Goal: Task Accomplishment & Management: Manage account settings

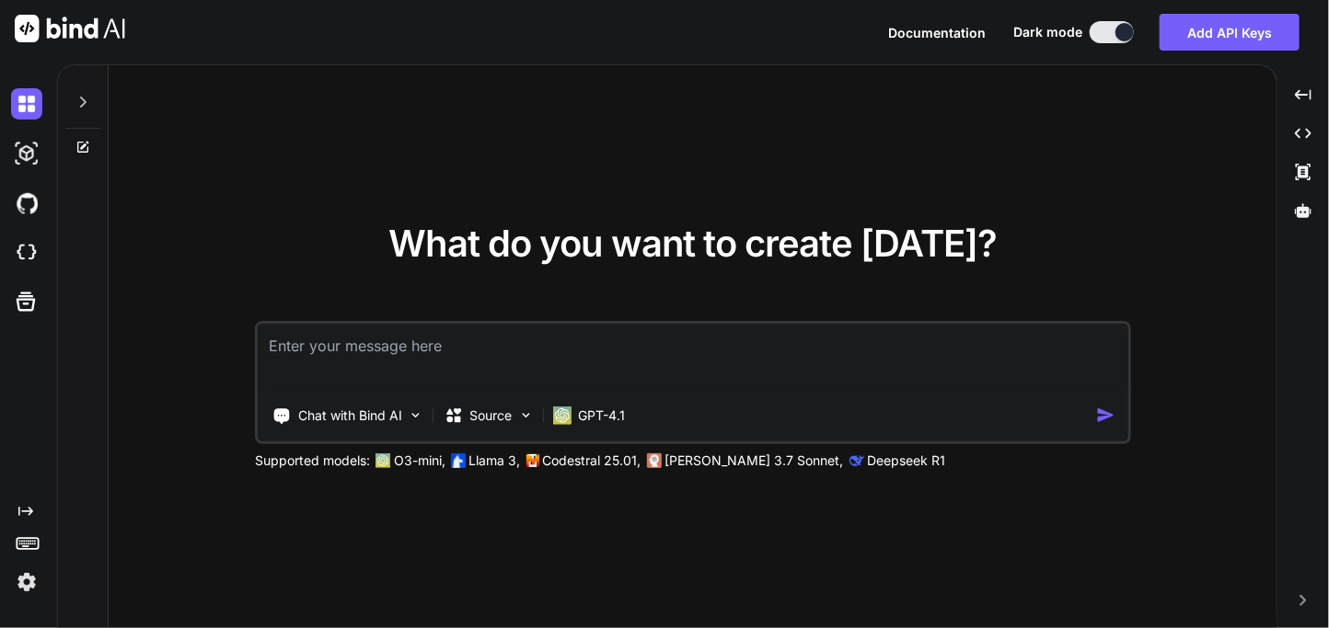
click at [28, 584] on img at bounding box center [26, 582] width 31 height 31
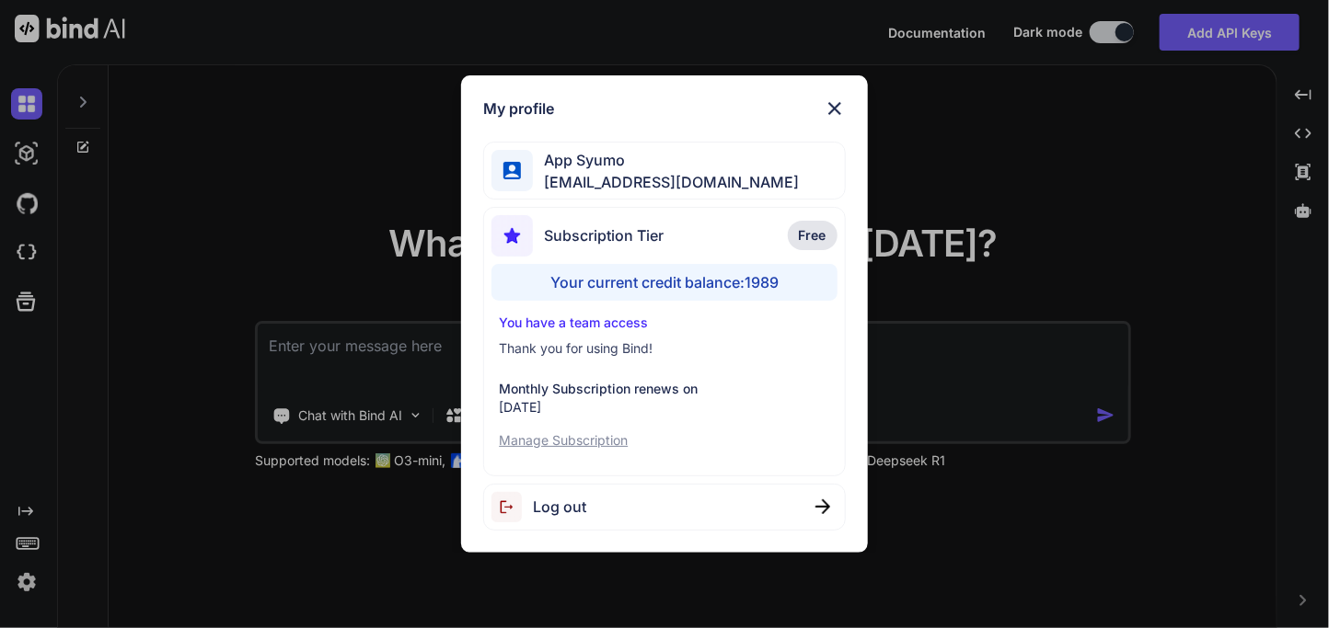
click at [278, 318] on div "My profile App Syumo [EMAIL_ADDRESS][DOMAIN_NAME] Subscription Tier Free Your c…" at bounding box center [664, 314] width 1329 height 628
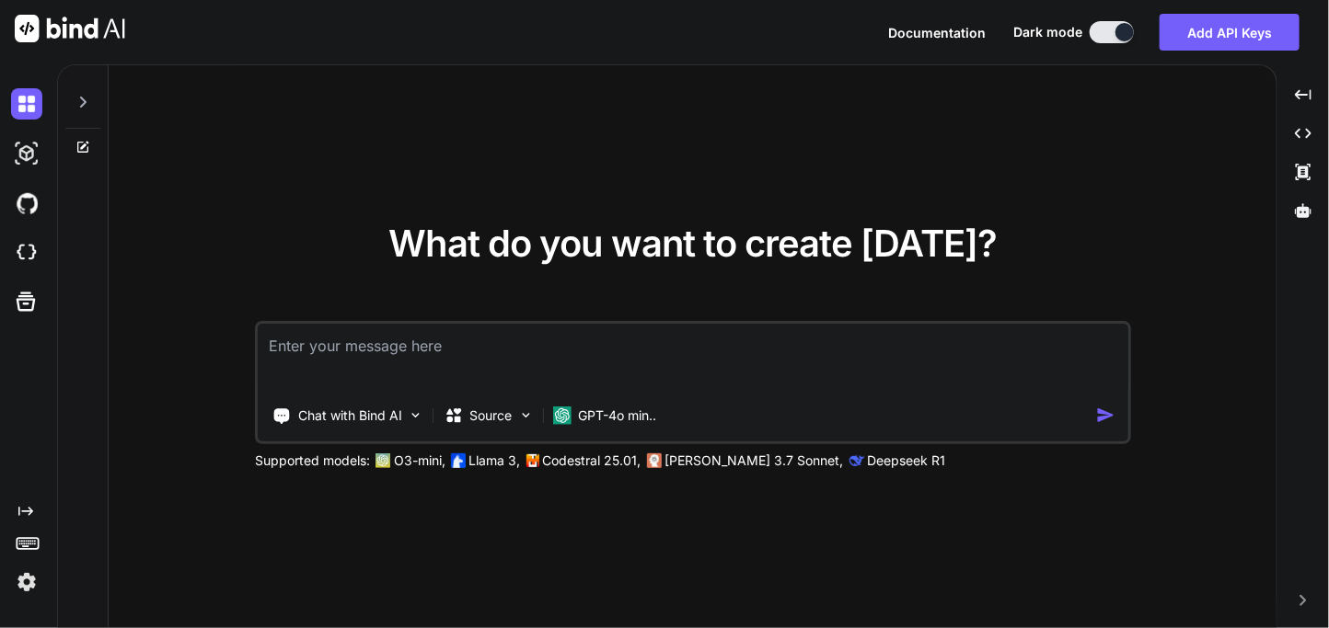
type textarea "x"
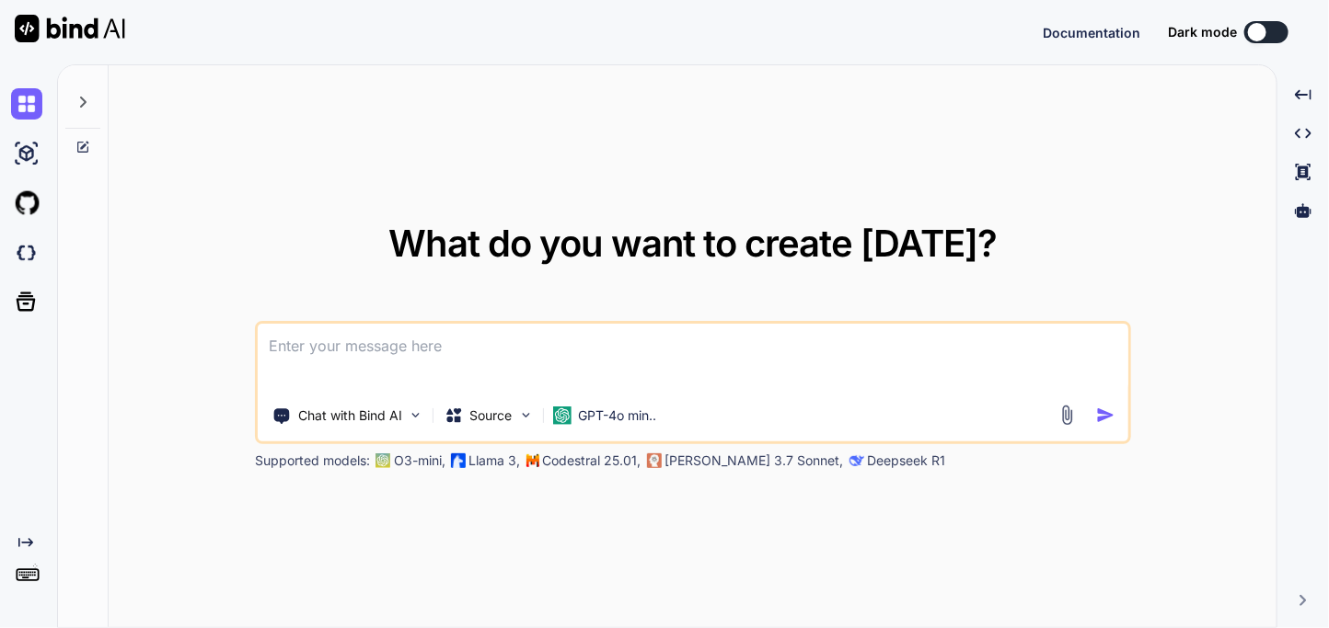
click at [144, 535] on div "What do you want to create today? Chat with Bind AI Source GPT-4o min.. Support…" at bounding box center [693, 347] width 1168 height 564
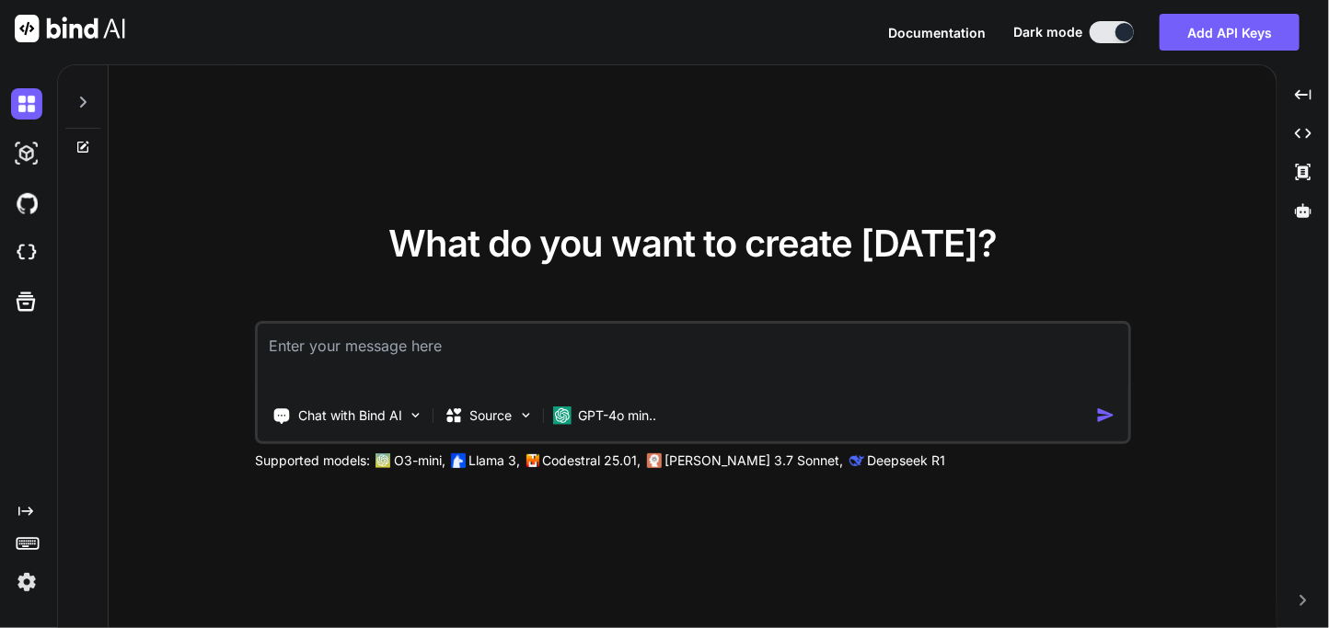
type textarea "x"
click at [380, 370] on textarea at bounding box center [693, 358] width 870 height 68
type textarea "h"
type textarea "x"
type textarea "hi"
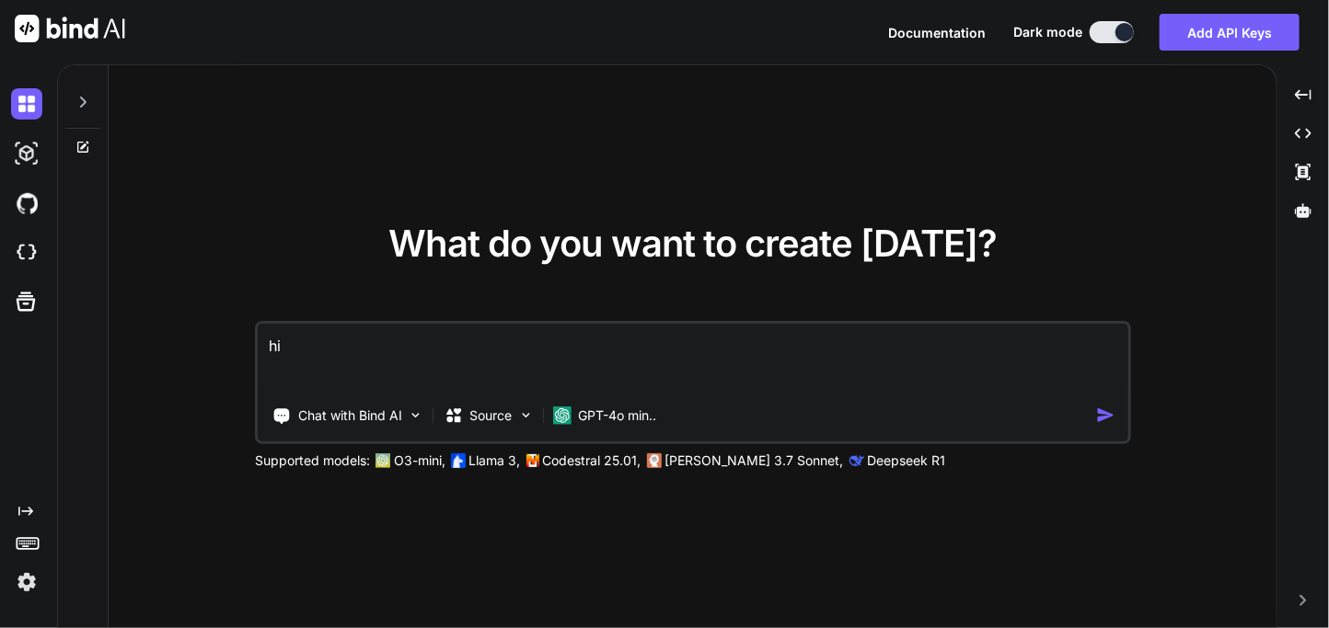
type textarea "x"
type textarea "hi"
click at [1101, 416] on img "button" at bounding box center [1105, 415] width 19 height 19
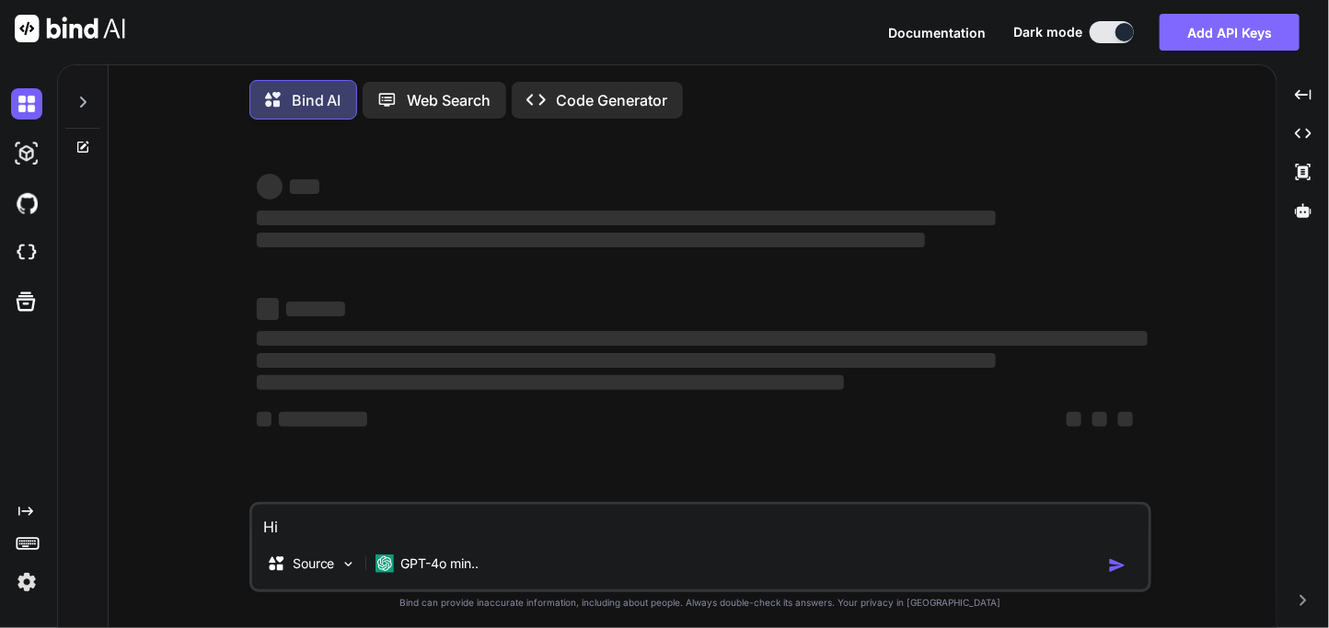
click at [1209, 31] on button "Add API Keys" at bounding box center [1229, 32] width 140 height 37
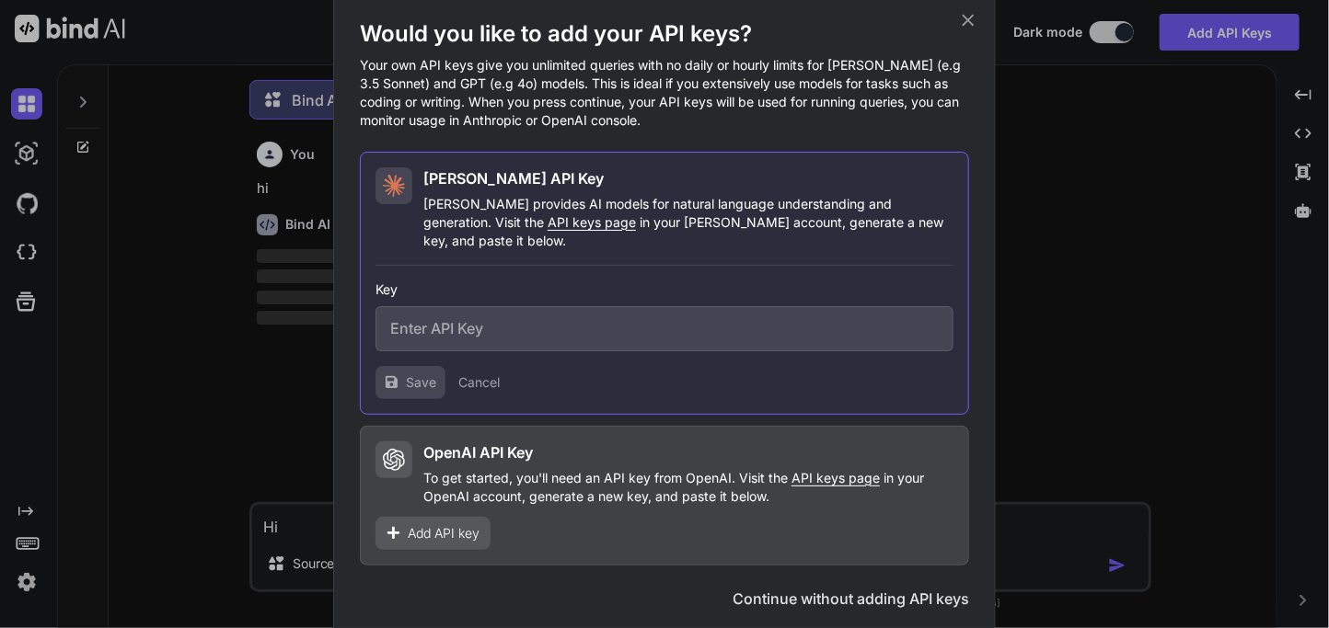
scroll to position [9, 0]
click at [964, 30] on icon at bounding box center [968, 20] width 20 height 20
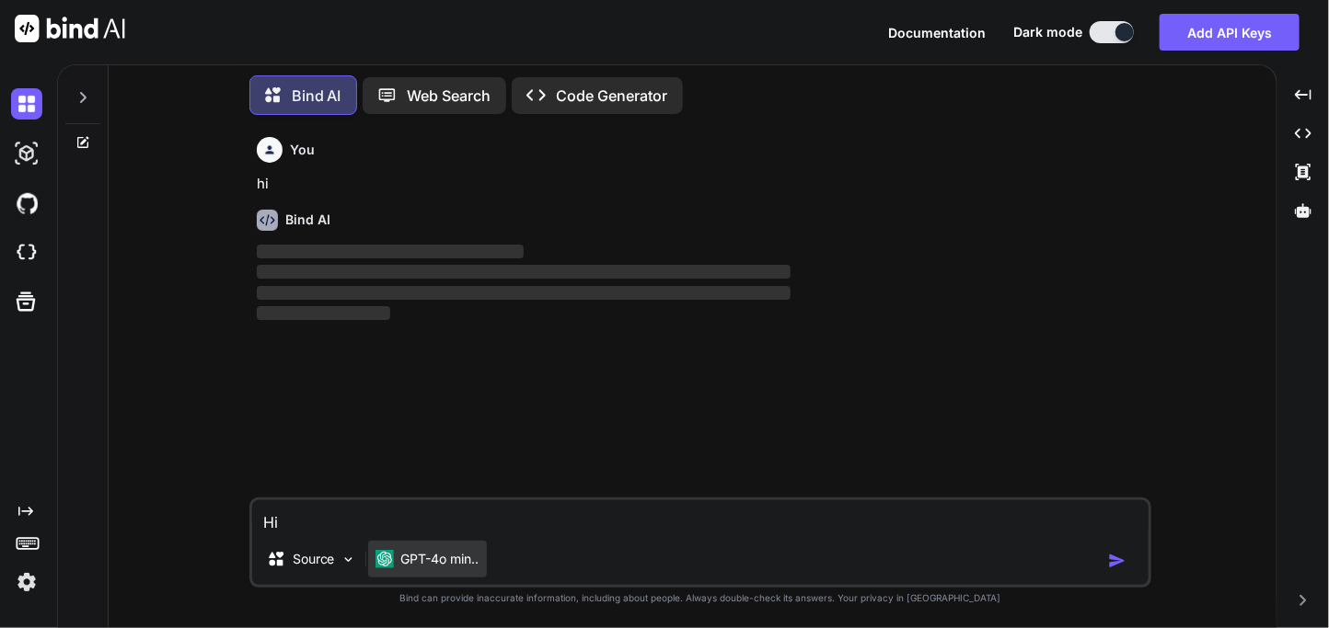
click at [407, 563] on p "GPT-4o min.." at bounding box center [440, 559] width 78 height 18
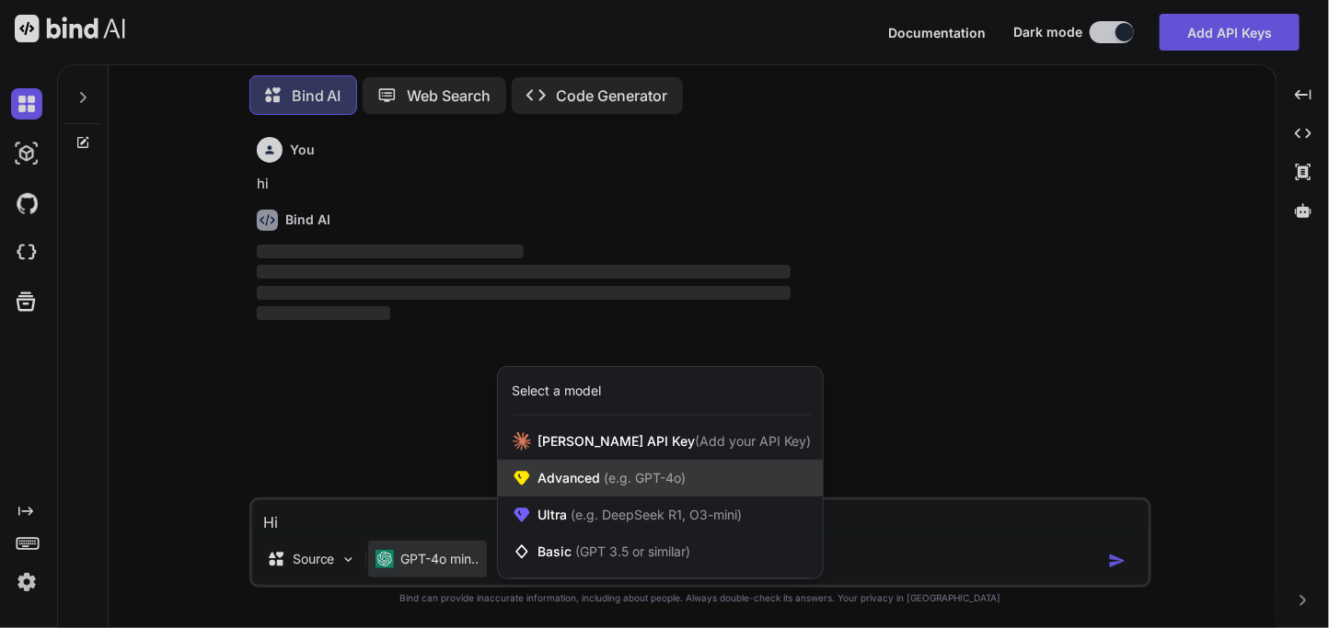
click at [536, 492] on div "Advanced (e.g. GPT-4o)" at bounding box center [660, 478] width 325 height 37
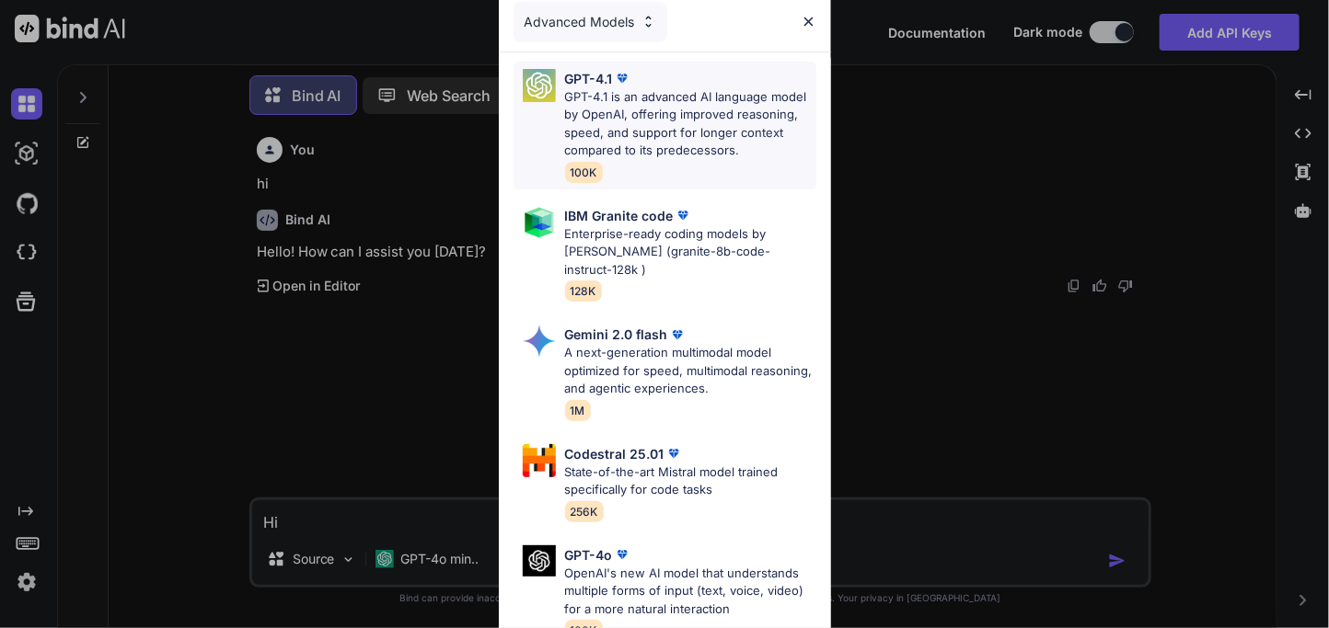
click at [640, 96] on p "GPT-4.1 is an advanced AI language model by OpenAI, offering improved reasoning…" at bounding box center [690, 124] width 251 height 72
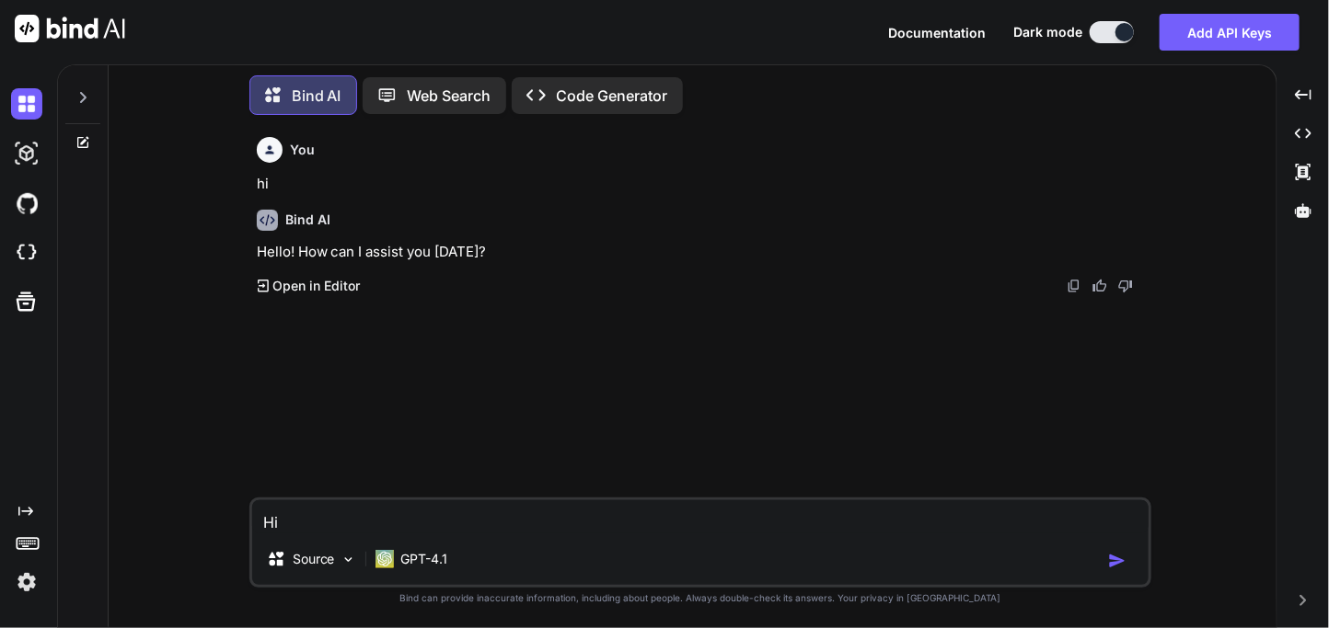
click at [1120, 563] on img "button" at bounding box center [1117, 561] width 18 height 18
type textarea "x"
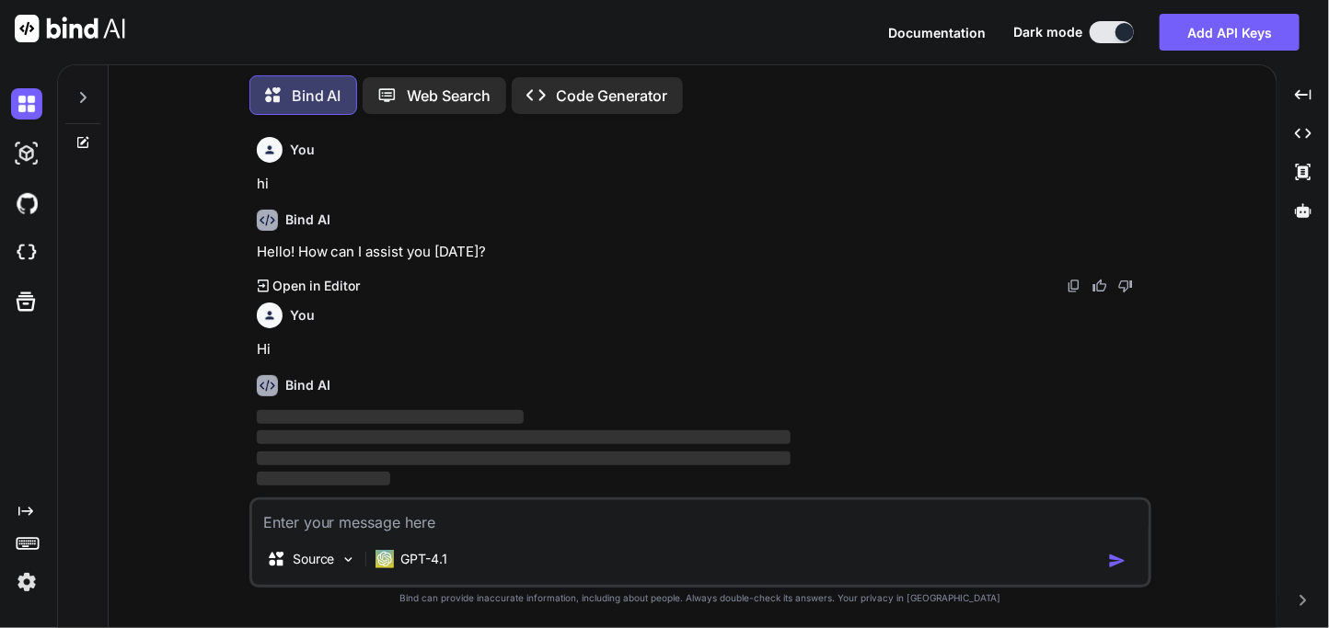
click at [19, 591] on img at bounding box center [26, 582] width 31 height 31
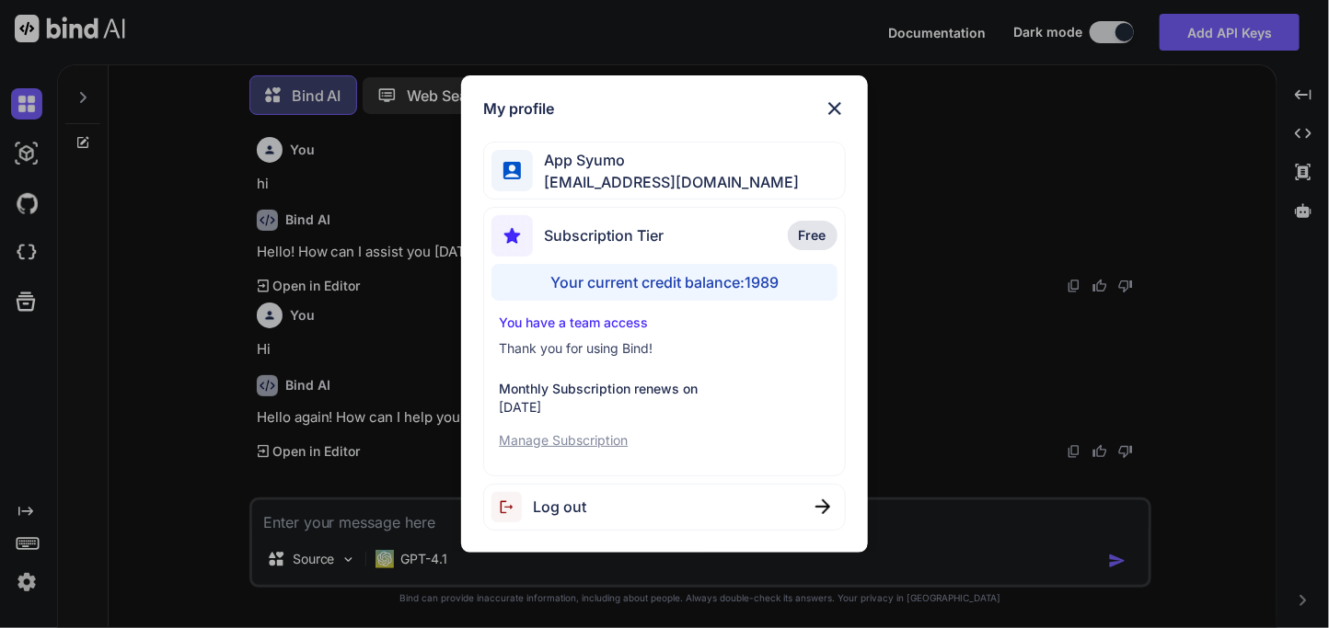
click at [19, 591] on div "My profile App Syumo appsumo_122@yopmail.com Subscription Tier Free Your curren…" at bounding box center [664, 314] width 1329 height 628
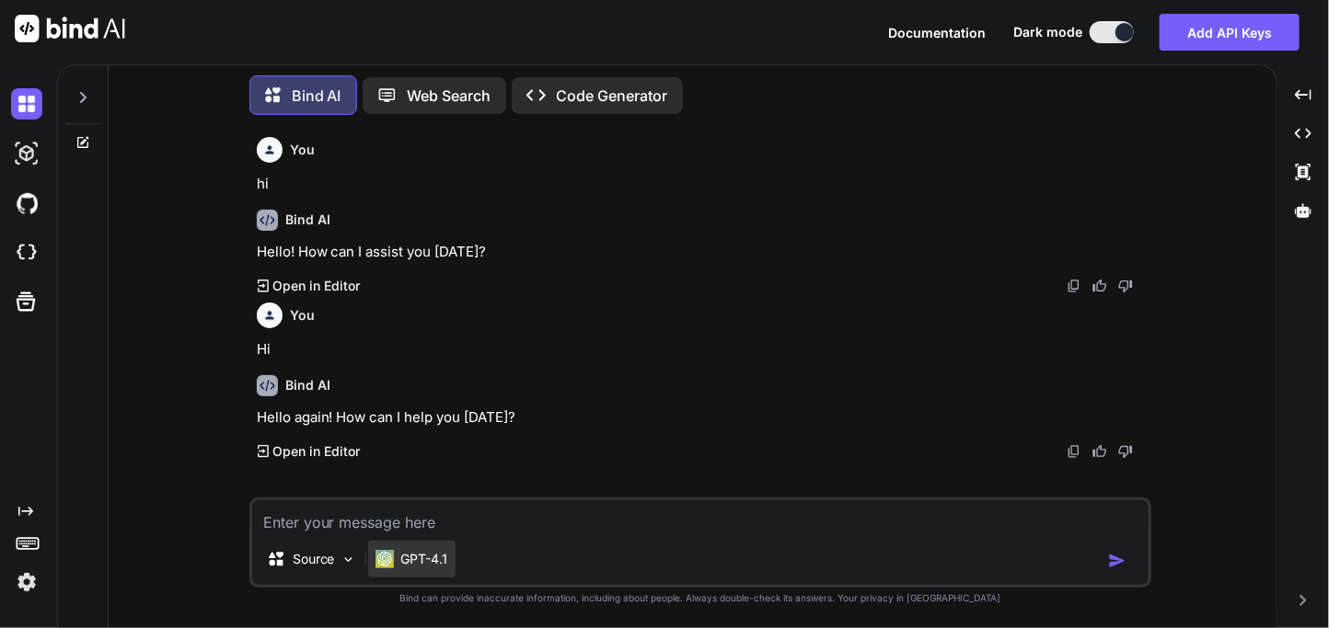
click at [371, 549] on div "GPT-4.1" at bounding box center [411, 559] width 87 height 37
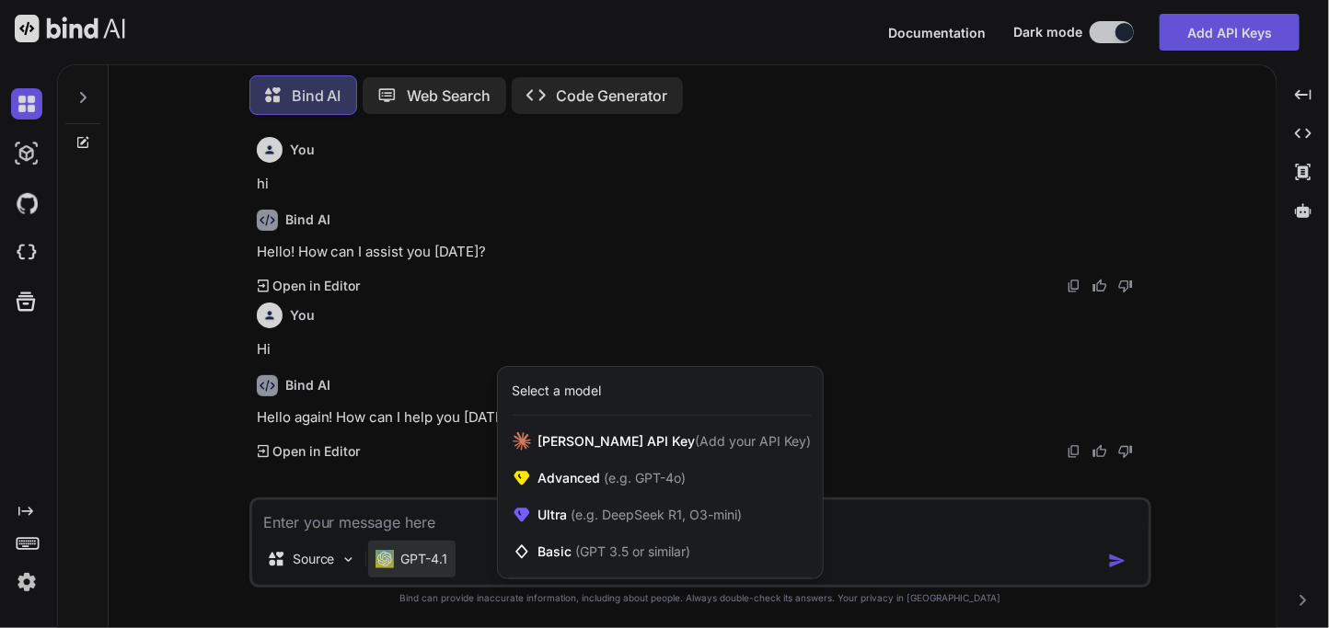
click at [371, 549] on div at bounding box center [664, 314] width 1329 height 628
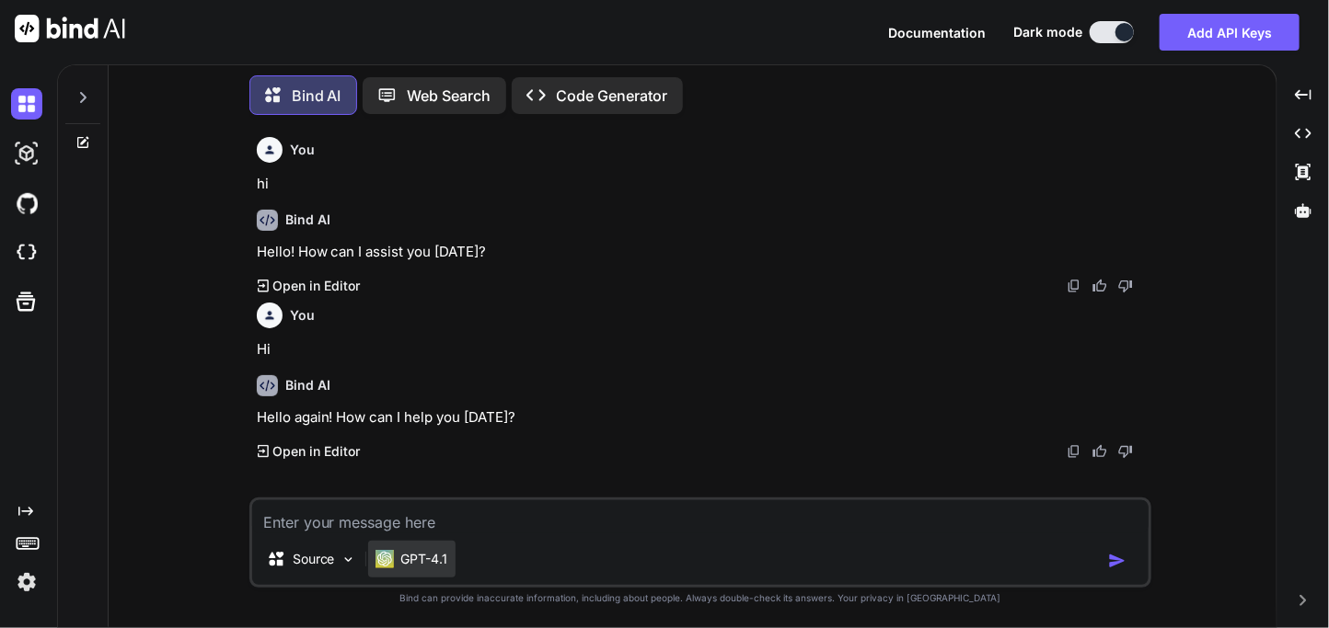
click at [371, 549] on div "GPT-4.1" at bounding box center [411, 559] width 87 height 37
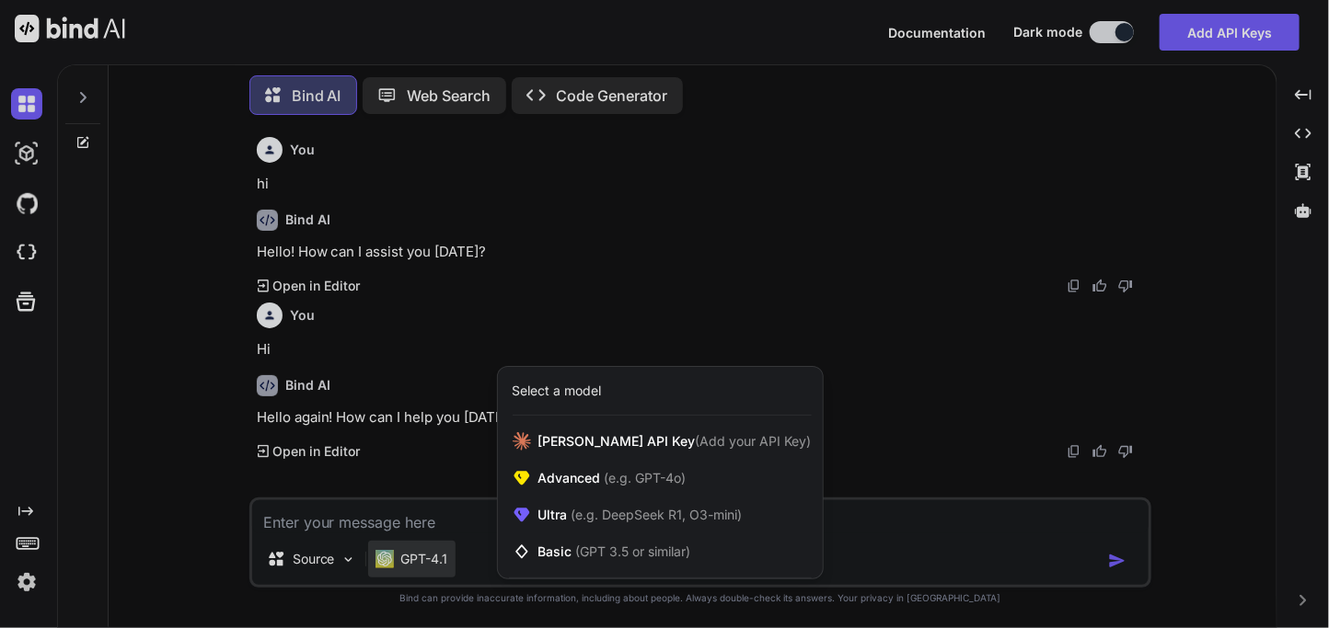
click at [371, 549] on div at bounding box center [664, 314] width 1329 height 628
type textarea "x"
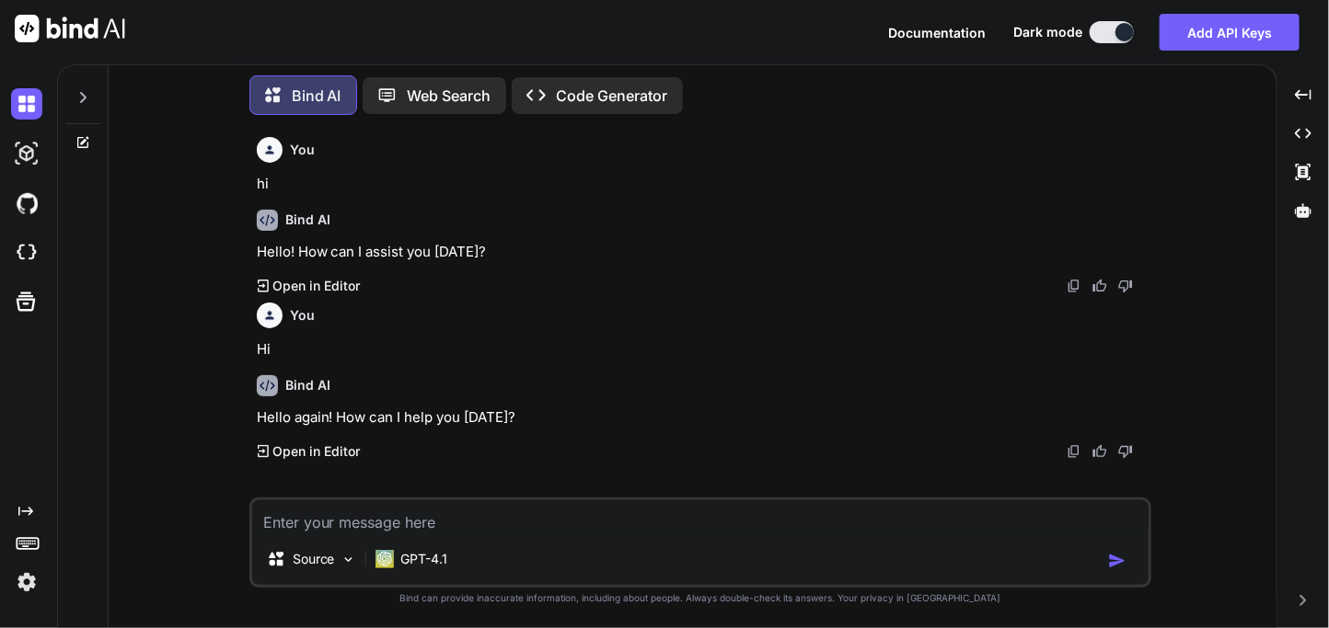
click at [19, 582] on img at bounding box center [26, 582] width 31 height 31
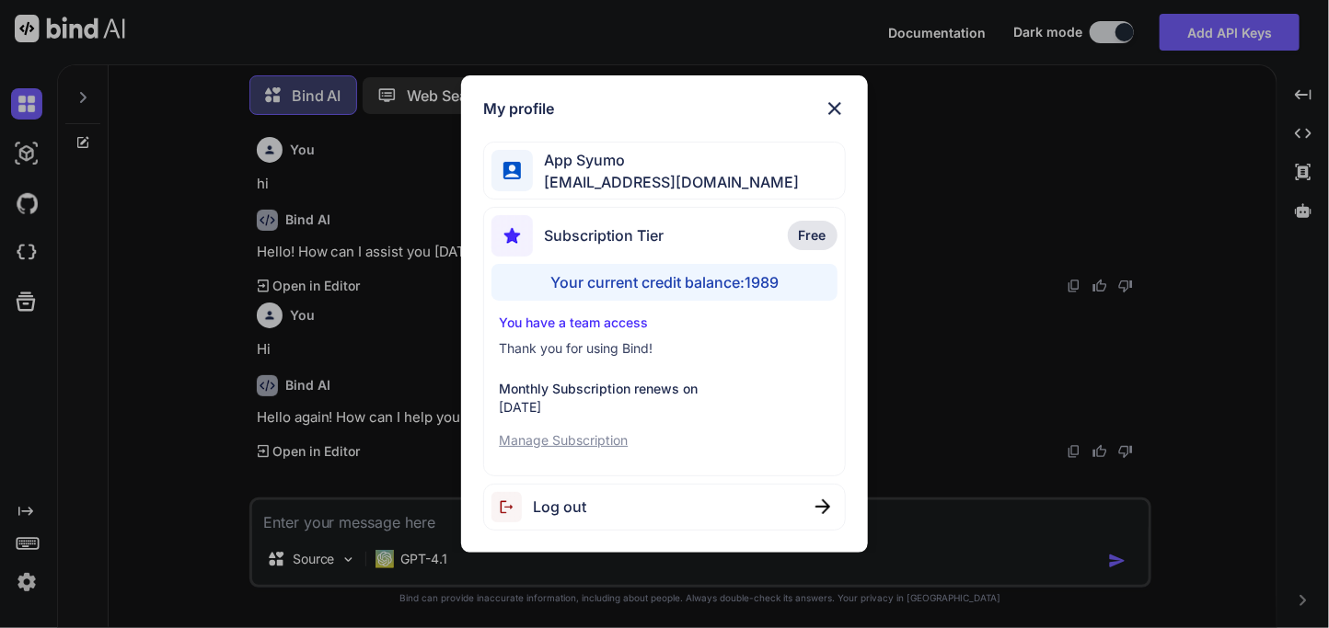
click at [19, 582] on div "My profile App Syumo appsumo_122@yopmail.com Subscription Tier Free Your curren…" at bounding box center [664, 314] width 1329 height 628
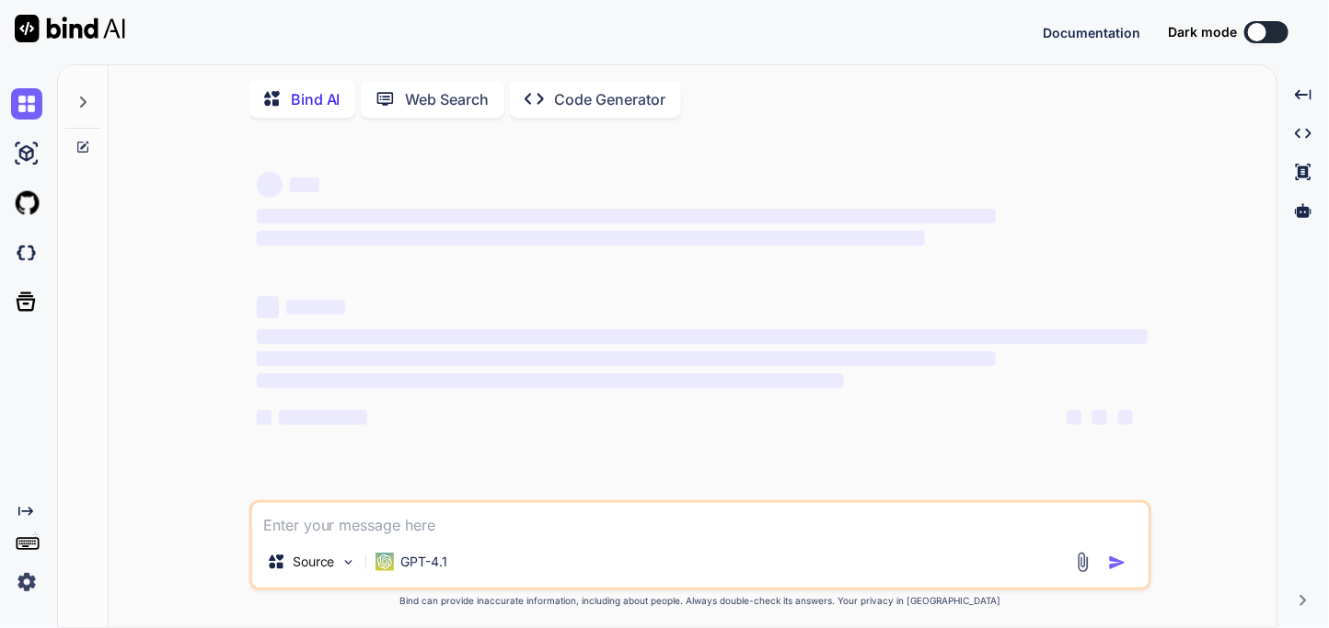
click at [31, 586] on img at bounding box center [26, 582] width 31 height 31
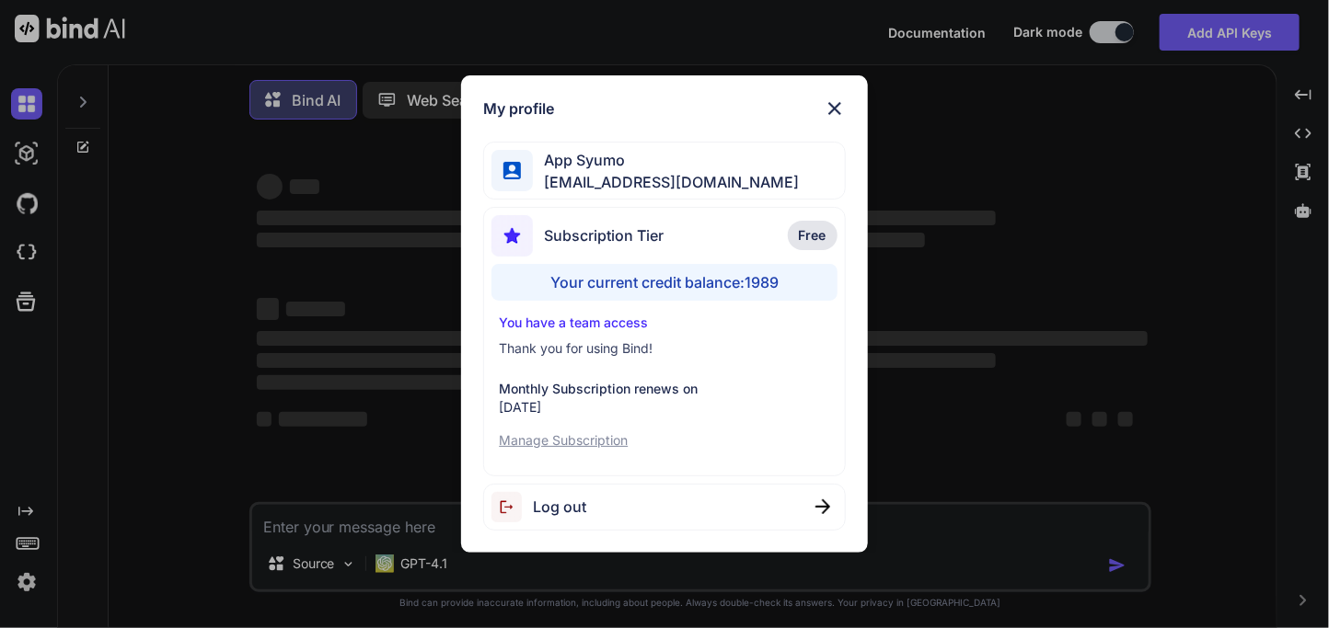
click at [824, 110] on img at bounding box center [835, 109] width 22 height 22
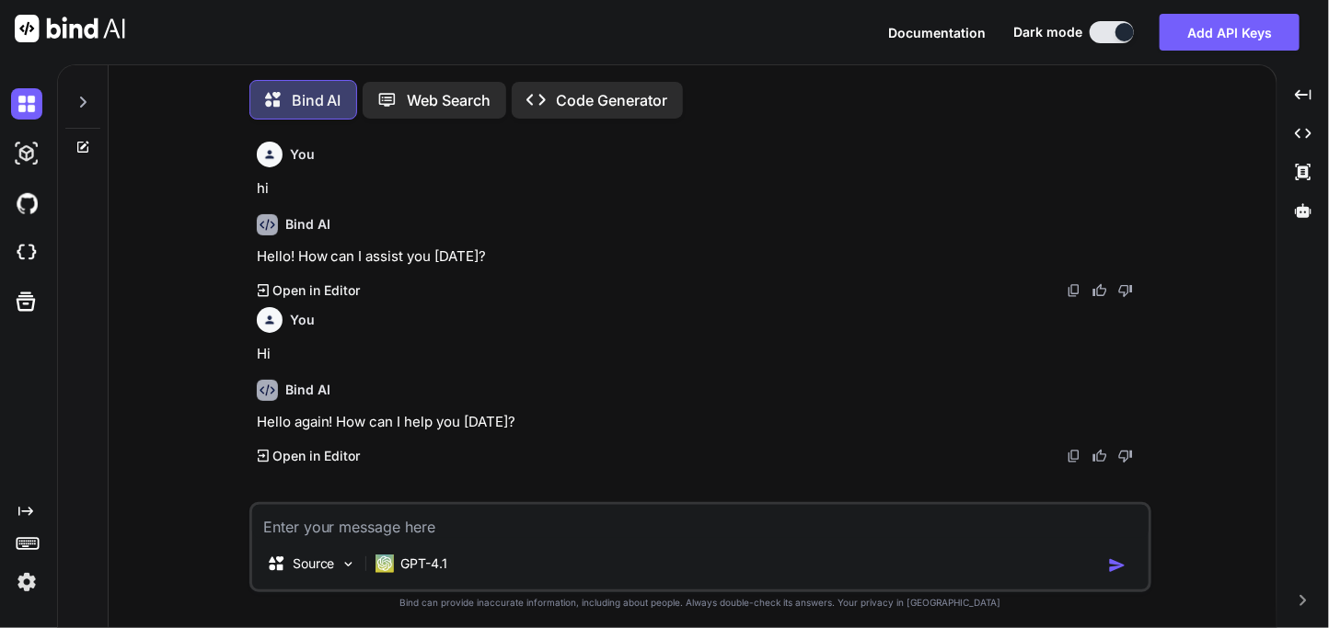
scroll to position [9, 0]
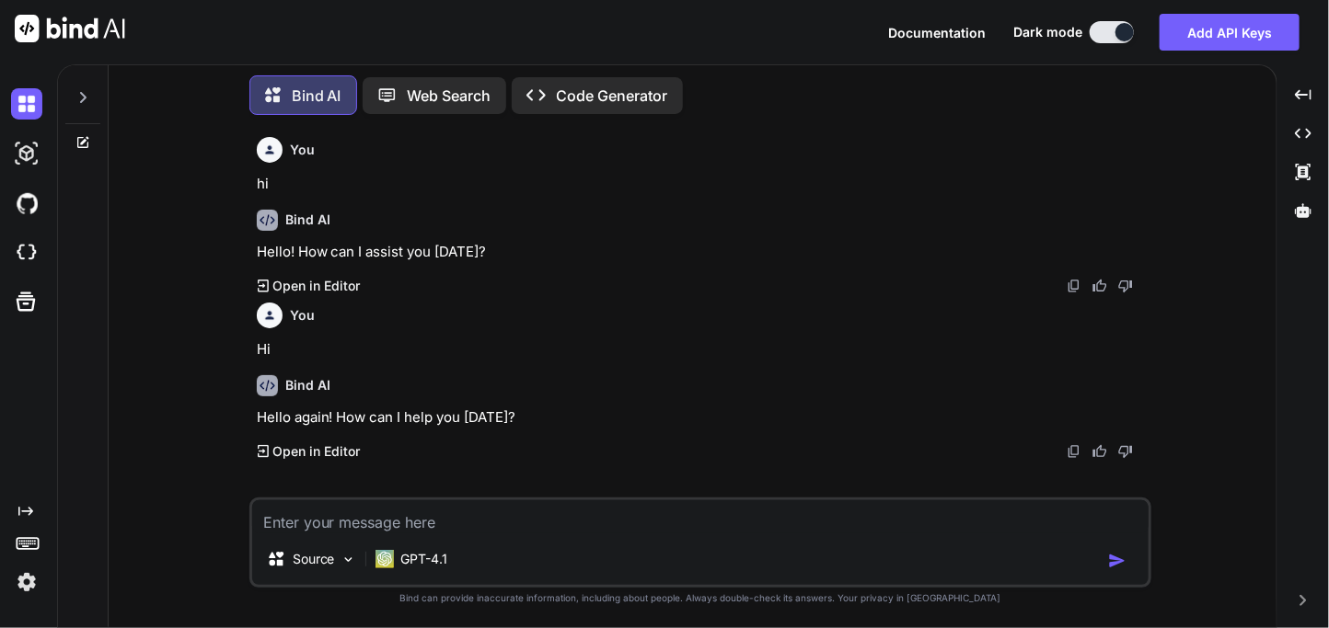
type textarea "x"
click at [21, 590] on img at bounding box center [26, 582] width 31 height 31
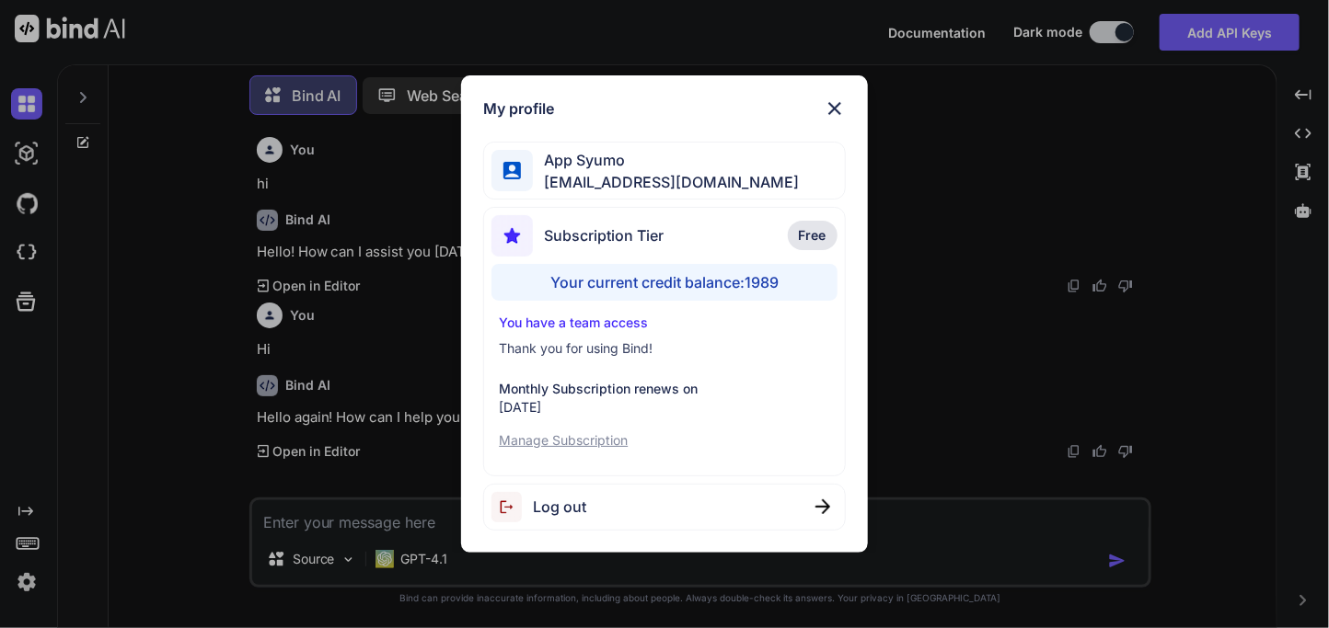
click at [833, 104] on img at bounding box center [835, 109] width 22 height 22
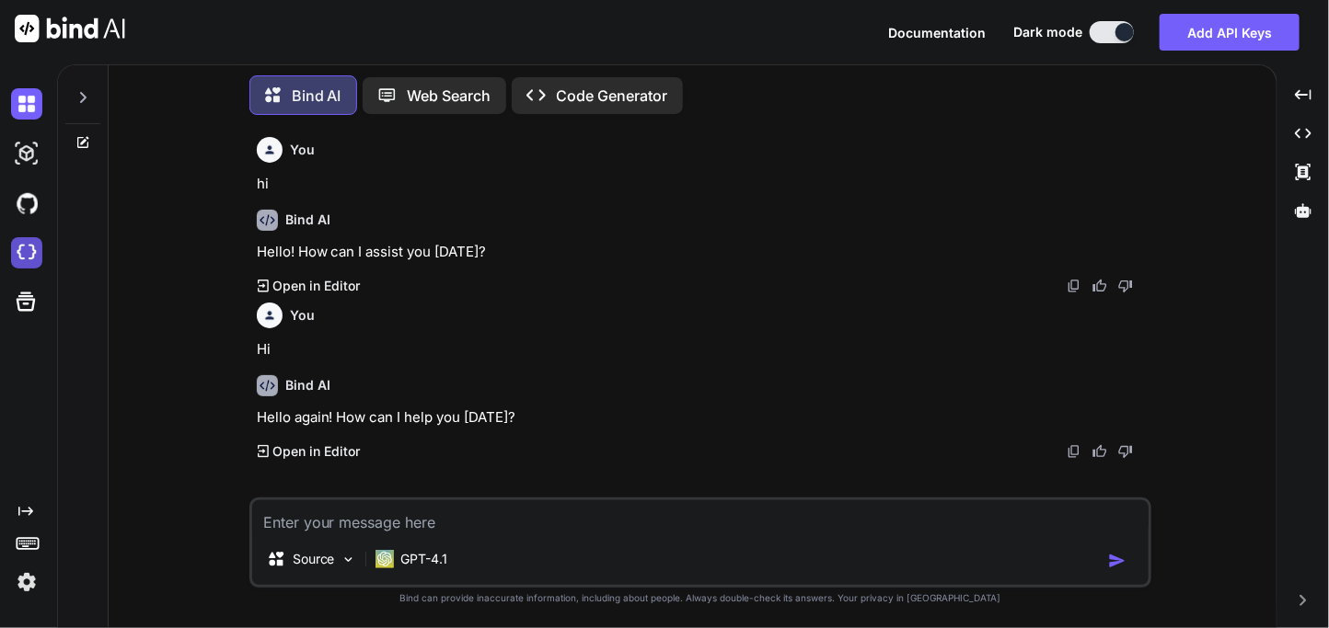
click at [30, 243] on img at bounding box center [26, 252] width 31 height 31
click at [1200, 34] on button "Add API Keys" at bounding box center [1229, 32] width 140 height 37
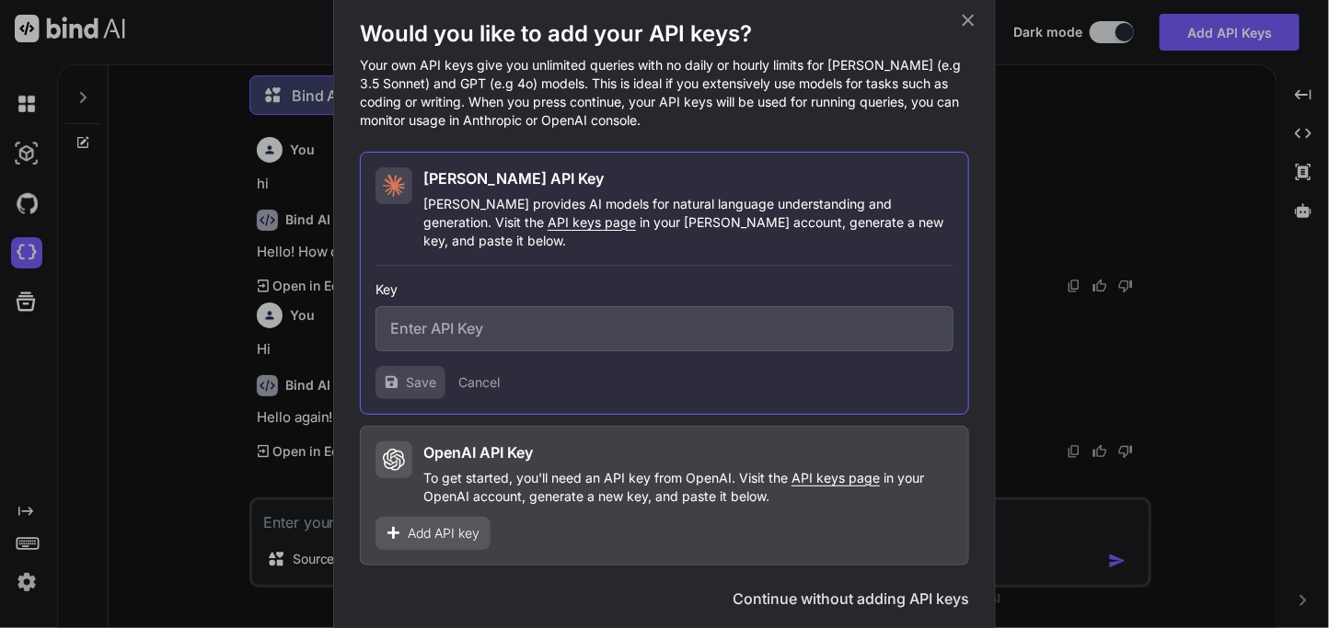
click at [411, 526] on span "Add API key" at bounding box center [444, 533] width 72 height 18
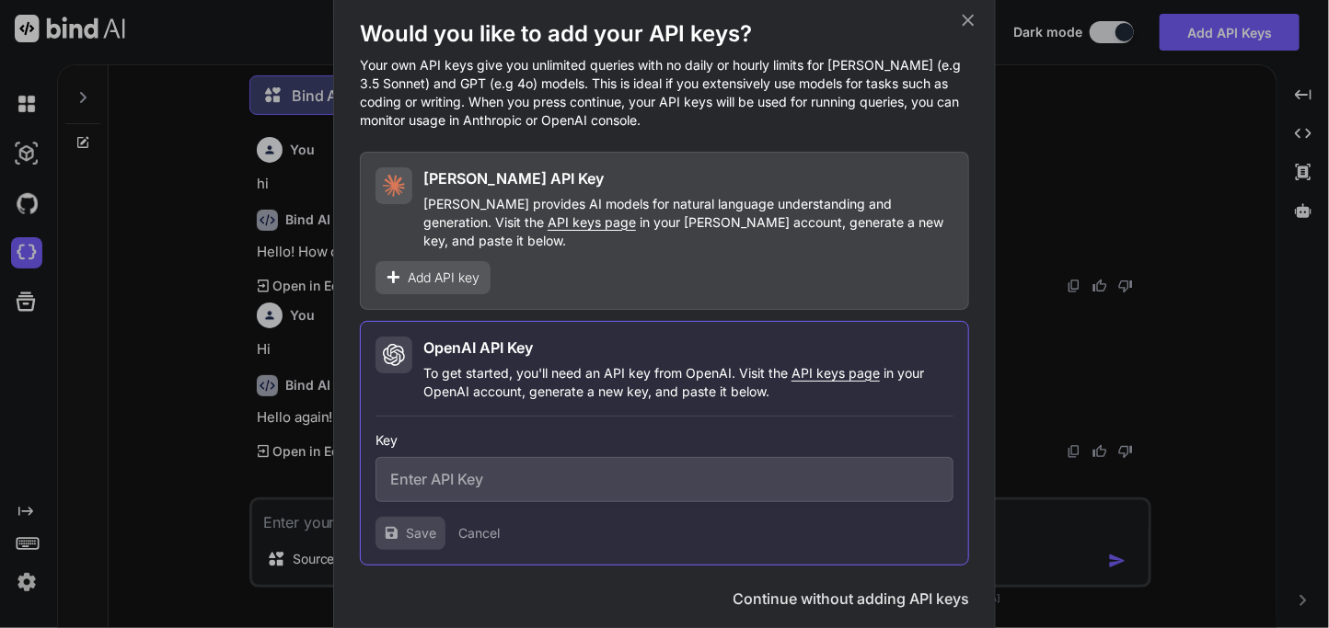
click at [482, 460] on input "text" at bounding box center [664, 479] width 578 height 45
click at [471, 464] on input "text" at bounding box center [664, 479] width 578 height 45
paste input "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"
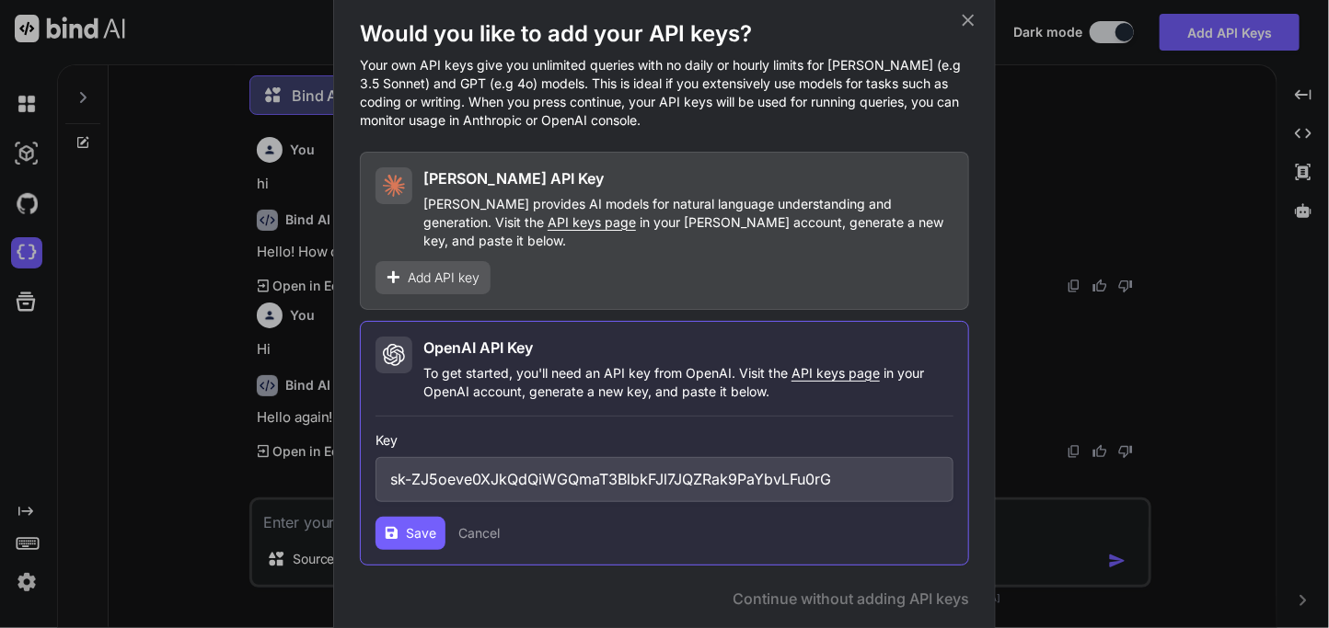
type input "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"
click at [421, 539] on button "Save" at bounding box center [410, 533] width 70 height 33
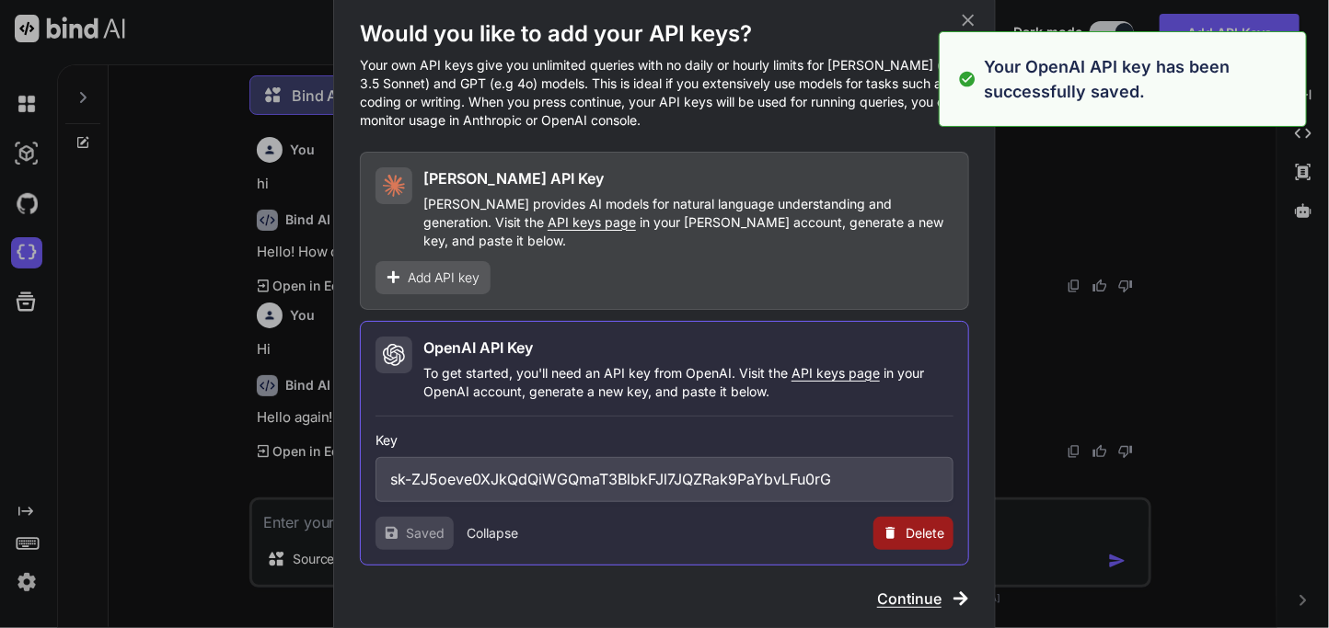
click at [916, 588] on span "Continue" at bounding box center [909, 599] width 64 height 22
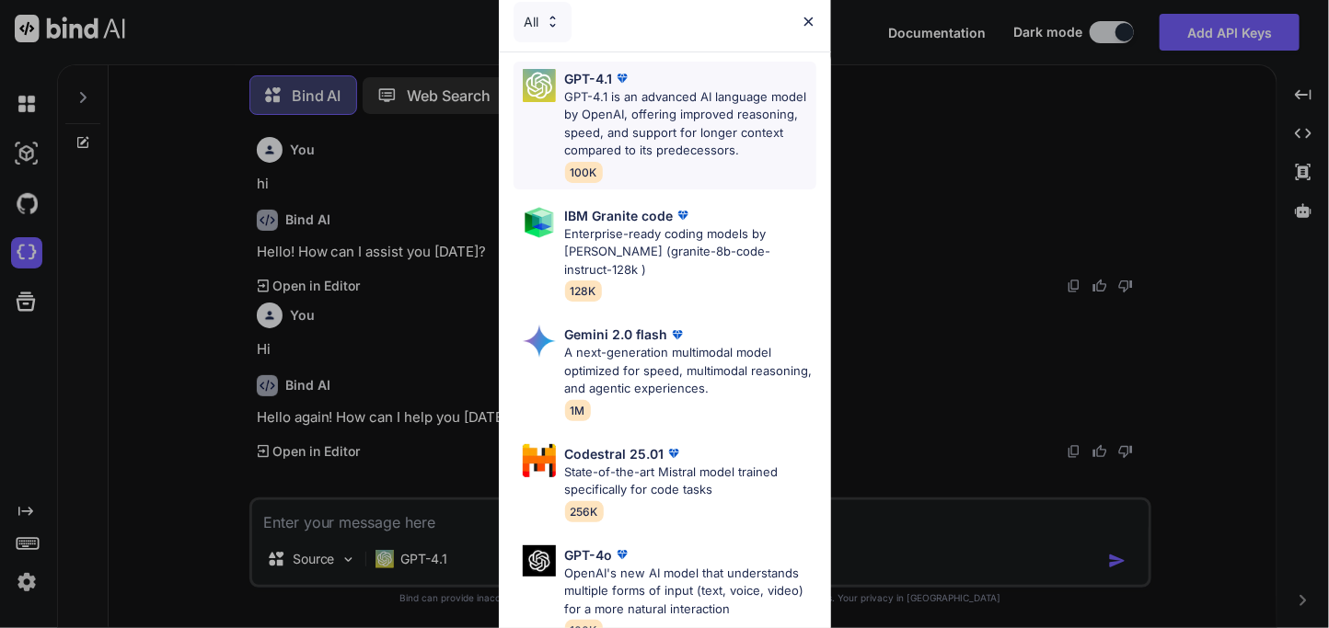
click at [682, 78] on div "GPT-4.1" at bounding box center [690, 78] width 251 height 19
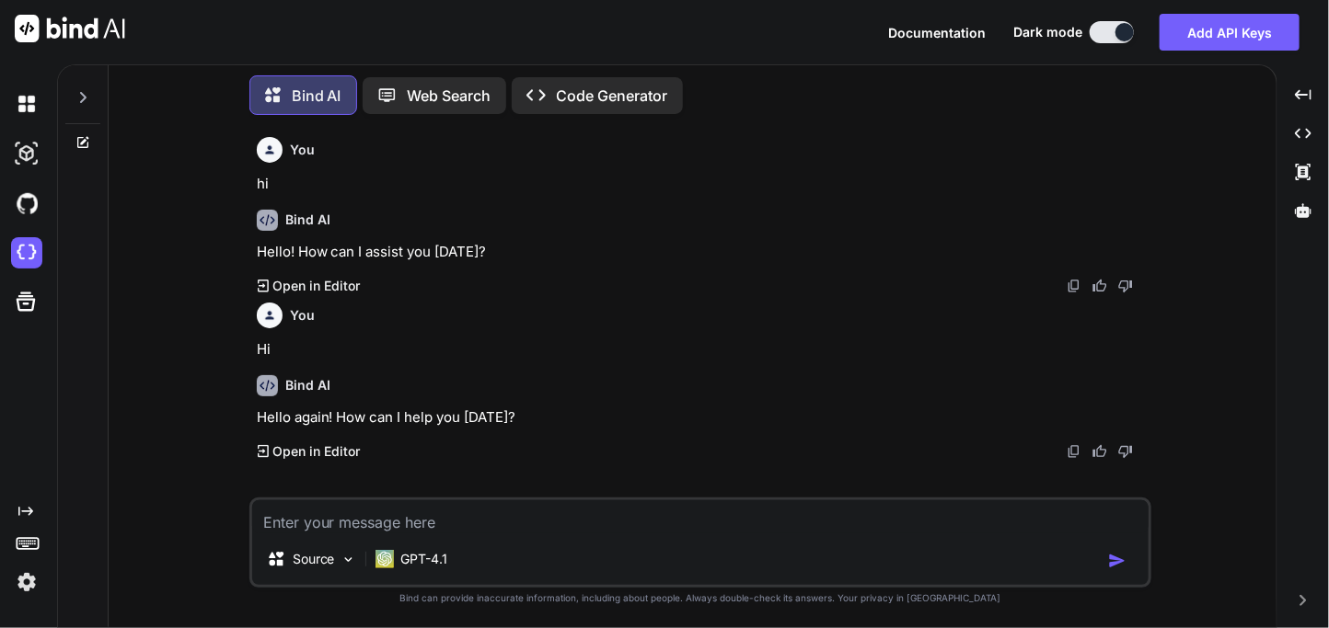
click at [479, 516] on textarea at bounding box center [700, 517] width 896 height 33
type textarea "Hi"
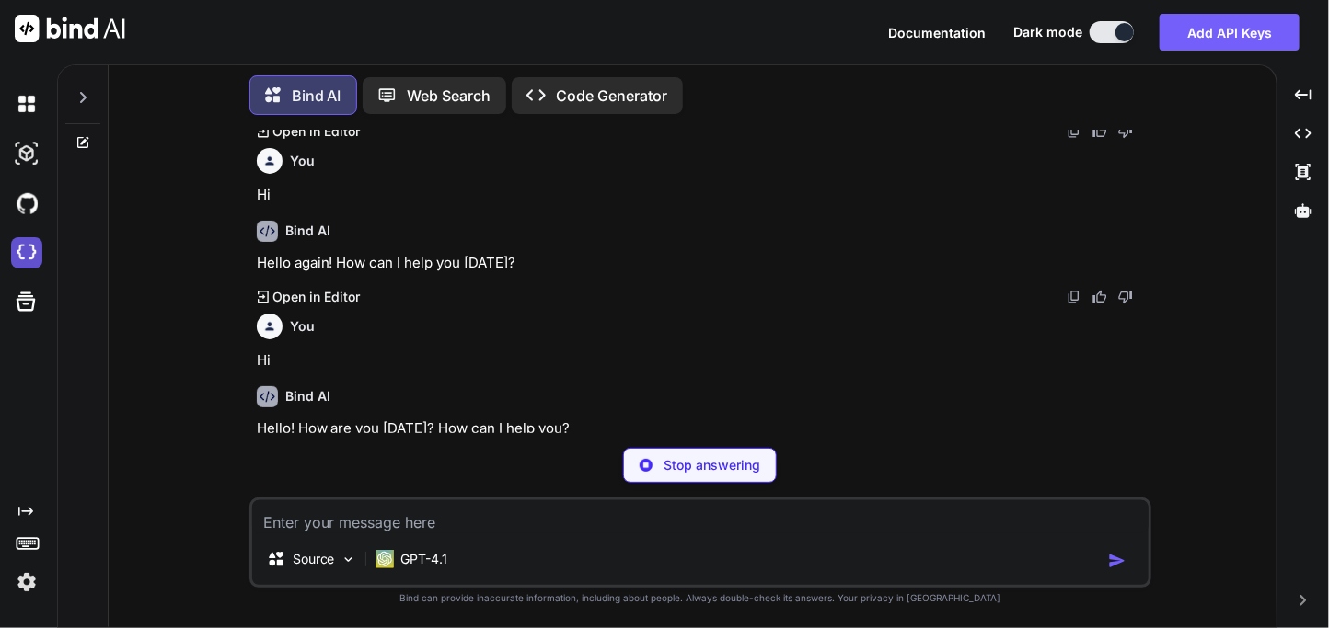
scroll to position [126, 0]
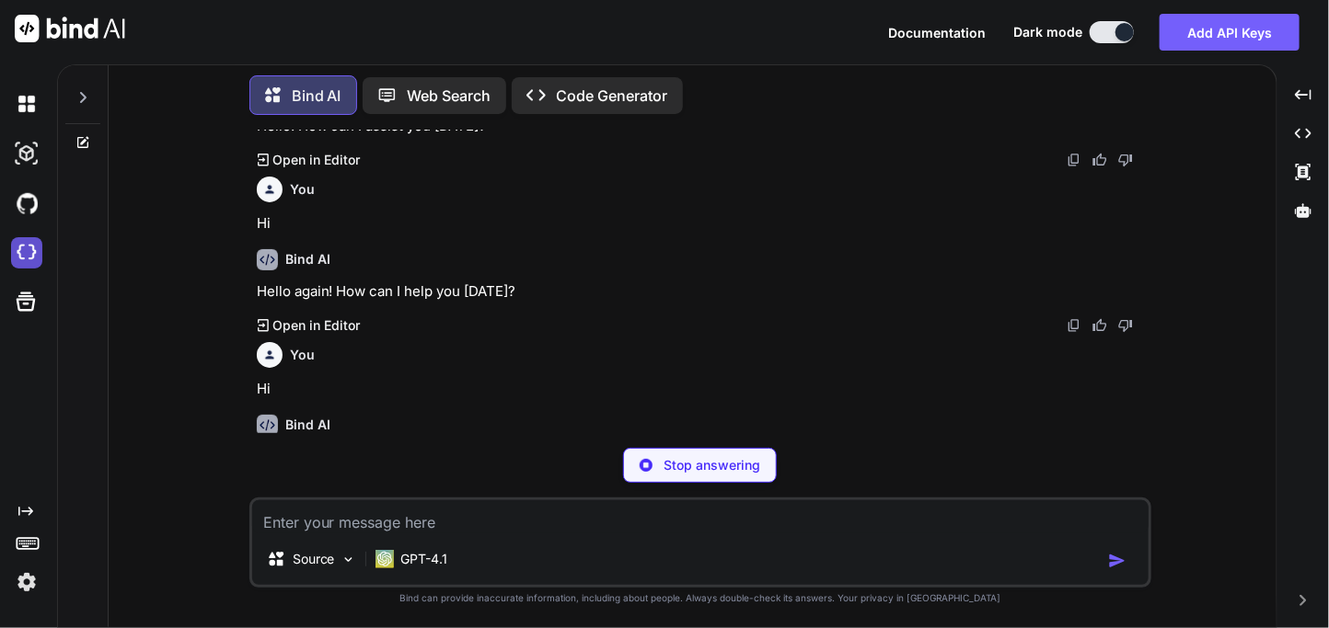
click at [32, 263] on img at bounding box center [26, 252] width 31 height 31
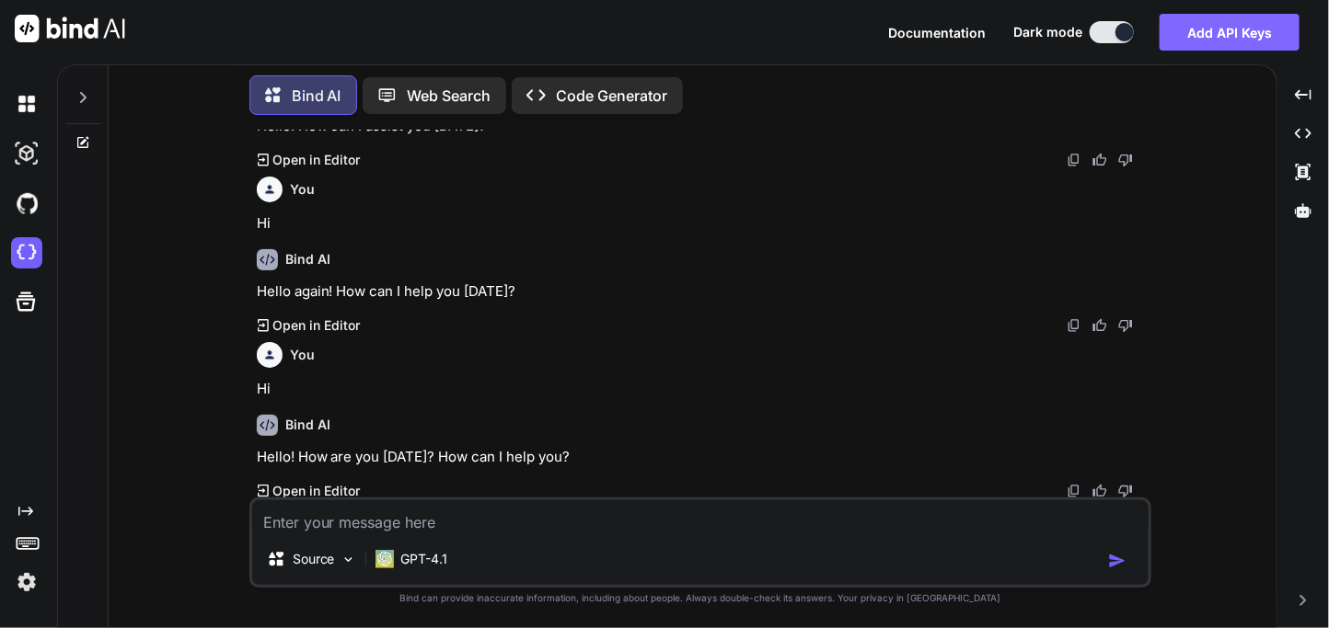
click at [1199, 34] on button "Add API Keys" at bounding box center [1229, 32] width 140 height 37
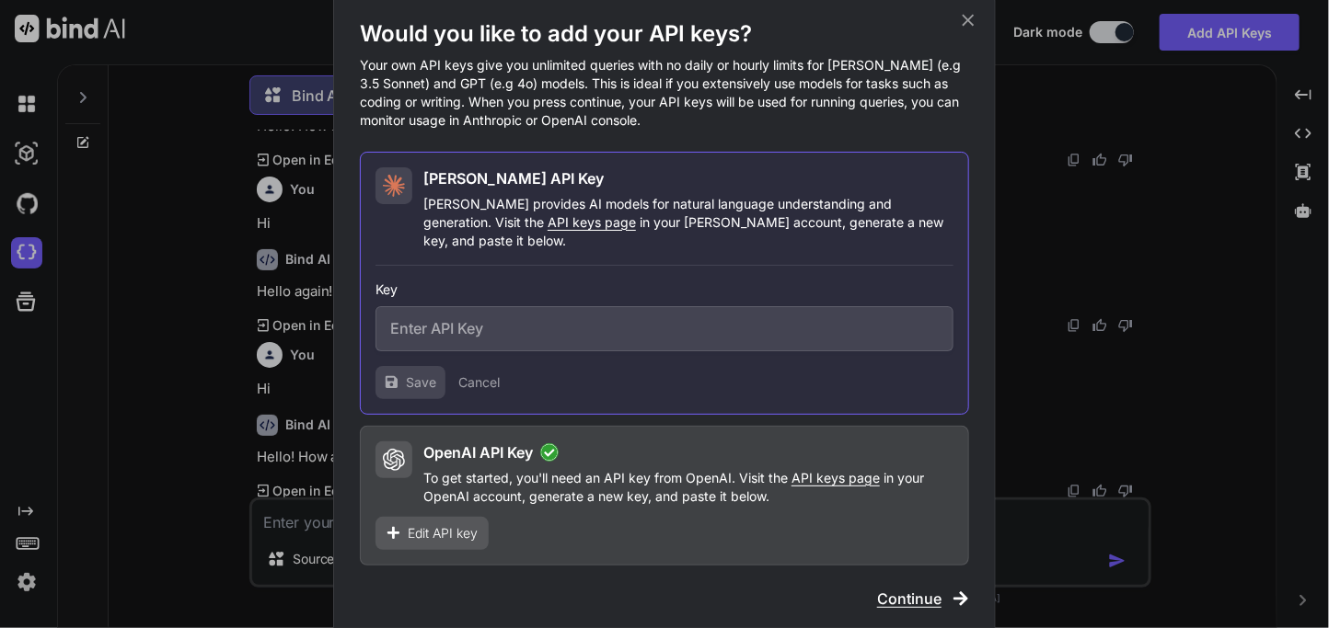
click at [971, 29] on icon at bounding box center [968, 20] width 20 height 20
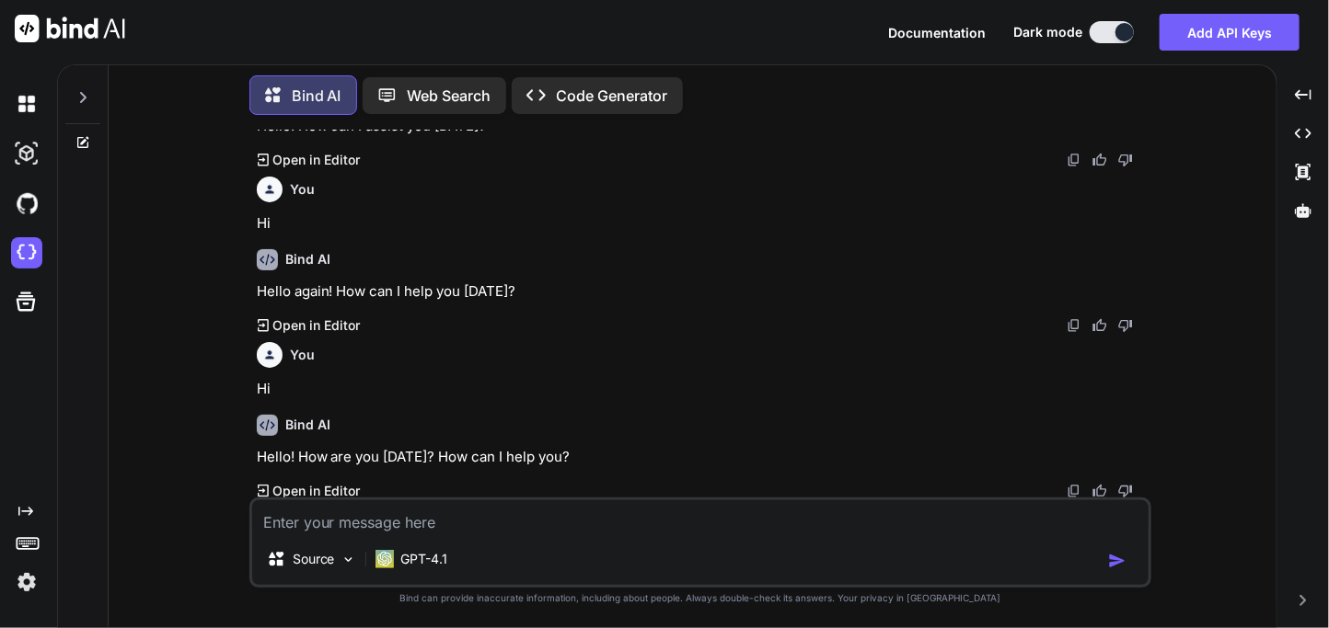
click at [28, 582] on img at bounding box center [26, 582] width 31 height 31
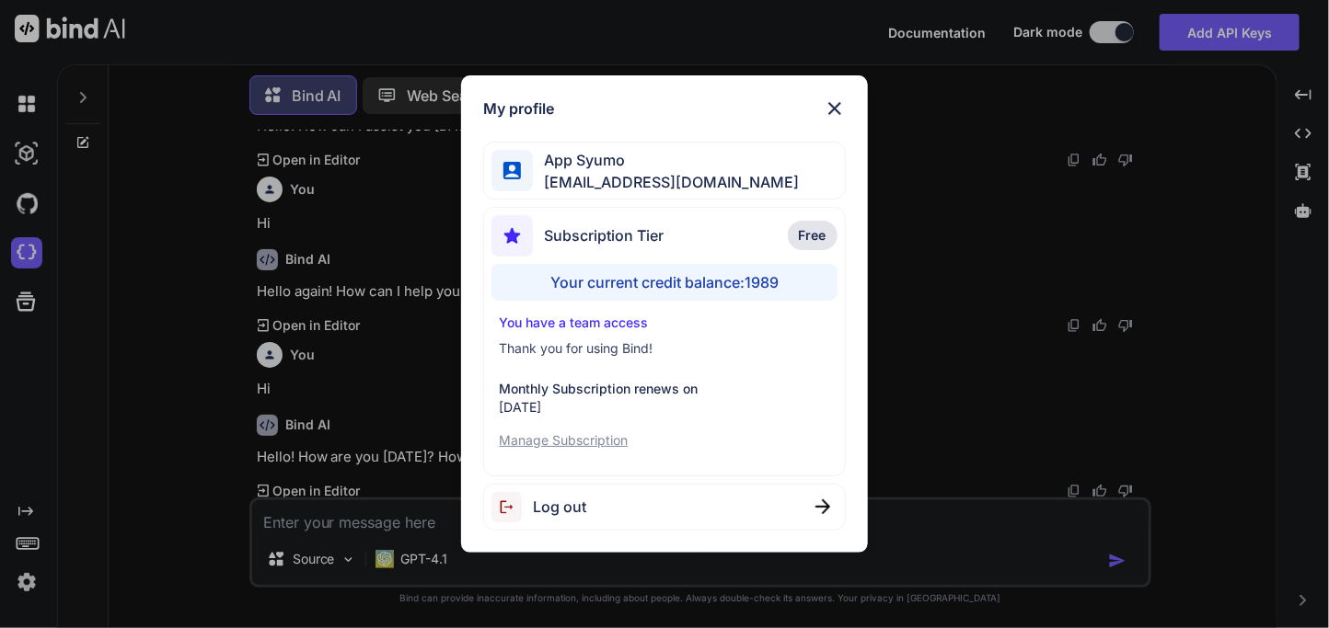
click at [826, 111] on img at bounding box center [835, 109] width 22 height 22
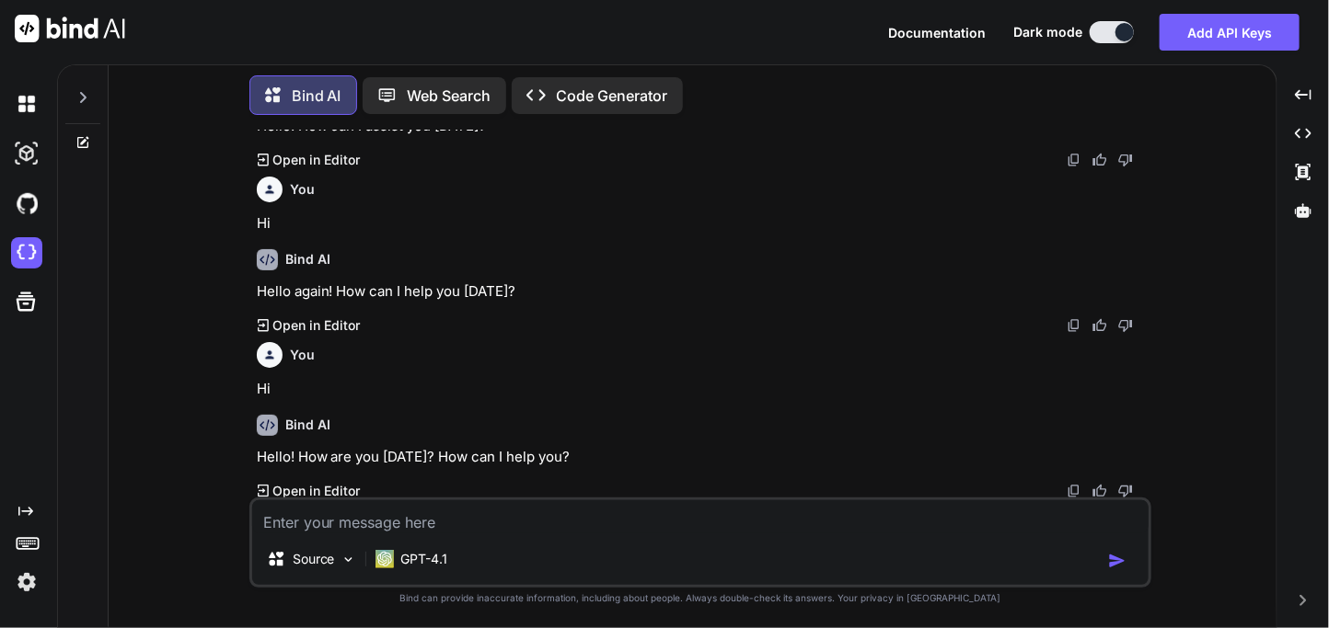
click at [421, 525] on textarea at bounding box center [700, 517] width 896 height 33
click at [1220, 37] on button "Add API Keys" at bounding box center [1229, 32] width 140 height 37
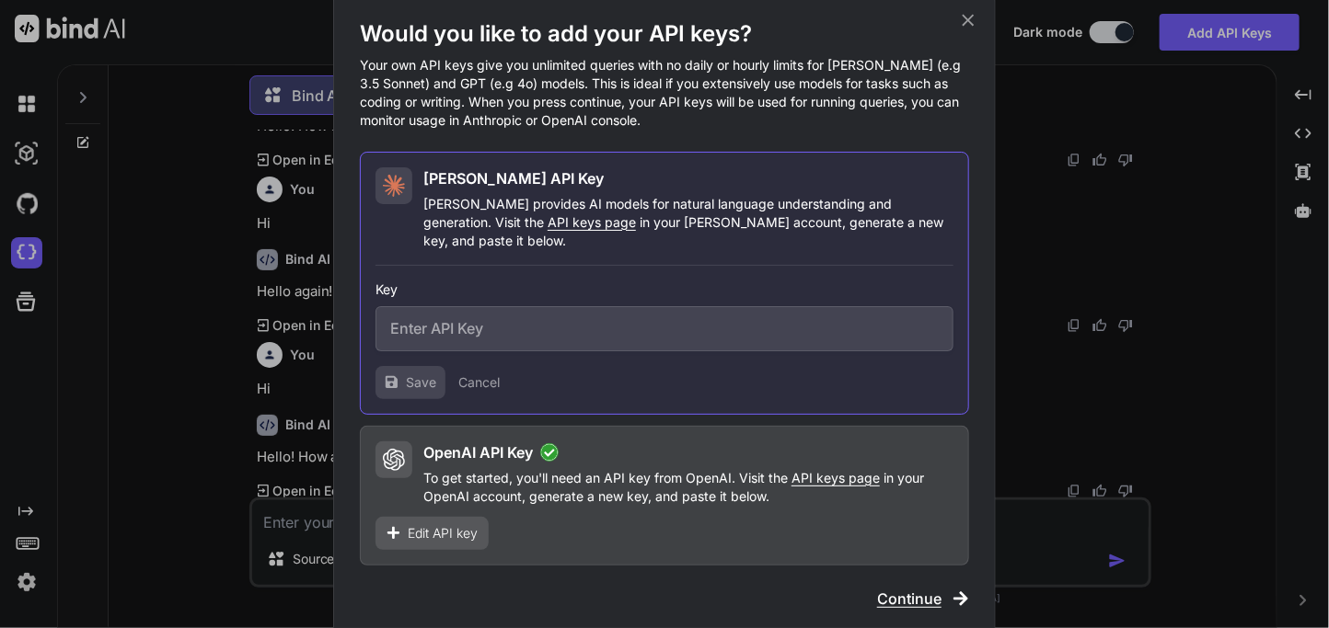
click at [454, 524] on span "Edit API key" at bounding box center [443, 533] width 70 height 18
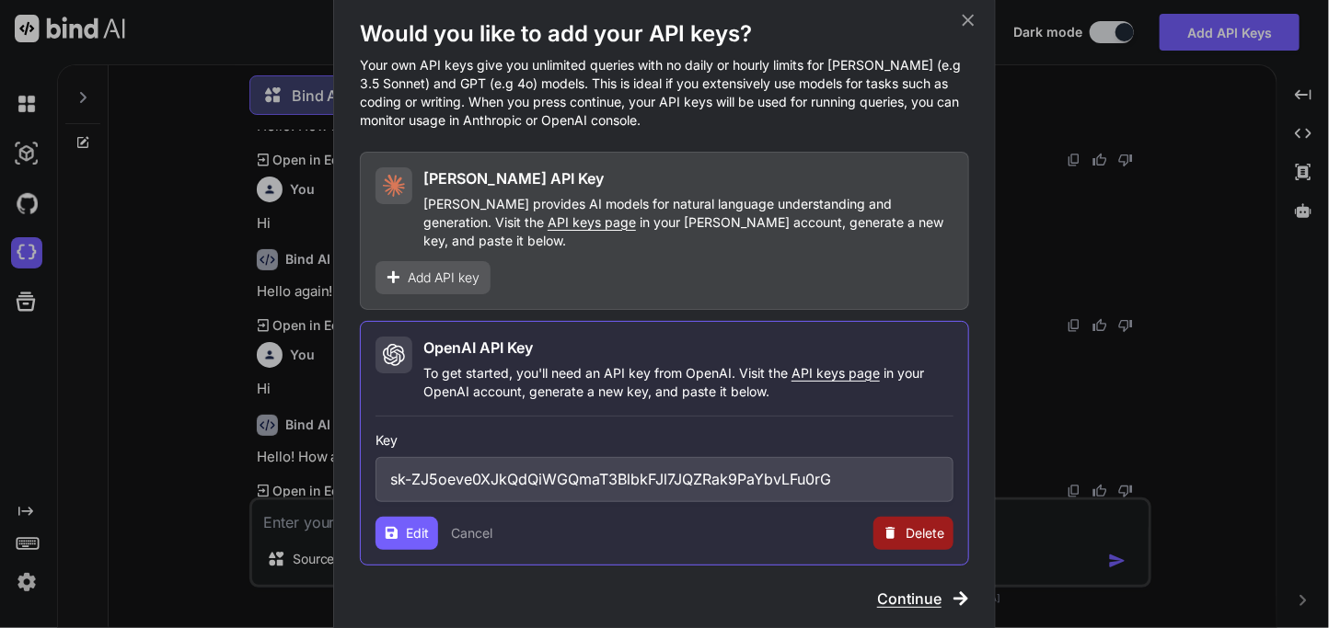
drag, startPoint x: 841, startPoint y: 465, endPoint x: 444, endPoint y: 466, distance: 397.5
click at [444, 466] on input "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" at bounding box center [664, 479] width 578 height 45
click at [905, 588] on span "Continue" at bounding box center [909, 599] width 64 height 22
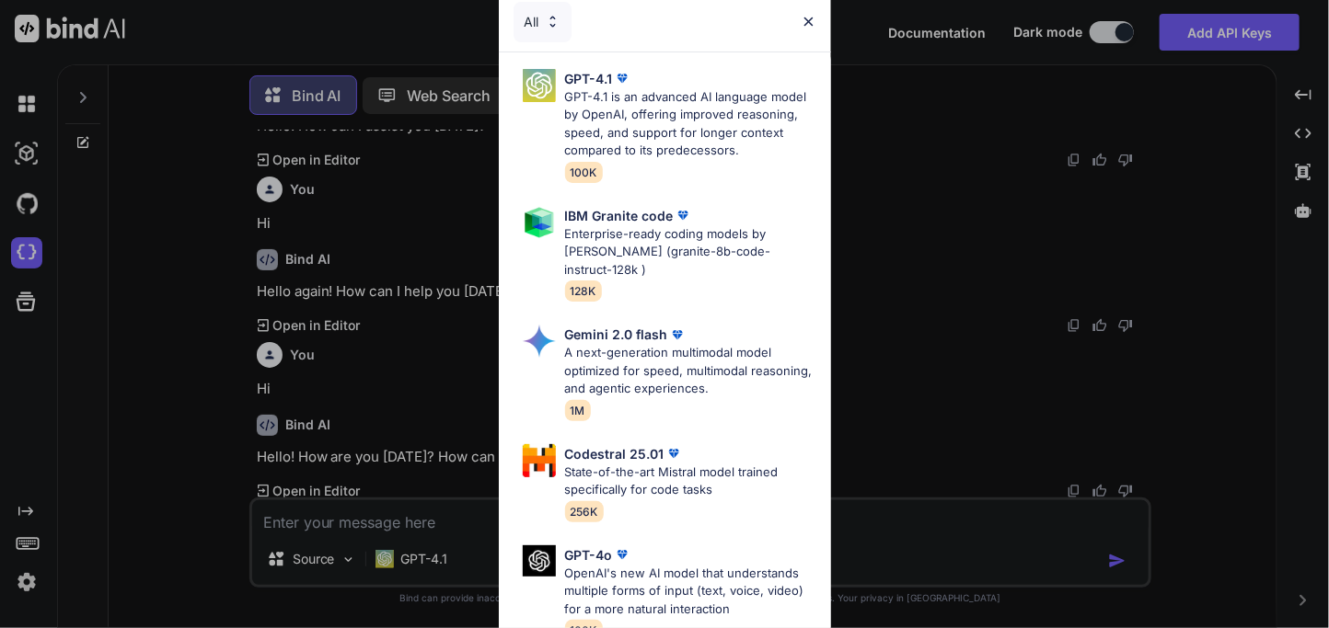
click at [813, 24] on img at bounding box center [809, 22] width 16 height 16
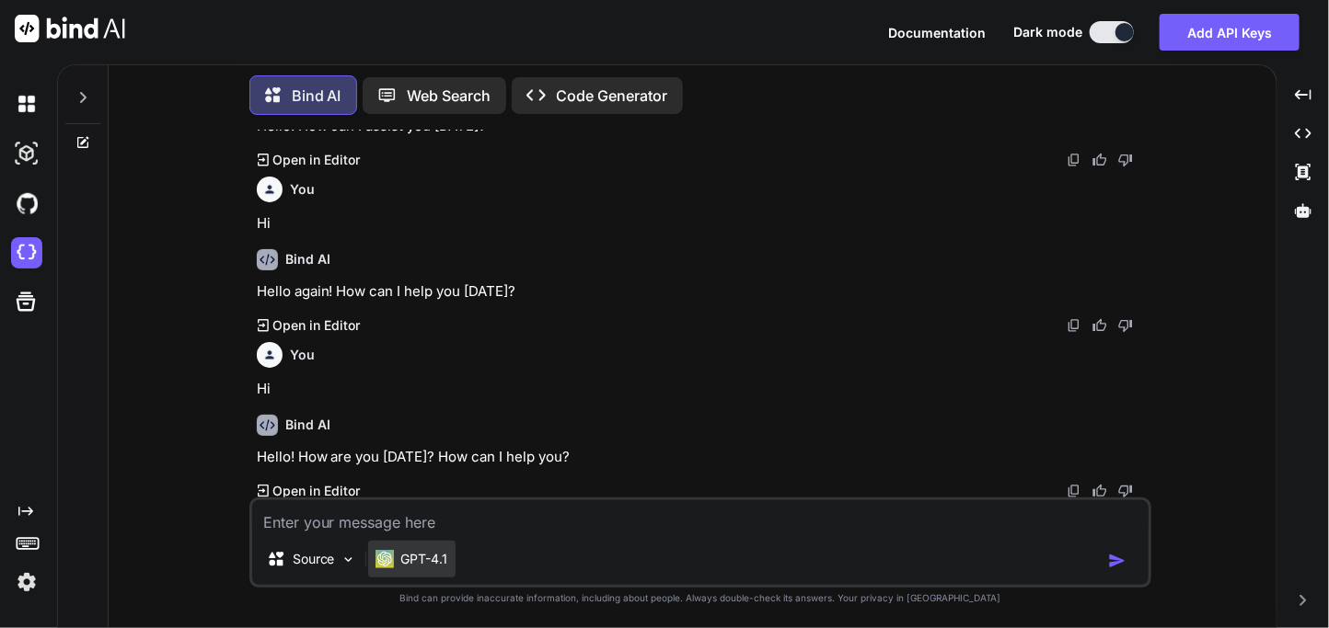
click at [406, 563] on p "GPT-4.1" at bounding box center [424, 559] width 47 height 18
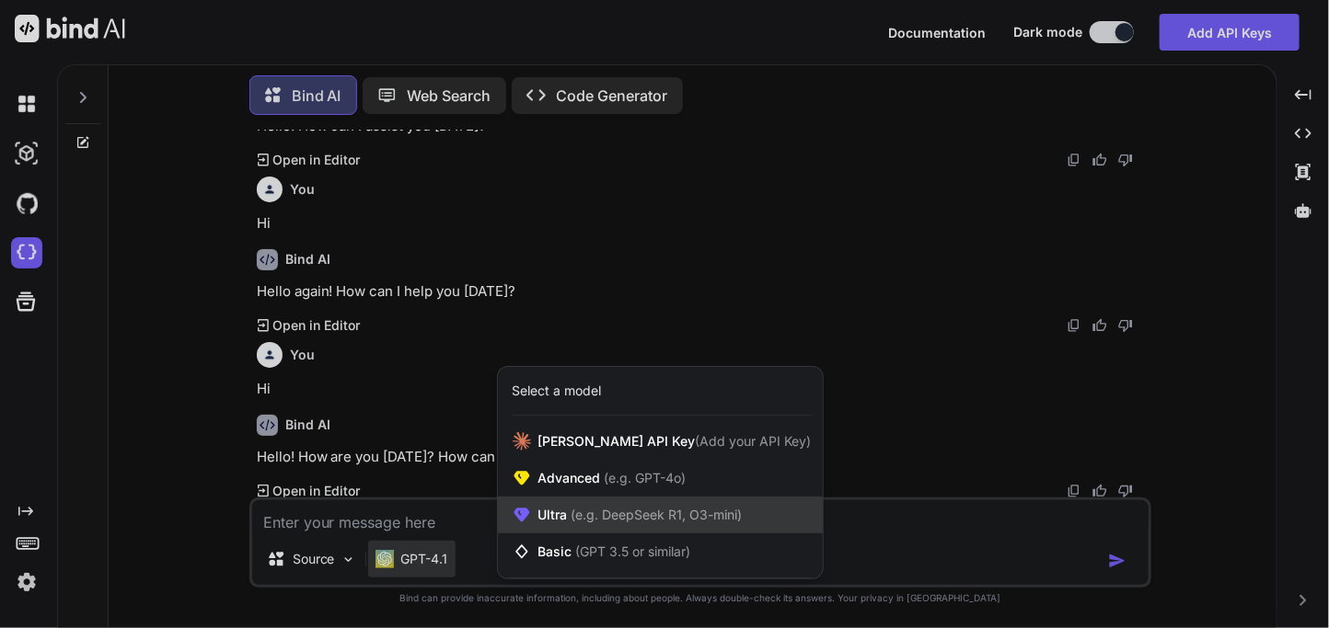
click at [561, 511] on span "Ultra (e.g. DeepSeek R1, O3-mini)" at bounding box center [640, 515] width 204 height 18
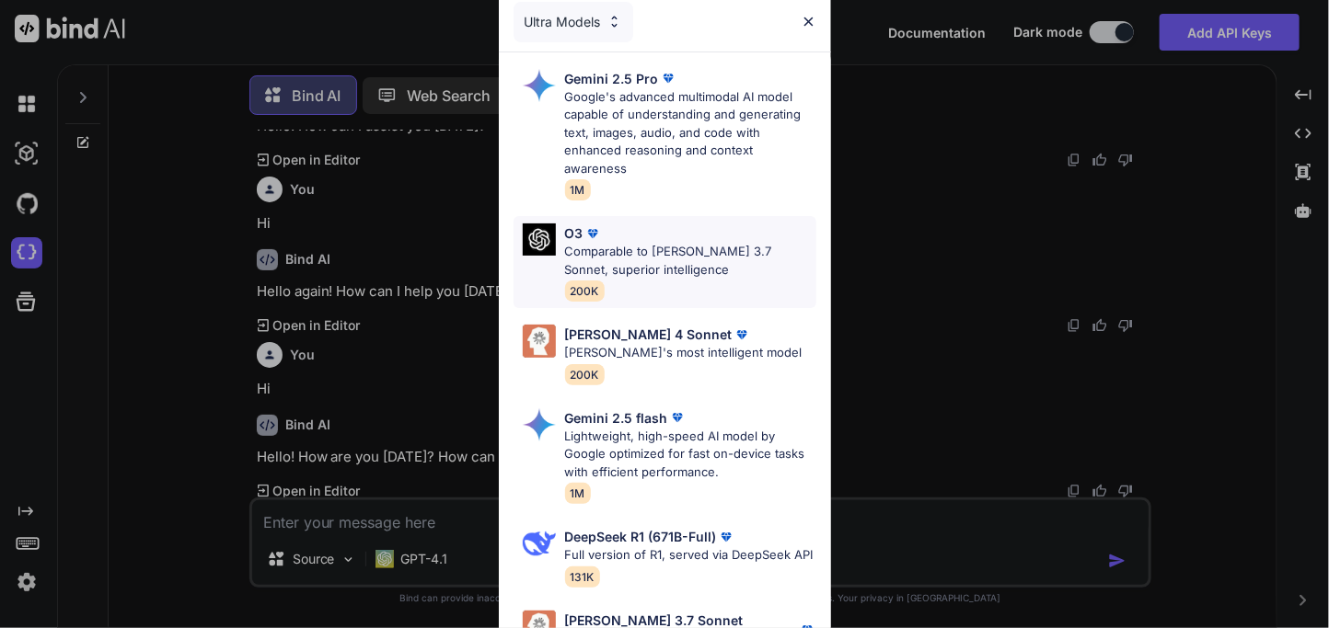
click at [617, 235] on div "O3" at bounding box center [690, 233] width 251 height 19
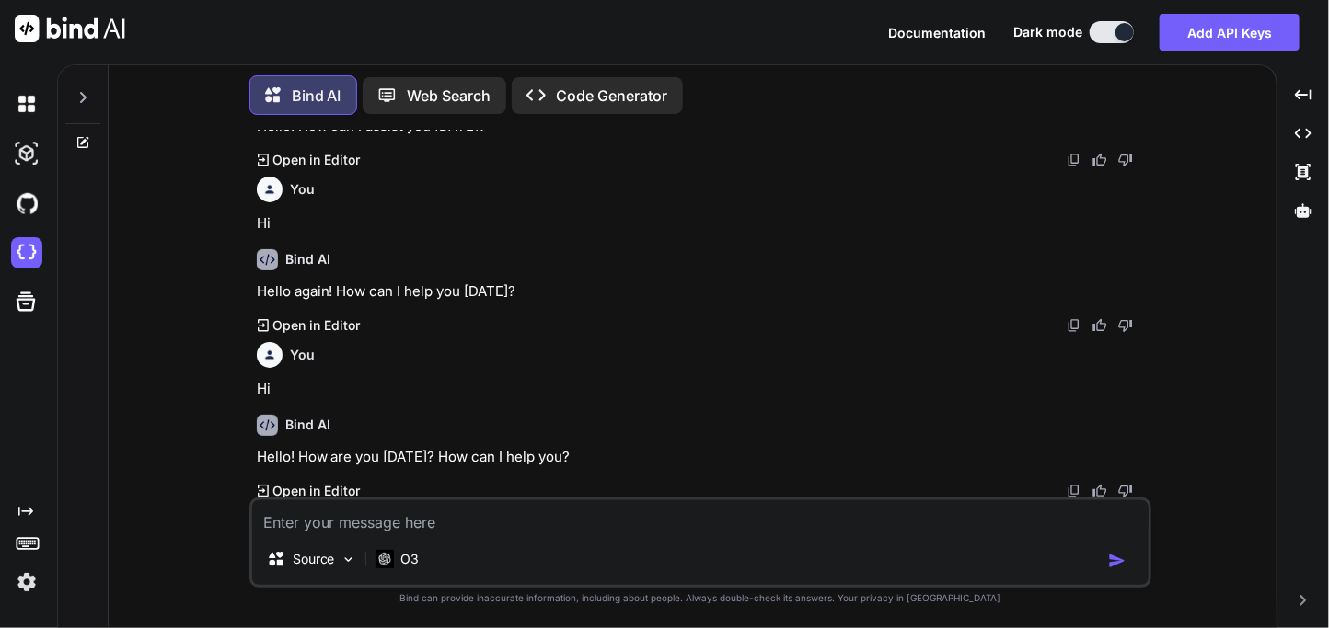
click at [421, 519] on textarea at bounding box center [700, 517] width 896 height 33
click at [408, 550] on p "O3" at bounding box center [410, 559] width 18 height 18
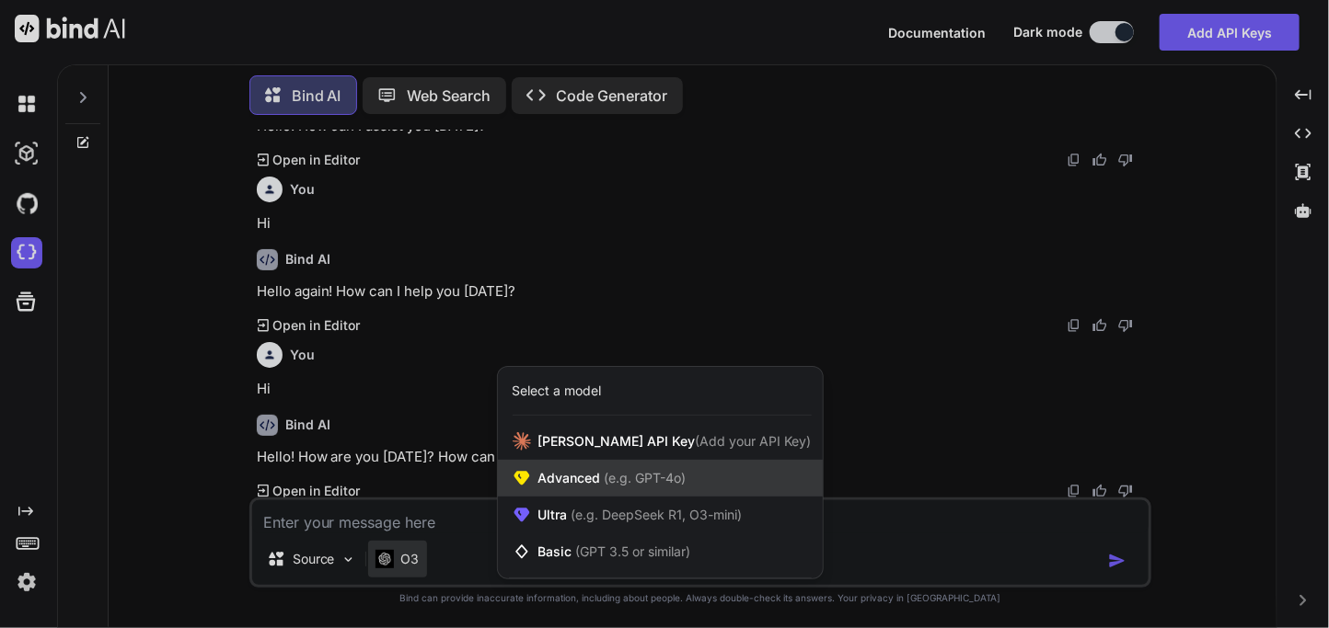
click at [569, 491] on div "Advanced (e.g. GPT-4o)" at bounding box center [660, 478] width 325 height 37
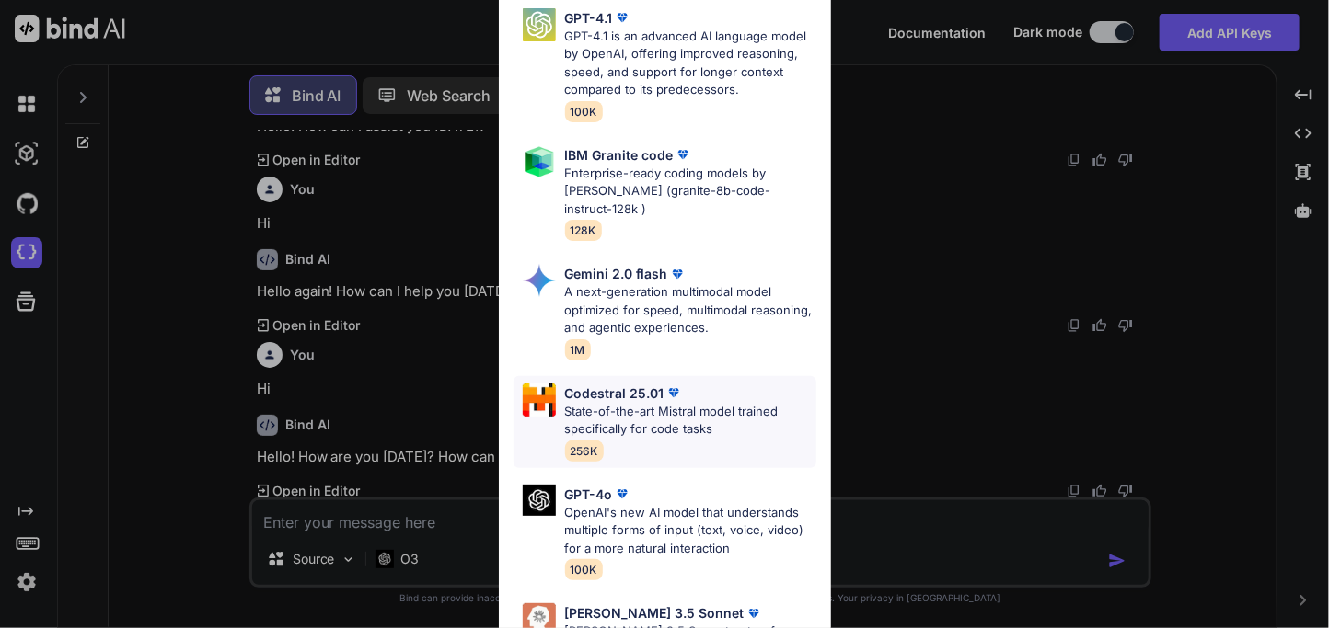
scroll to position [127, 0]
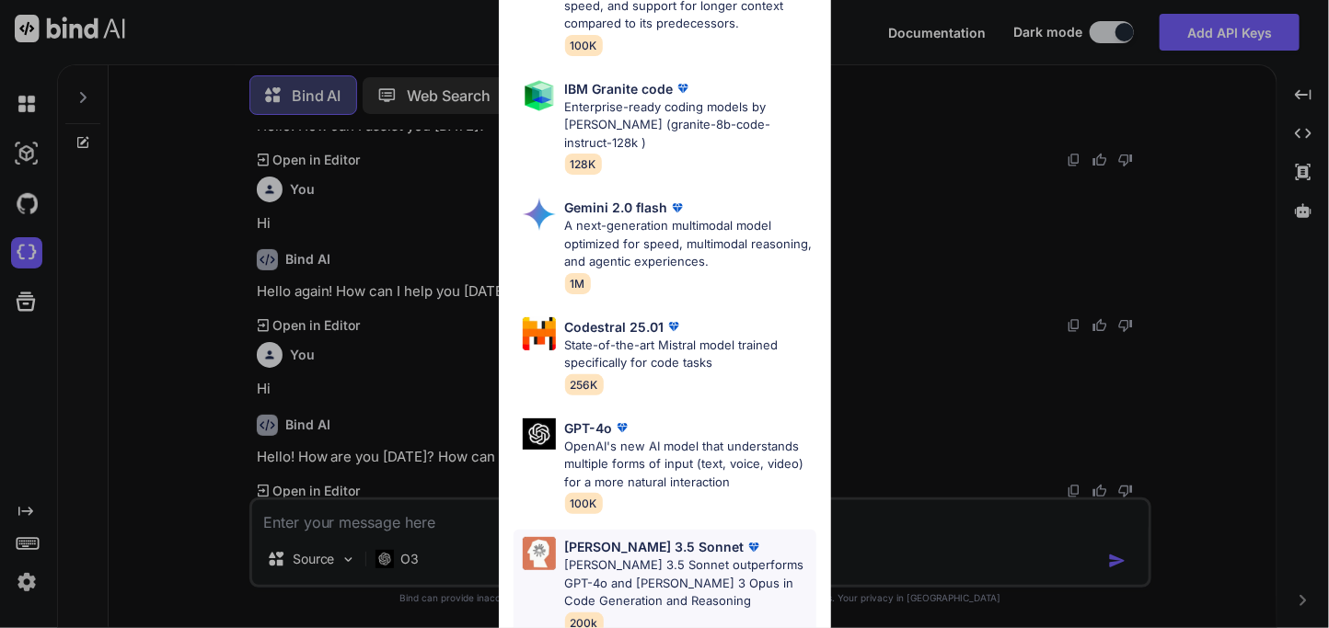
click at [609, 537] on p "[PERSON_NAME] 3.5 Sonnet" at bounding box center [654, 546] width 179 height 19
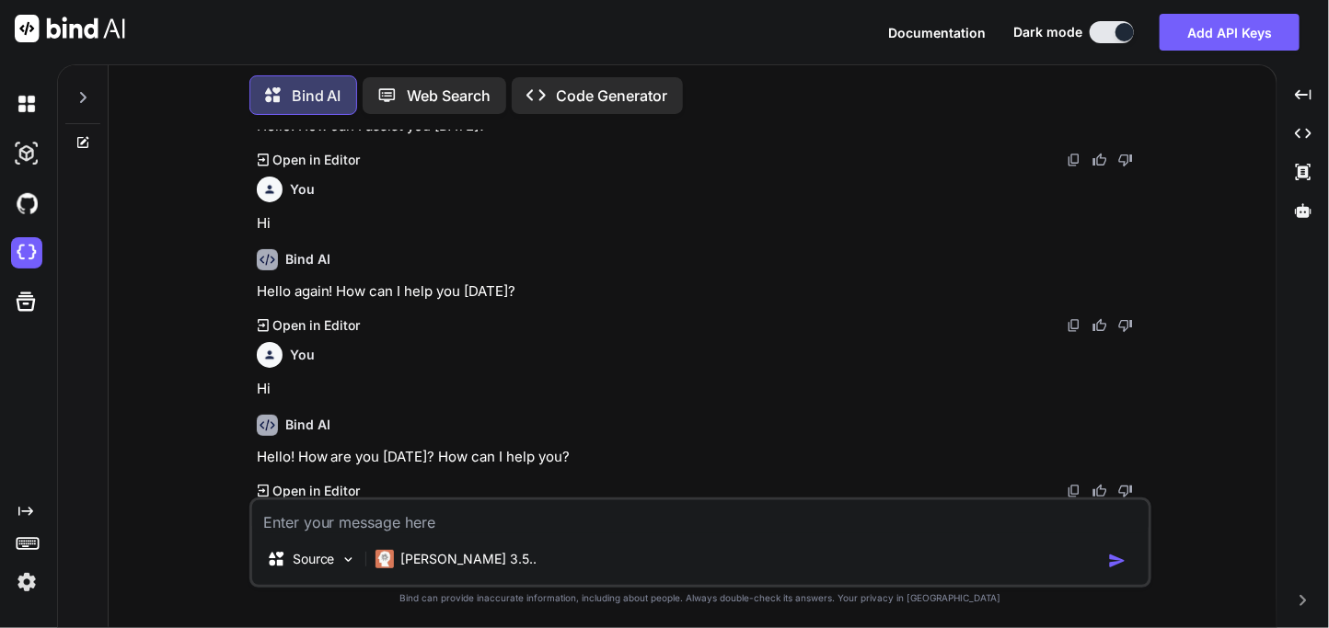
click at [443, 517] on textarea at bounding box center [700, 517] width 896 height 33
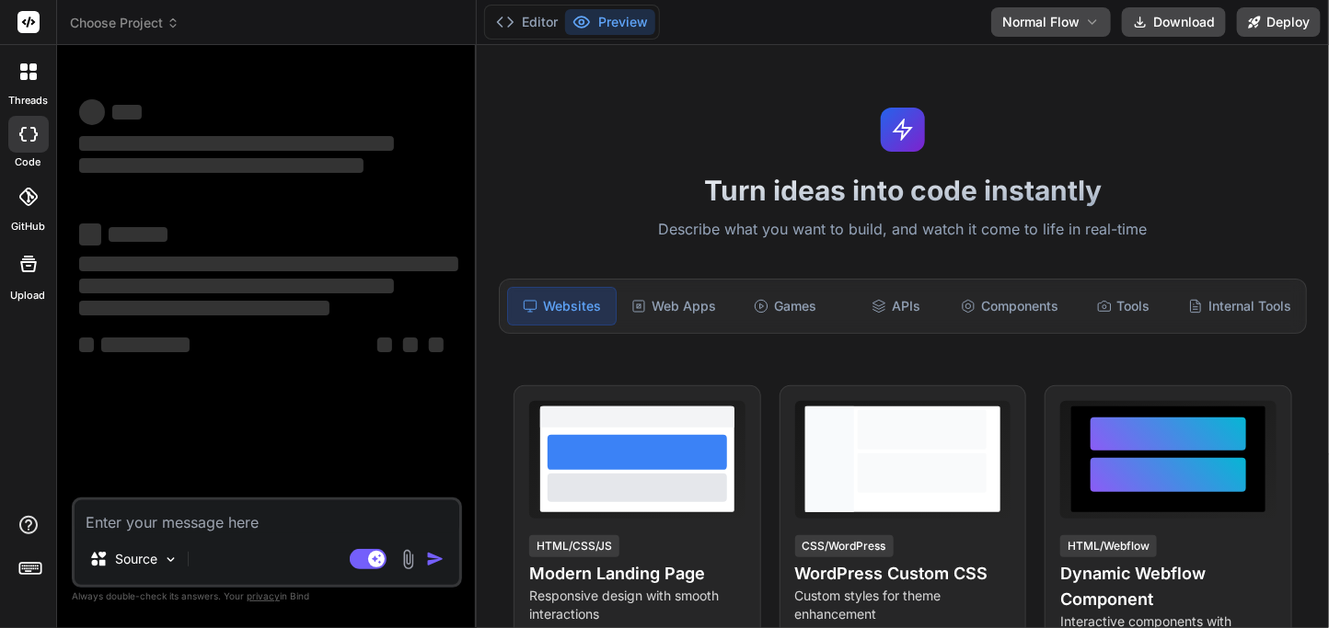
type textarea "x"
click at [310, 526] on textarea at bounding box center [267, 517] width 385 height 33
type textarea "h"
type textarea "x"
type textarea "hi"
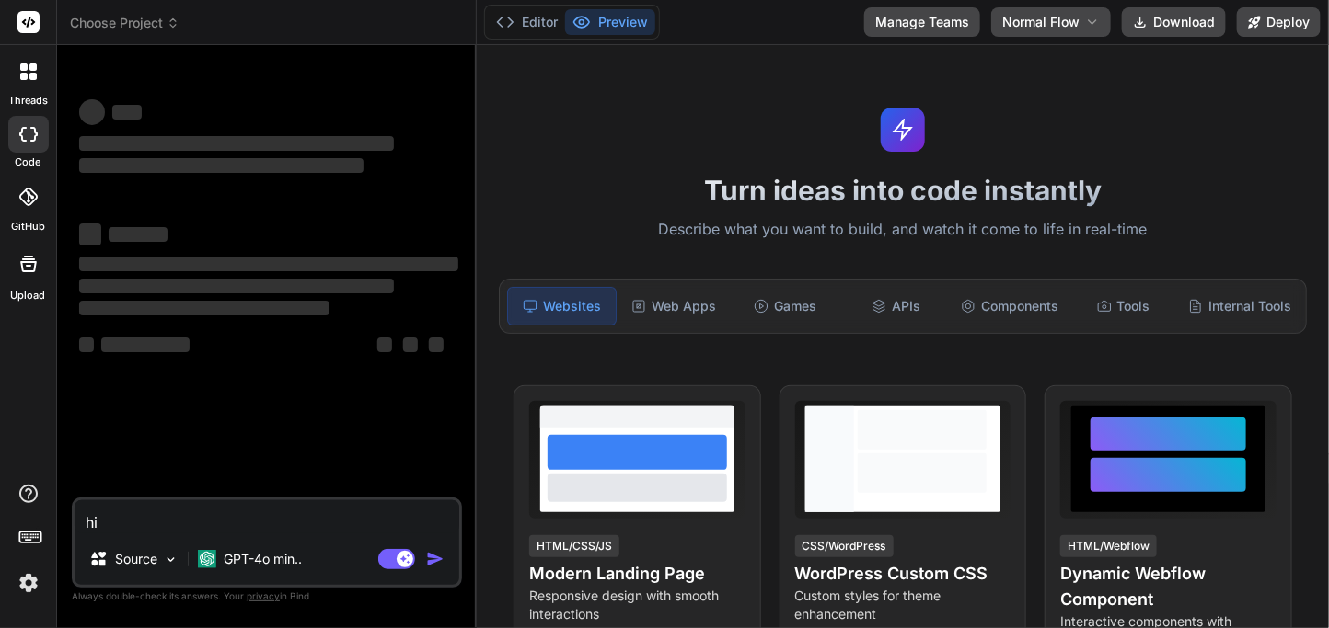
type textarea "x"
type textarea "hi"
click at [904, 31] on button "Manage Teams" at bounding box center [922, 21] width 116 height 29
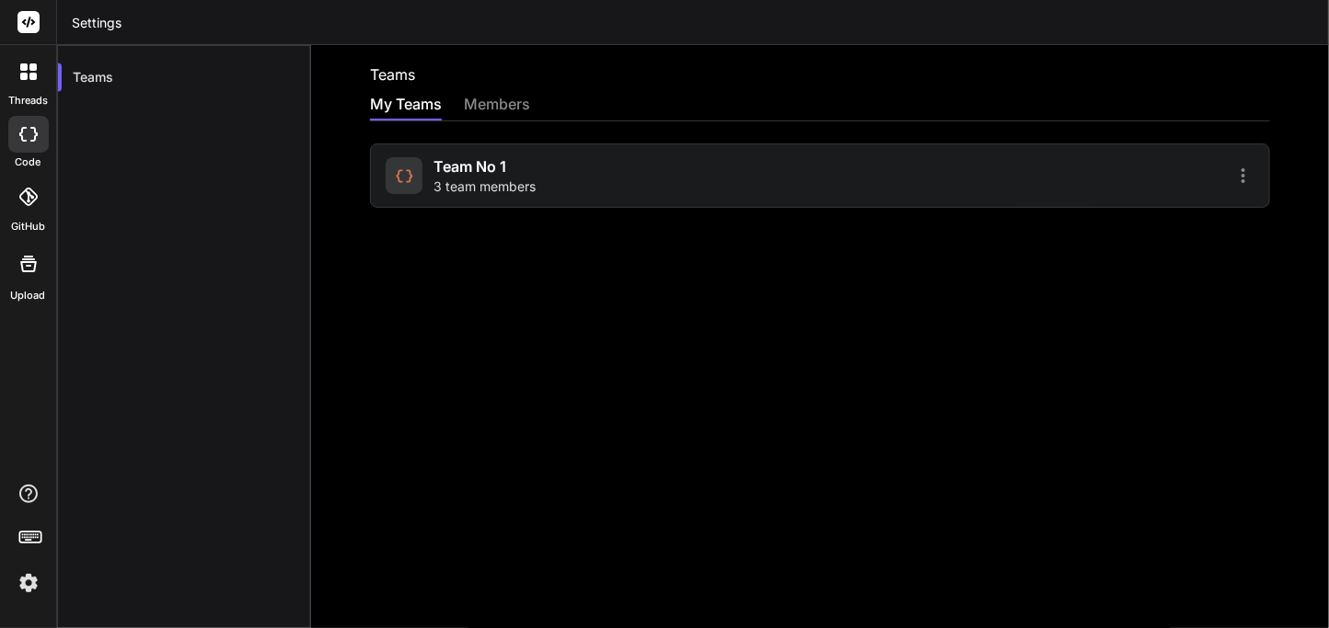
click at [476, 182] on span "3 team members" at bounding box center [484, 187] width 102 height 18
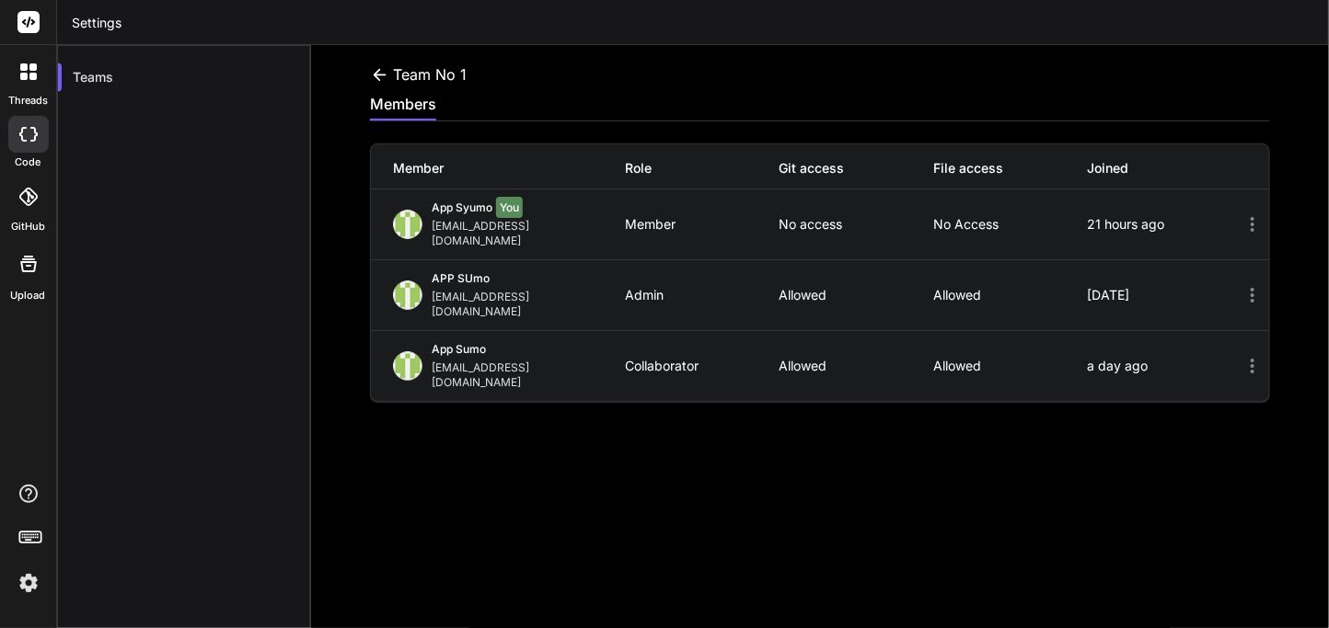
click at [26, 148] on div at bounding box center [28, 134] width 40 height 37
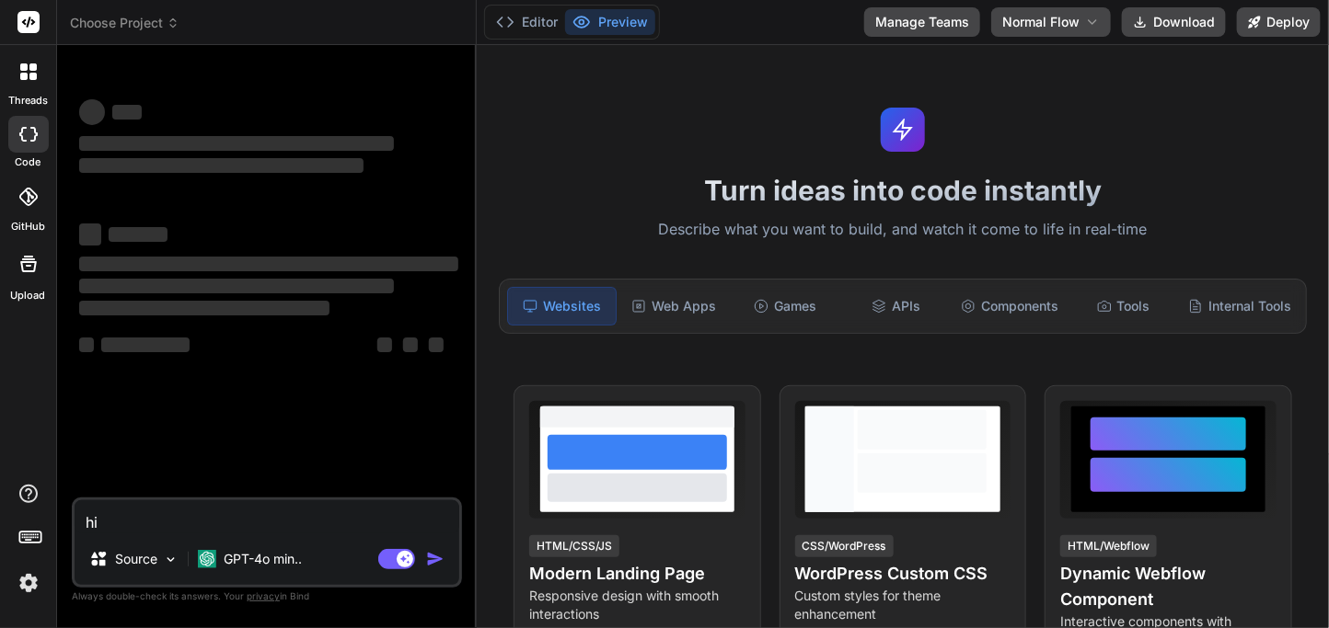
click at [290, 516] on textarea "hi" at bounding box center [267, 517] width 385 height 33
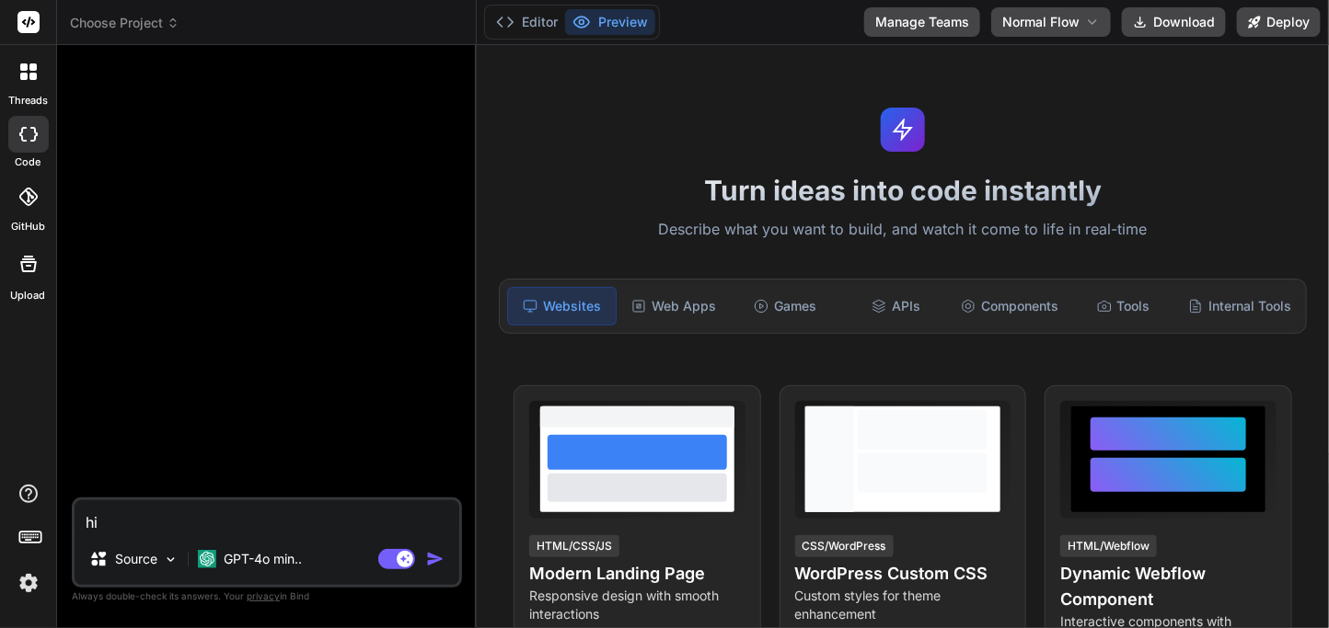
type textarea "x"
click at [434, 565] on img "button" at bounding box center [435, 559] width 18 height 18
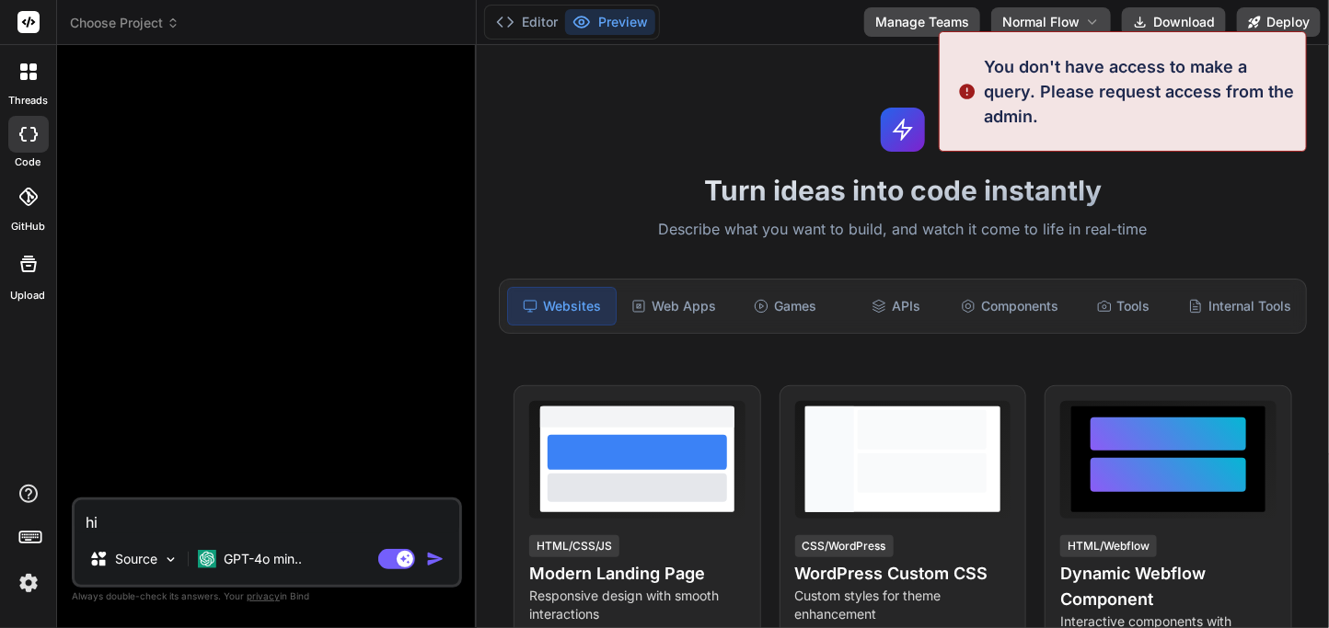
click at [297, 520] on textarea "hi" at bounding box center [267, 517] width 385 height 33
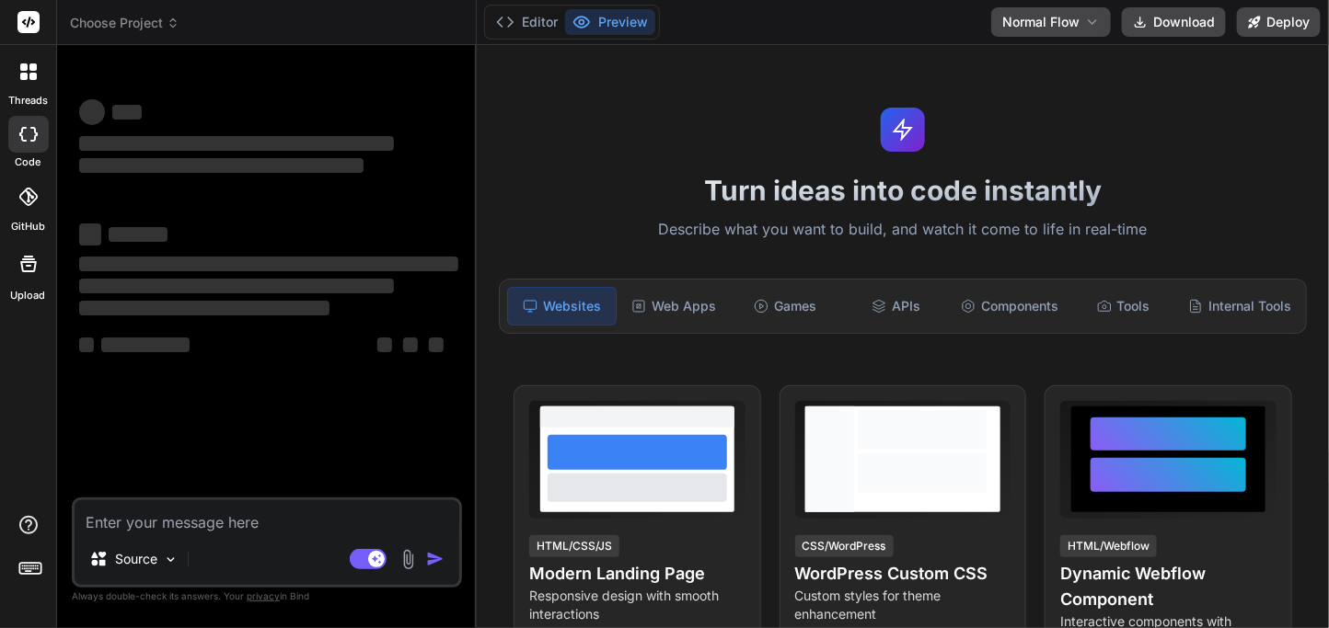
type textarea "x"
click at [198, 517] on textarea at bounding box center [267, 517] width 385 height 33
type textarea "H"
type textarea "x"
type textarea "Hi"
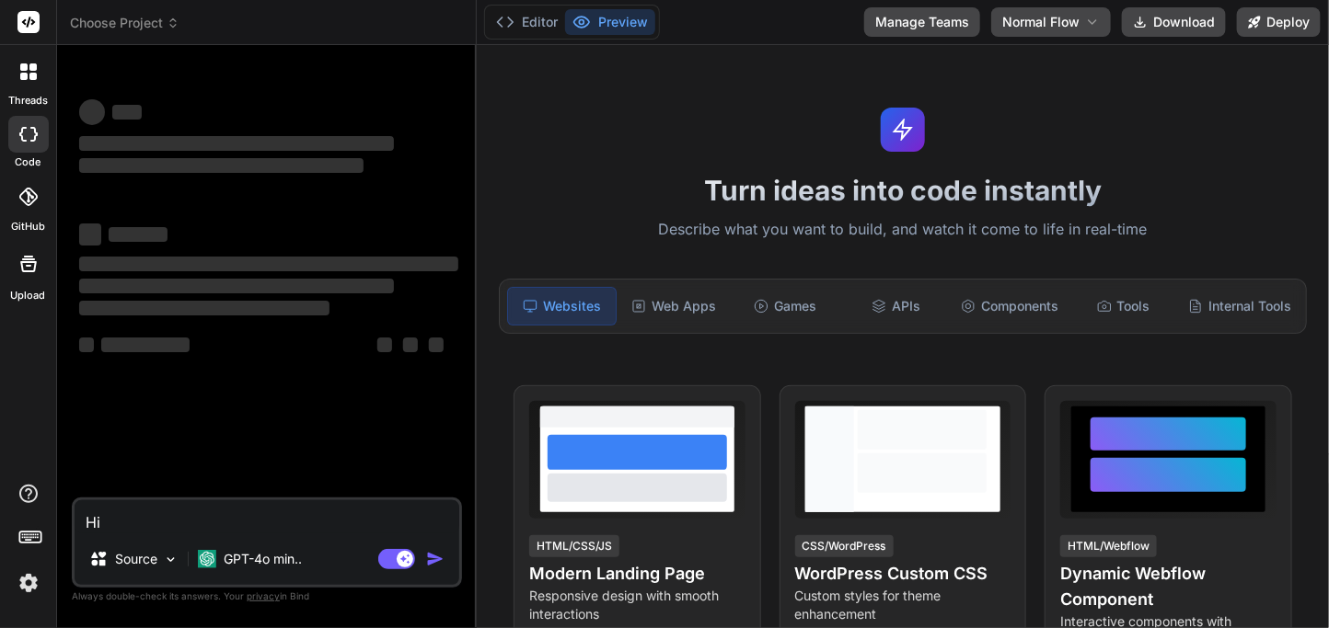
type textarea "x"
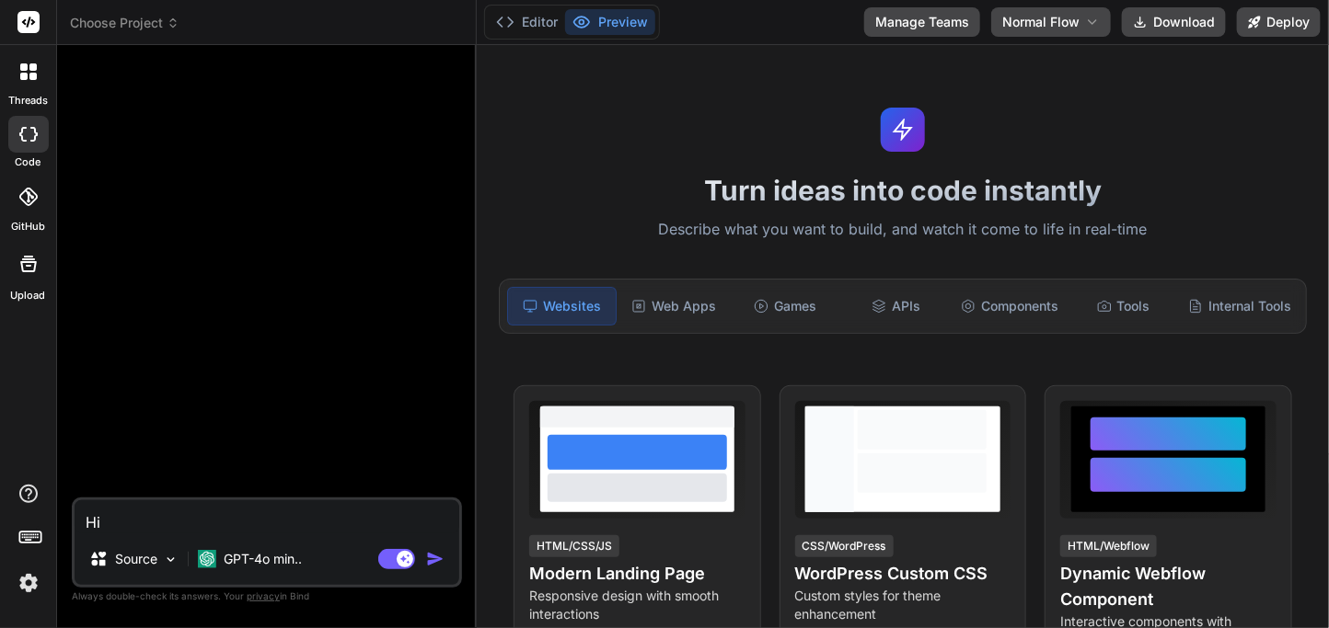
type textarea "Hi"
click at [427, 559] on img "button" at bounding box center [435, 559] width 18 height 18
click at [429, 562] on img "button" at bounding box center [435, 559] width 18 height 18
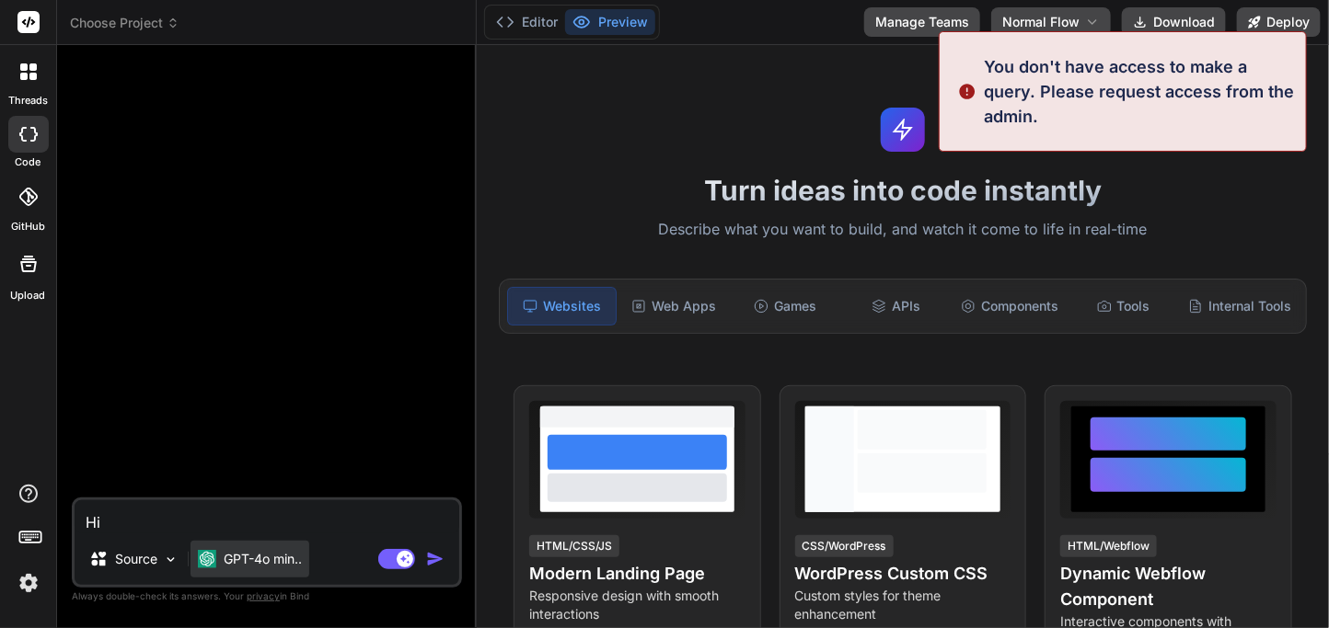
click at [280, 555] on p "GPT-4o min.." at bounding box center [263, 559] width 78 height 18
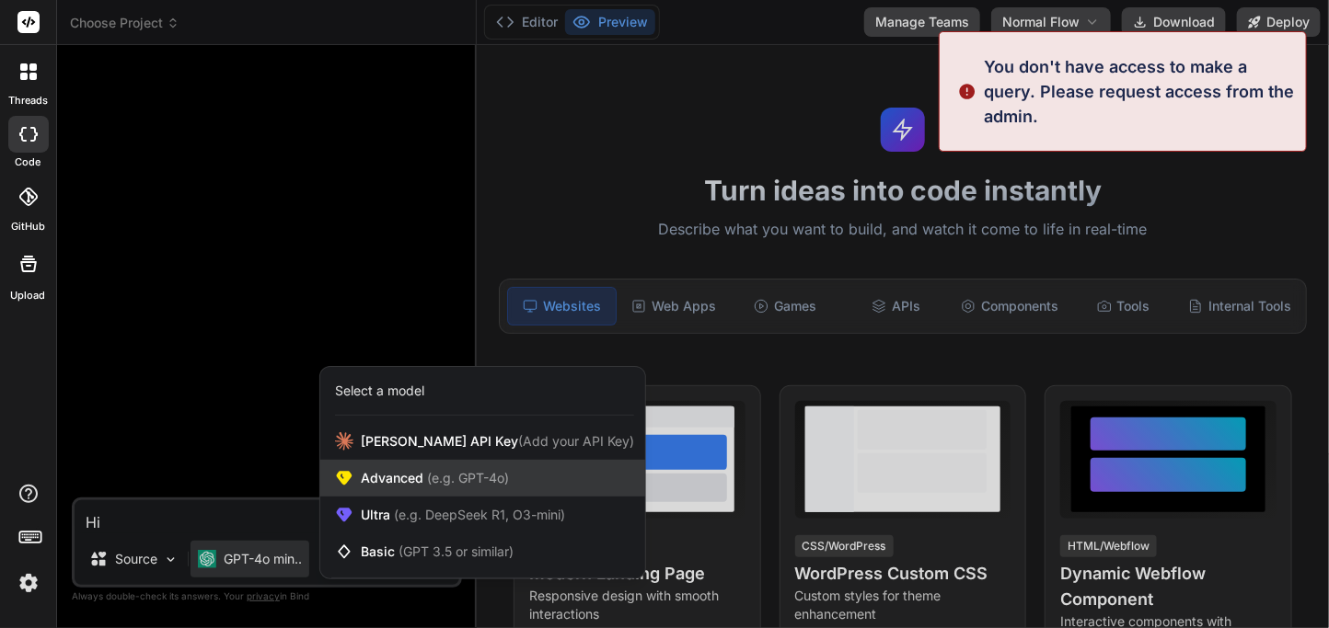
click at [420, 469] on span "Advanced (e.g. GPT-4o)" at bounding box center [435, 478] width 148 height 18
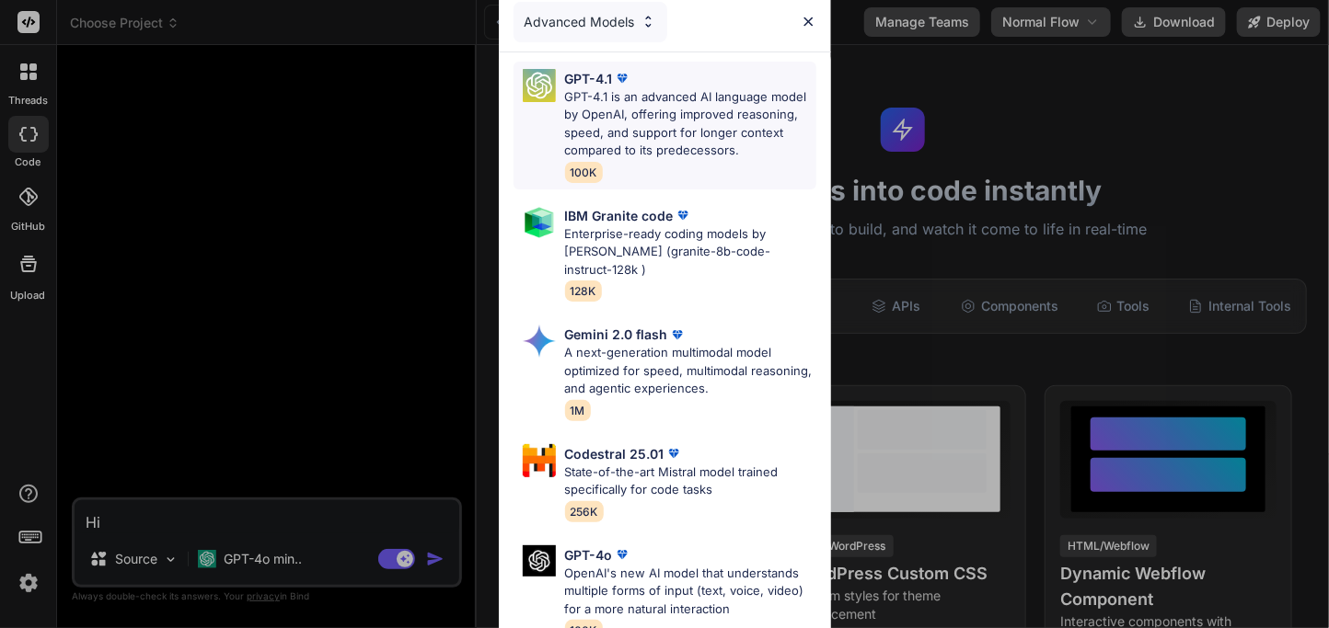
click at [640, 135] on p "GPT-4.1 is an advanced AI language model by OpenAI, offering improved reasoning…" at bounding box center [690, 124] width 251 height 72
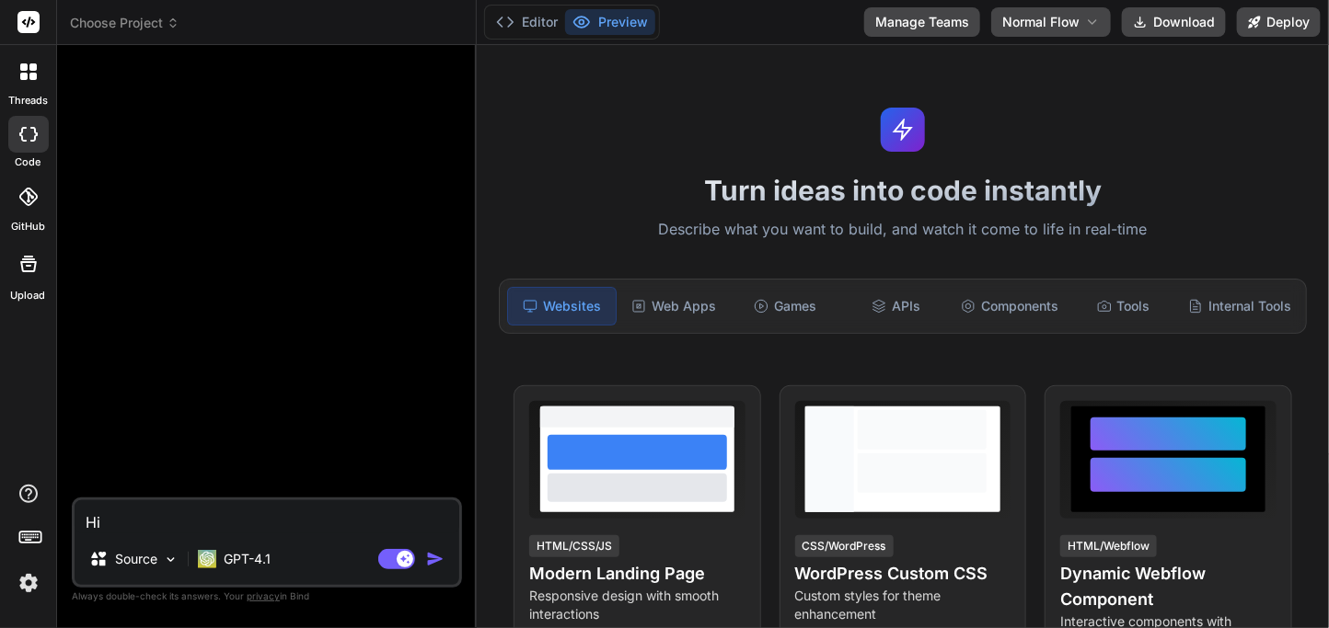
click at [431, 555] on img "button" at bounding box center [435, 559] width 18 height 18
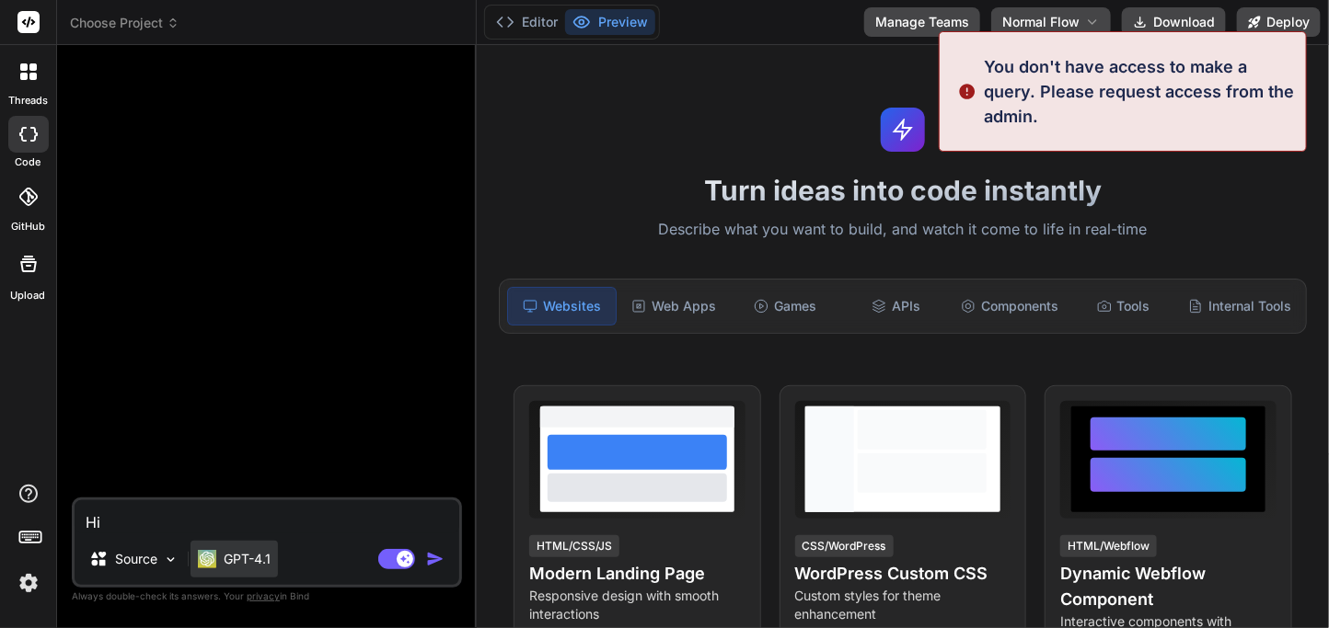
click at [241, 572] on div "GPT-4.1" at bounding box center [233, 559] width 87 height 37
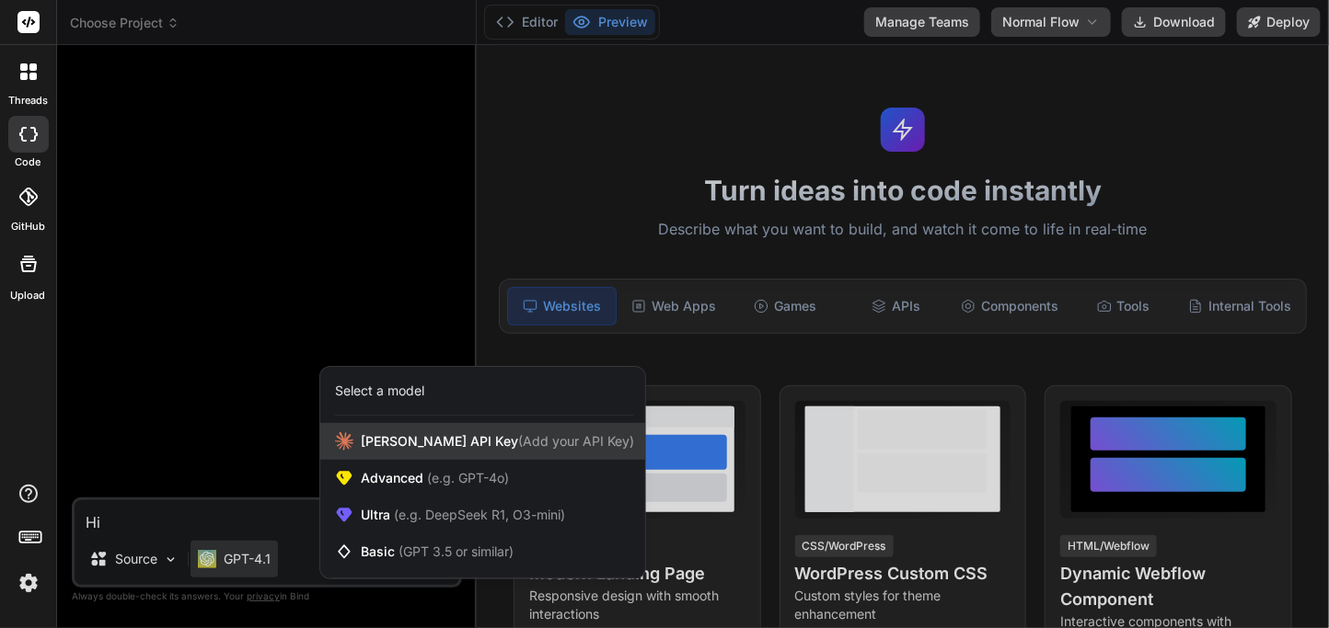
click at [375, 432] on span "[PERSON_NAME] Key (Add your API Key)" at bounding box center [497, 441] width 273 height 18
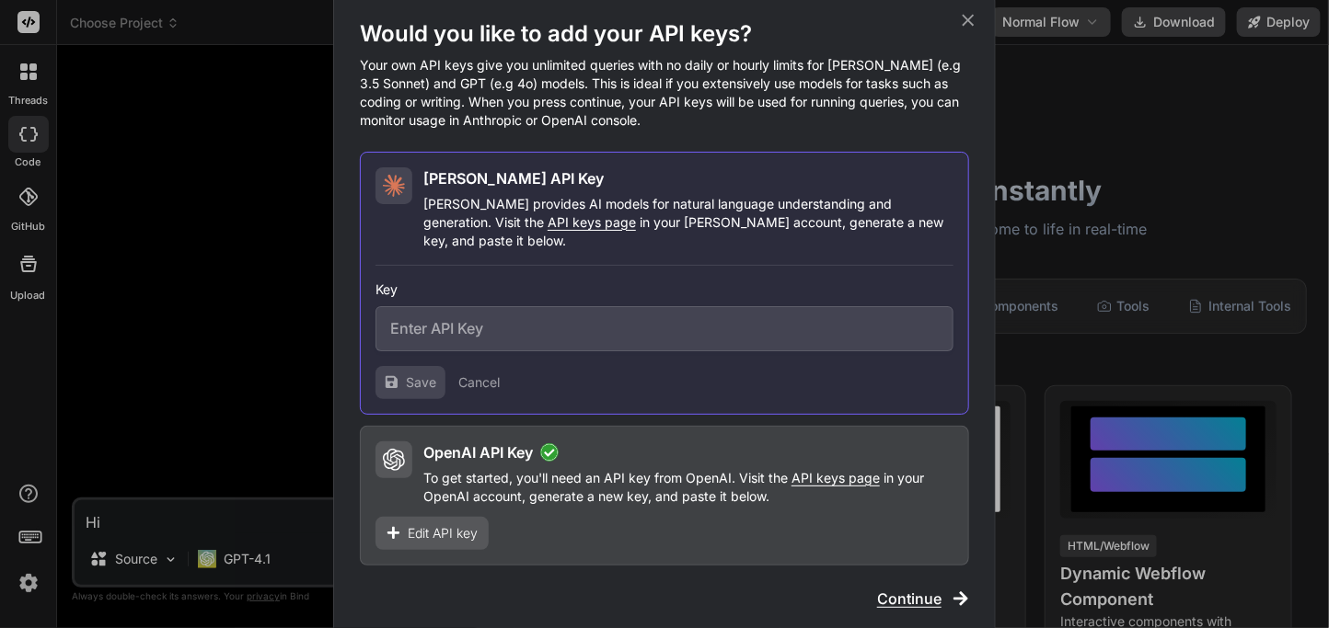
click at [463, 517] on div "Edit API key" at bounding box center [431, 533] width 113 height 33
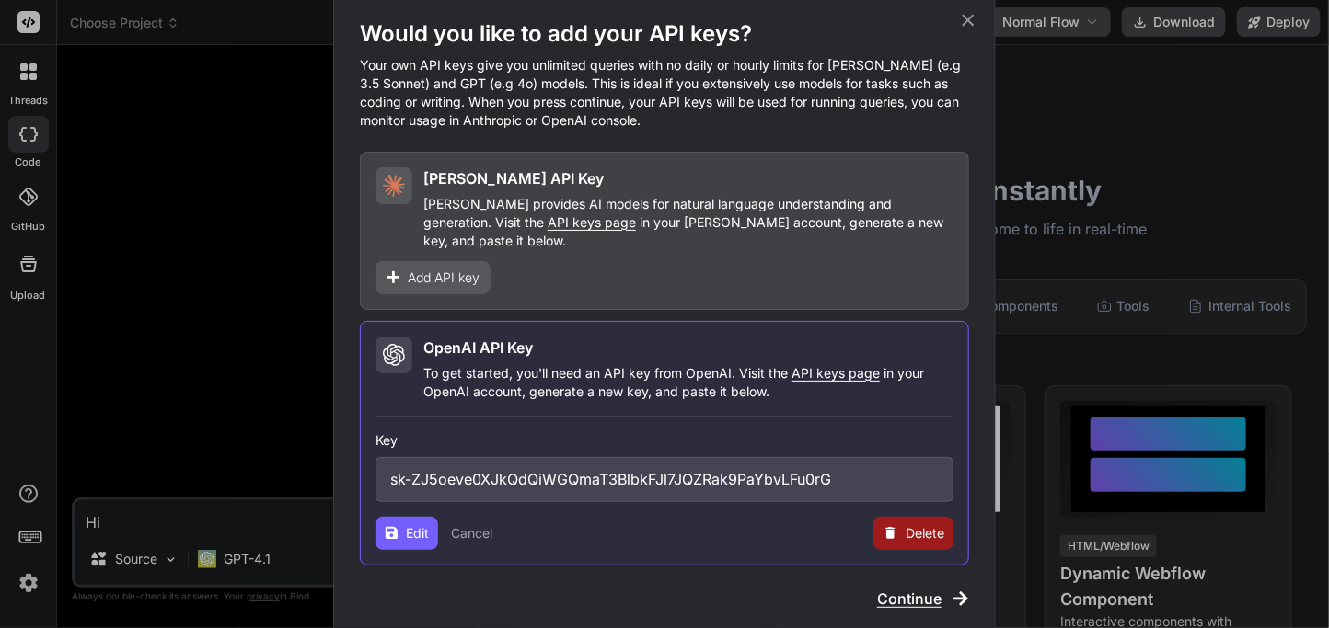
click at [961, 30] on icon at bounding box center [968, 20] width 20 height 20
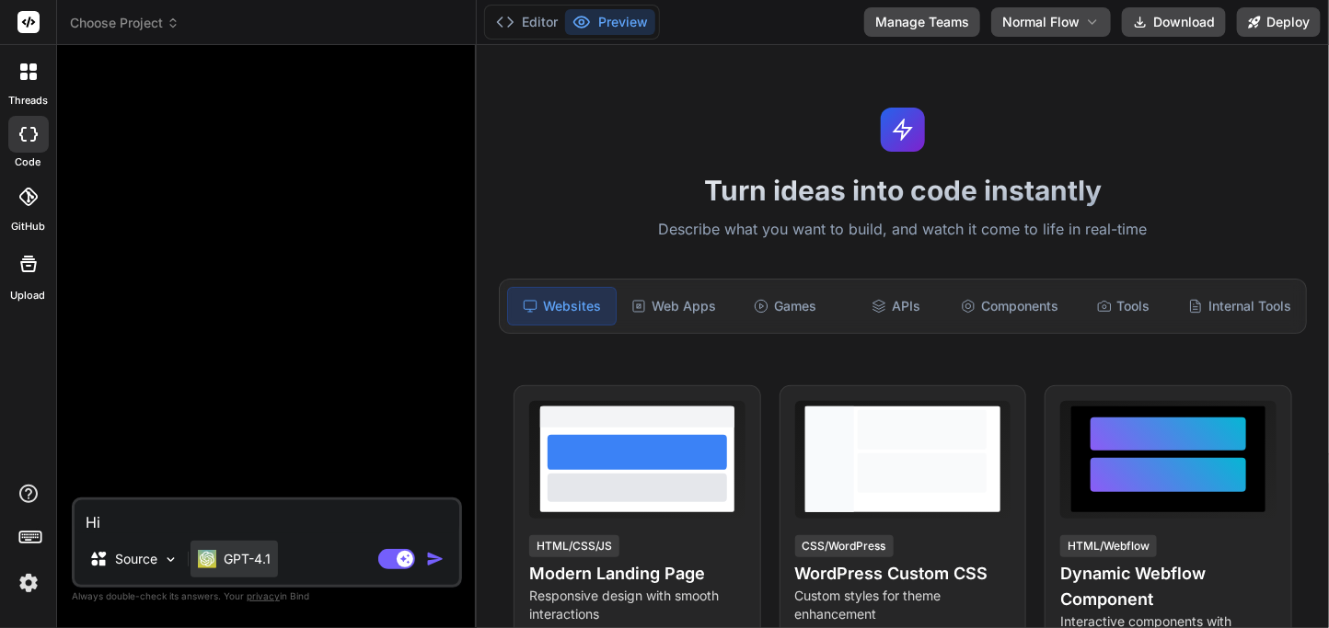
click at [241, 564] on p "GPT-4.1" at bounding box center [247, 559] width 47 height 18
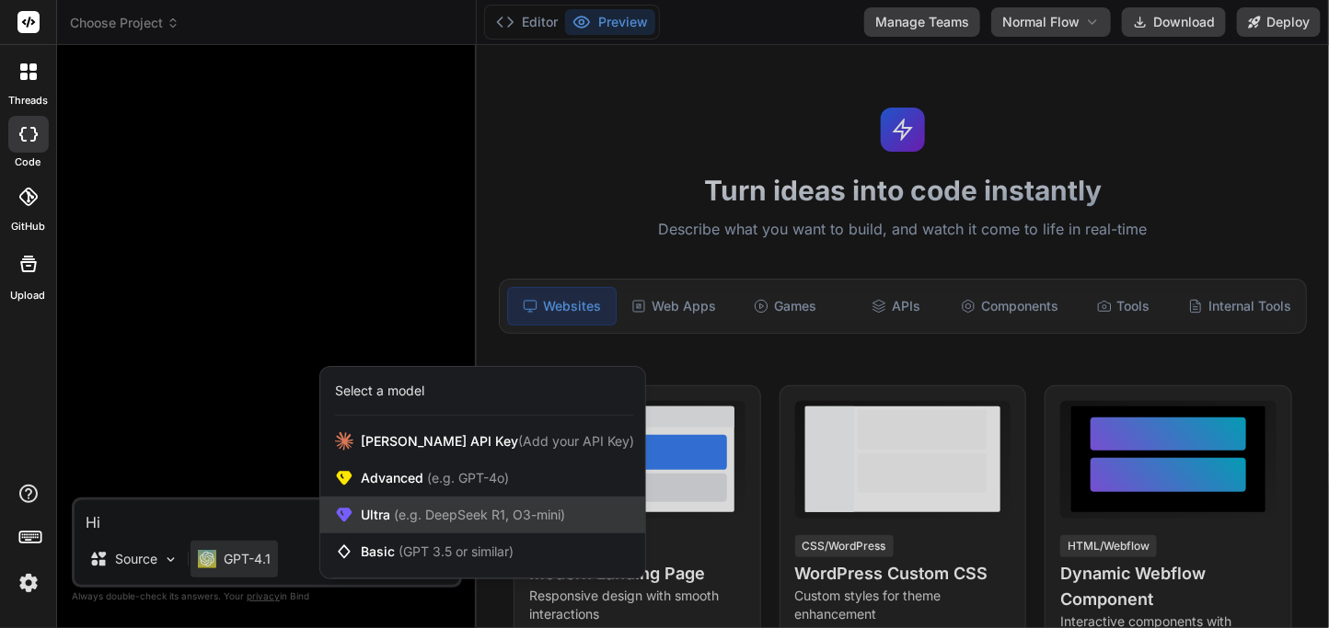
click at [428, 501] on div "Ultra (e.g. DeepSeek R1, O3-mini)" at bounding box center [482, 515] width 325 height 37
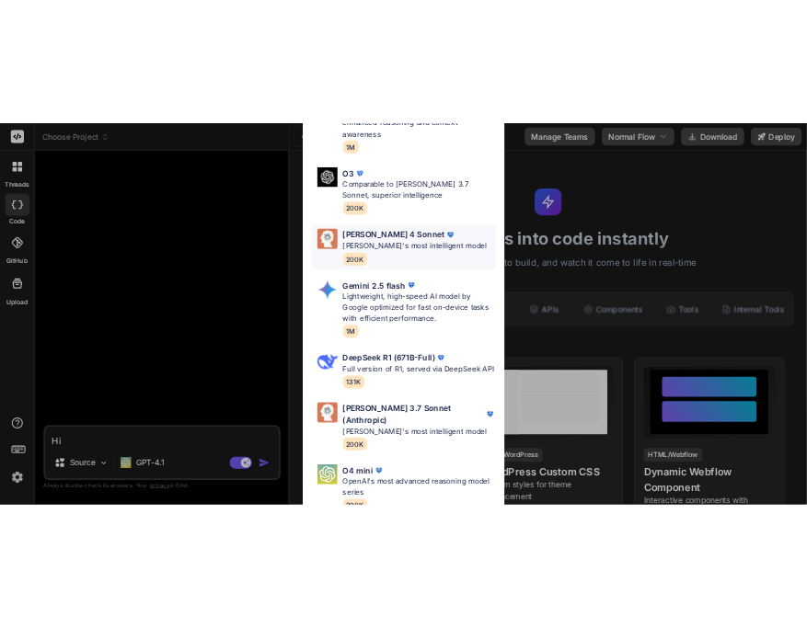
scroll to position [179, 0]
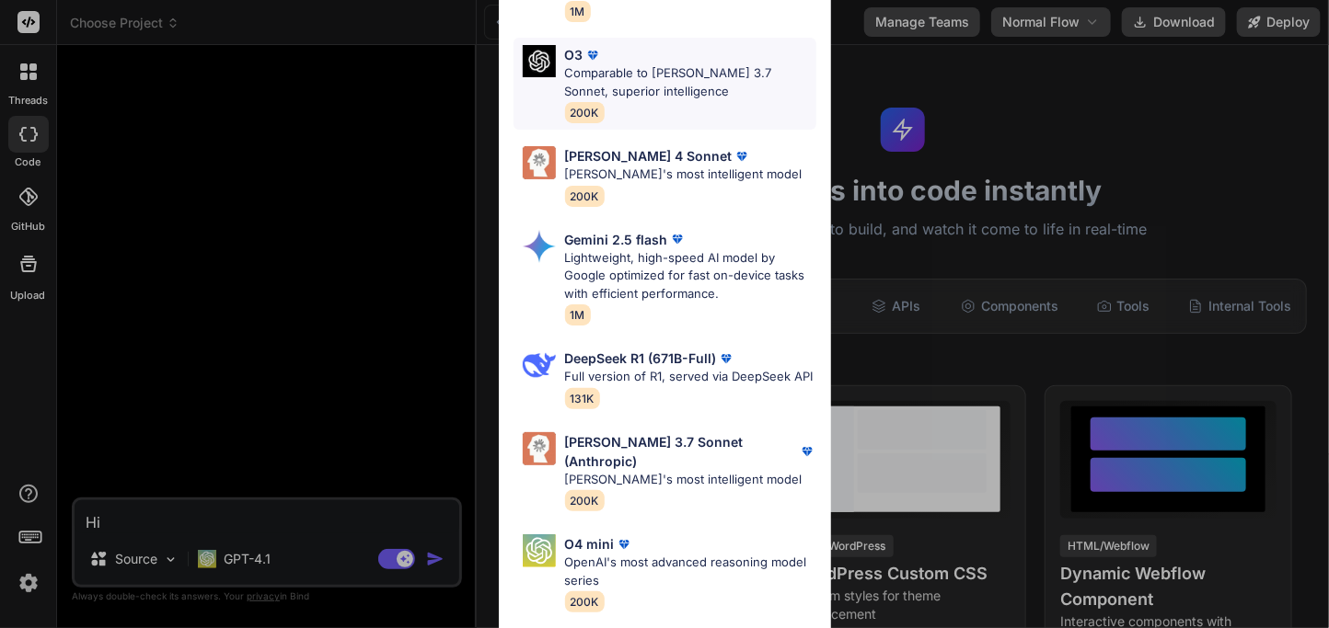
click at [638, 89] on p "Comparable to [PERSON_NAME] 3.7 Sonnet, superior intelligence" at bounding box center [690, 82] width 251 height 36
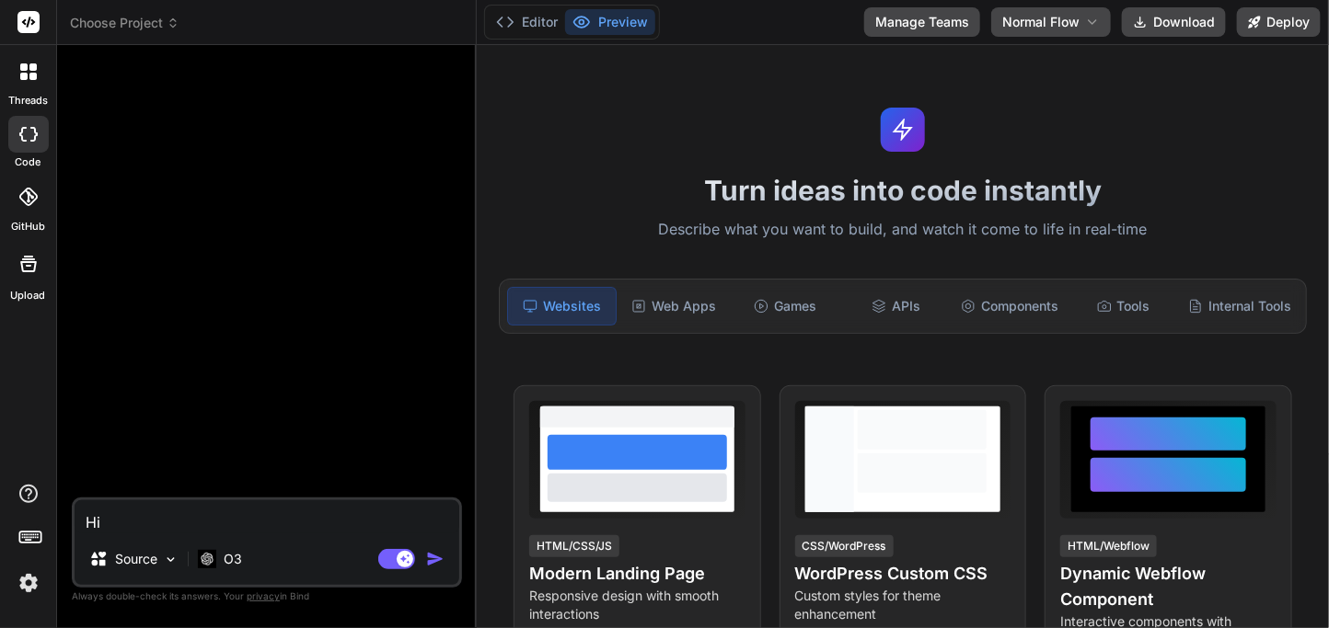
click at [438, 565] on img "button" at bounding box center [435, 559] width 18 height 18
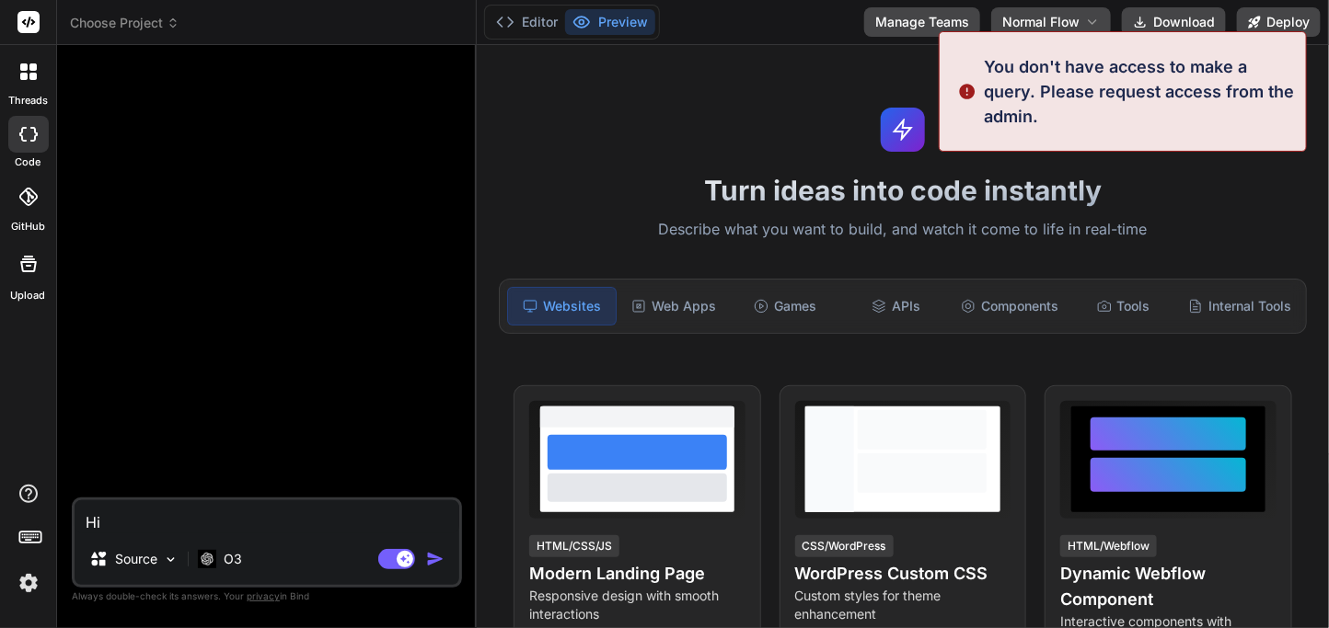
click at [281, 518] on textarea "Hi" at bounding box center [267, 517] width 385 height 33
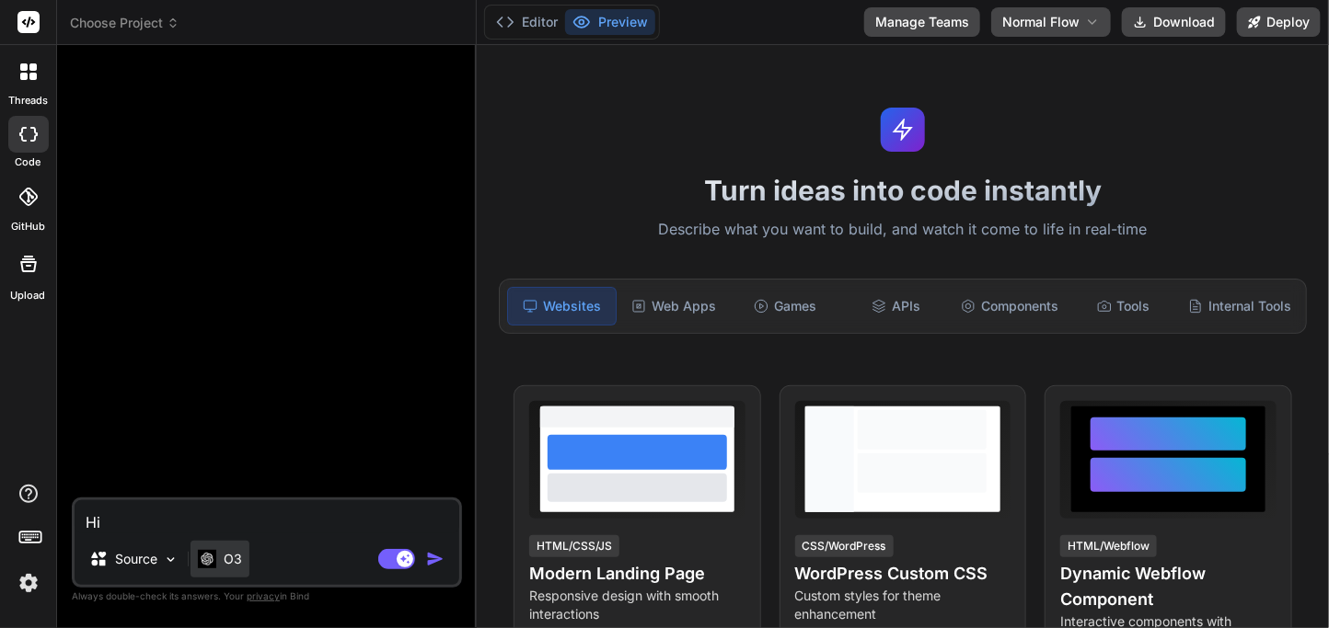
click at [225, 556] on p "O3" at bounding box center [233, 559] width 18 height 18
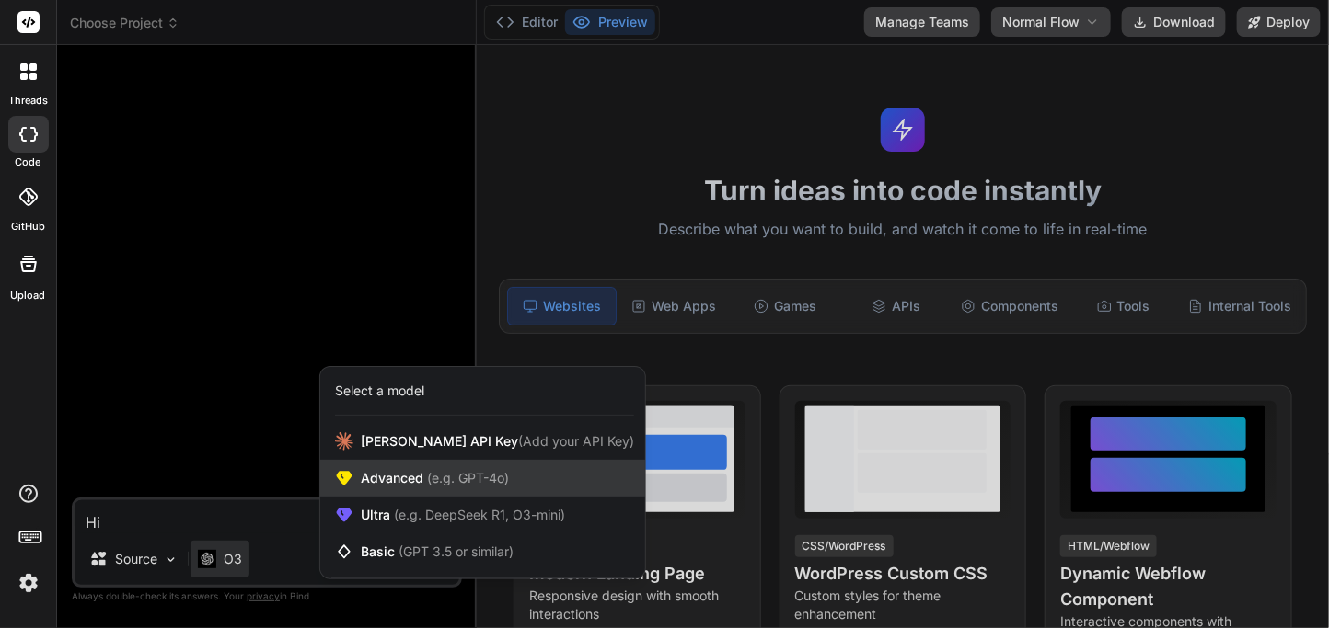
click at [400, 476] on span "Advanced (e.g. GPT-4o)" at bounding box center [435, 478] width 148 height 18
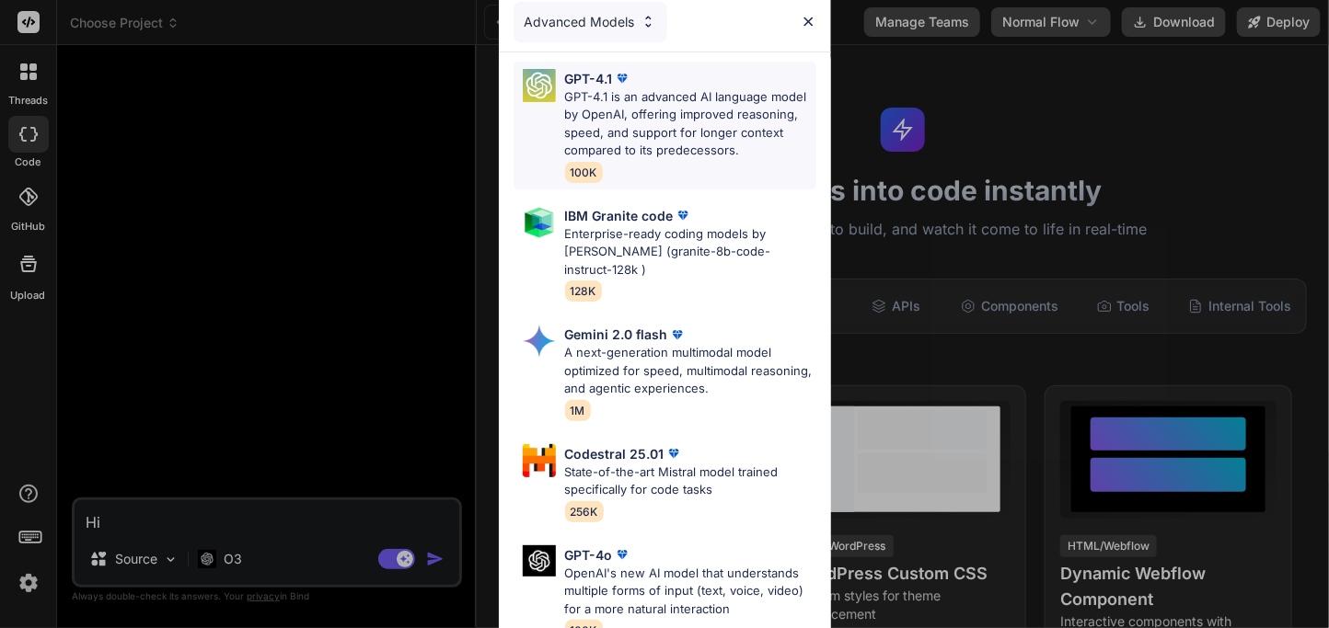
click at [657, 106] on p "GPT-4.1 is an advanced AI language model by OpenAI, offering improved reasoning…" at bounding box center [690, 124] width 251 height 72
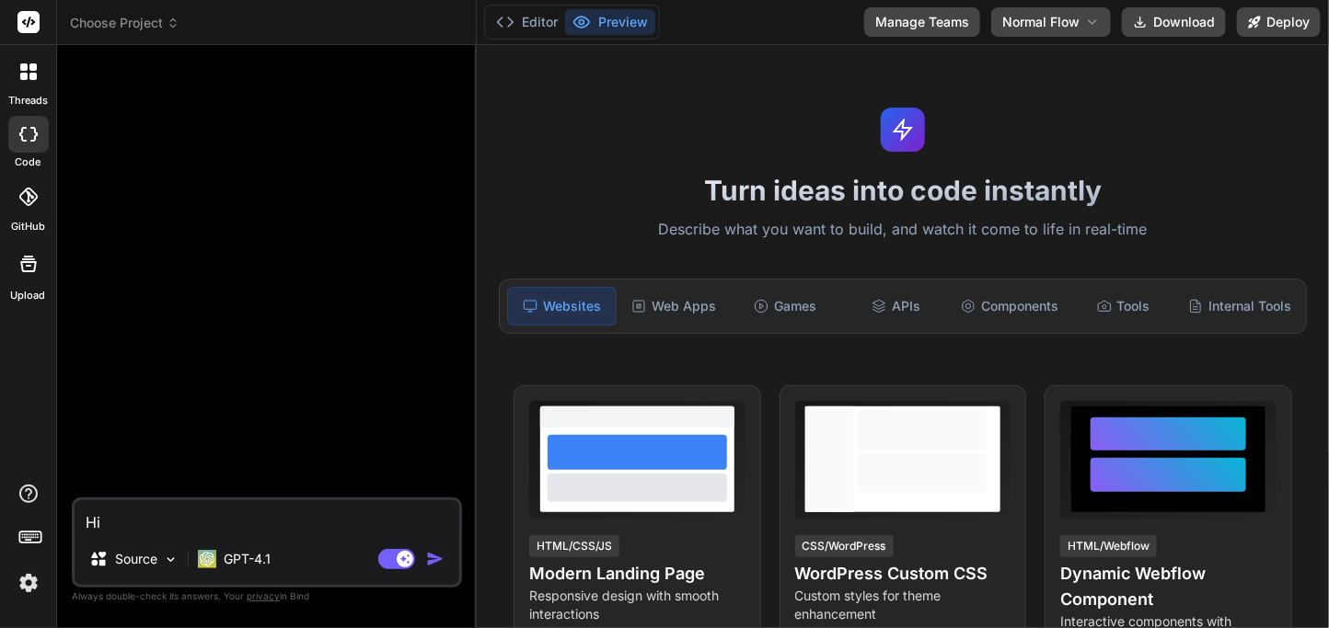
click at [432, 556] on img "button" at bounding box center [435, 559] width 18 height 18
click at [142, 512] on textarea "Hi" at bounding box center [267, 517] width 385 height 33
click at [434, 559] on img "button" at bounding box center [435, 559] width 18 height 18
click at [213, 553] on img at bounding box center [207, 559] width 18 height 18
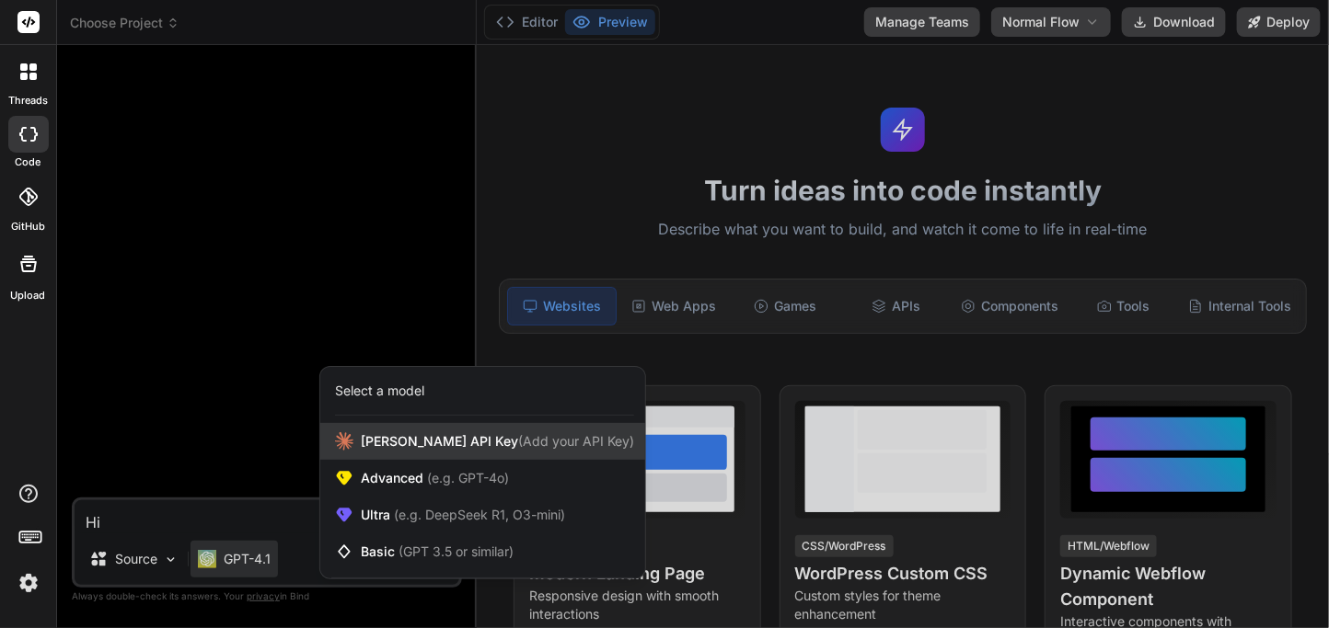
click at [392, 447] on span "[PERSON_NAME] Key (Add your API Key)" at bounding box center [497, 441] width 273 height 18
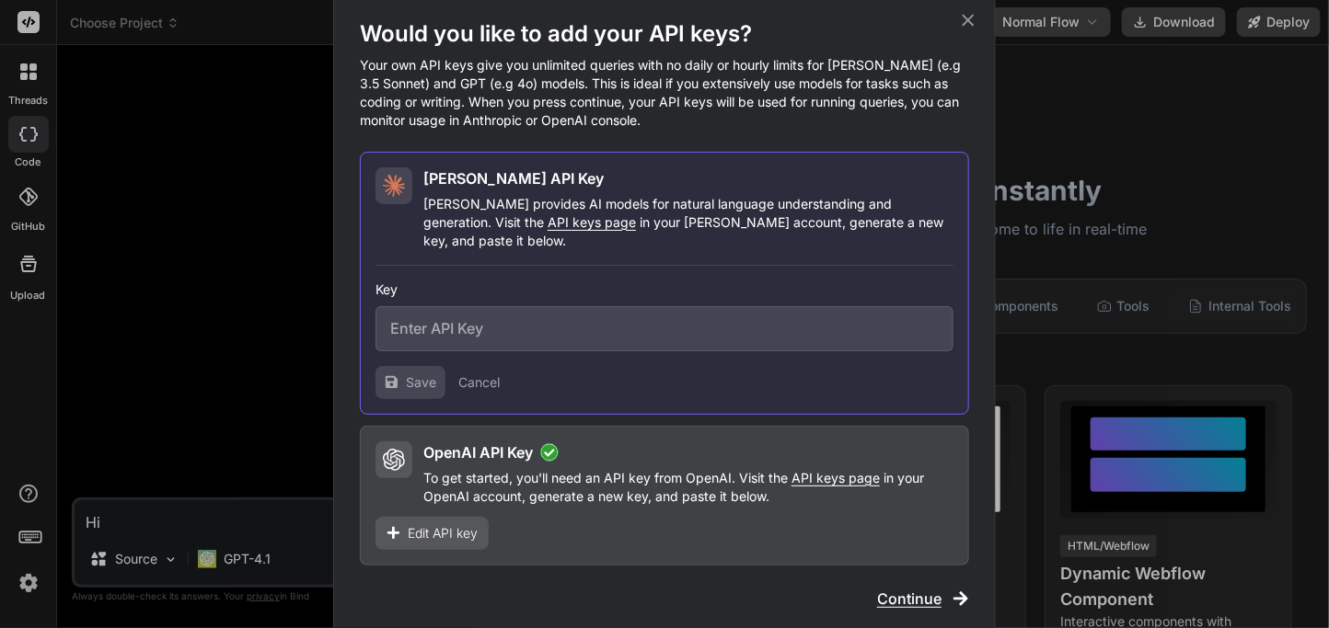
click at [968, 30] on icon at bounding box center [968, 20] width 20 height 20
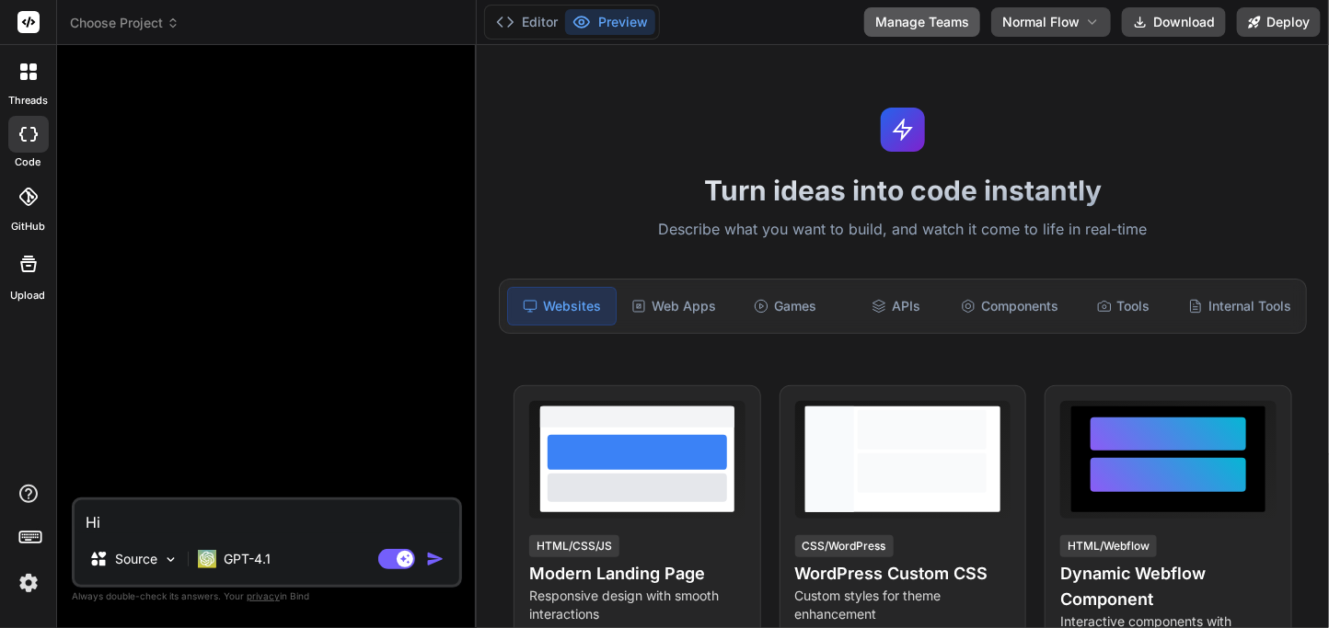
click at [918, 29] on button "Manage Teams" at bounding box center [922, 21] width 116 height 29
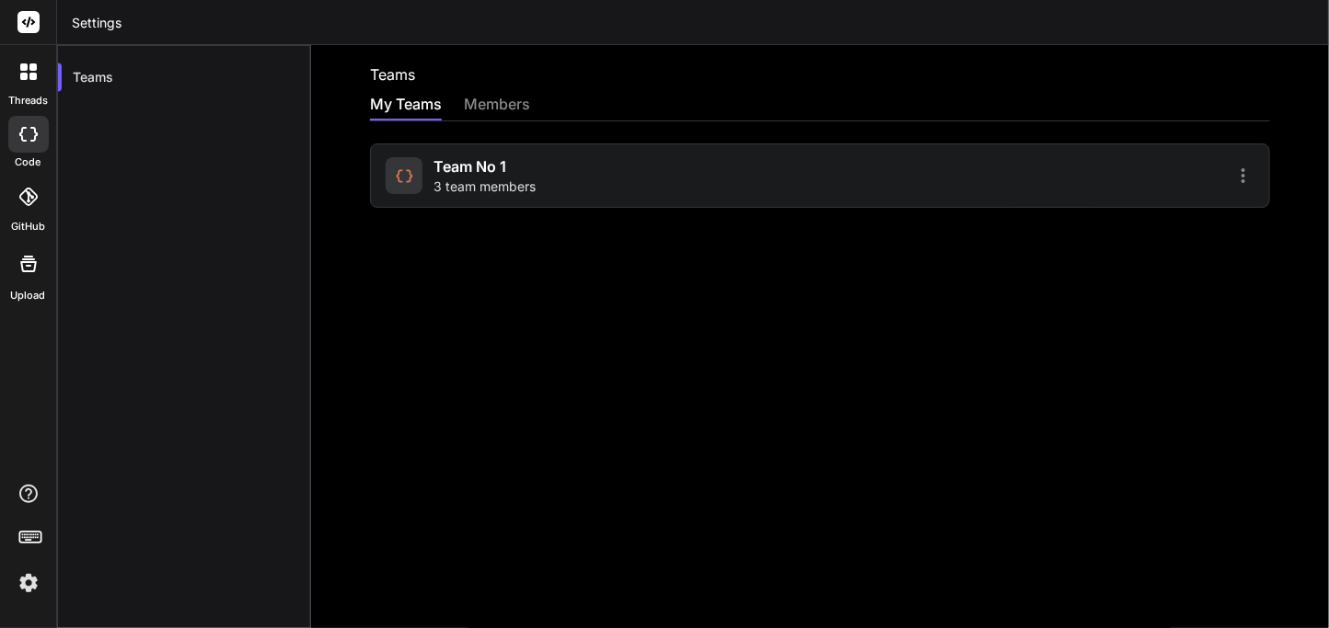
click at [472, 184] on span "3 team members" at bounding box center [484, 187] width 102 height 18
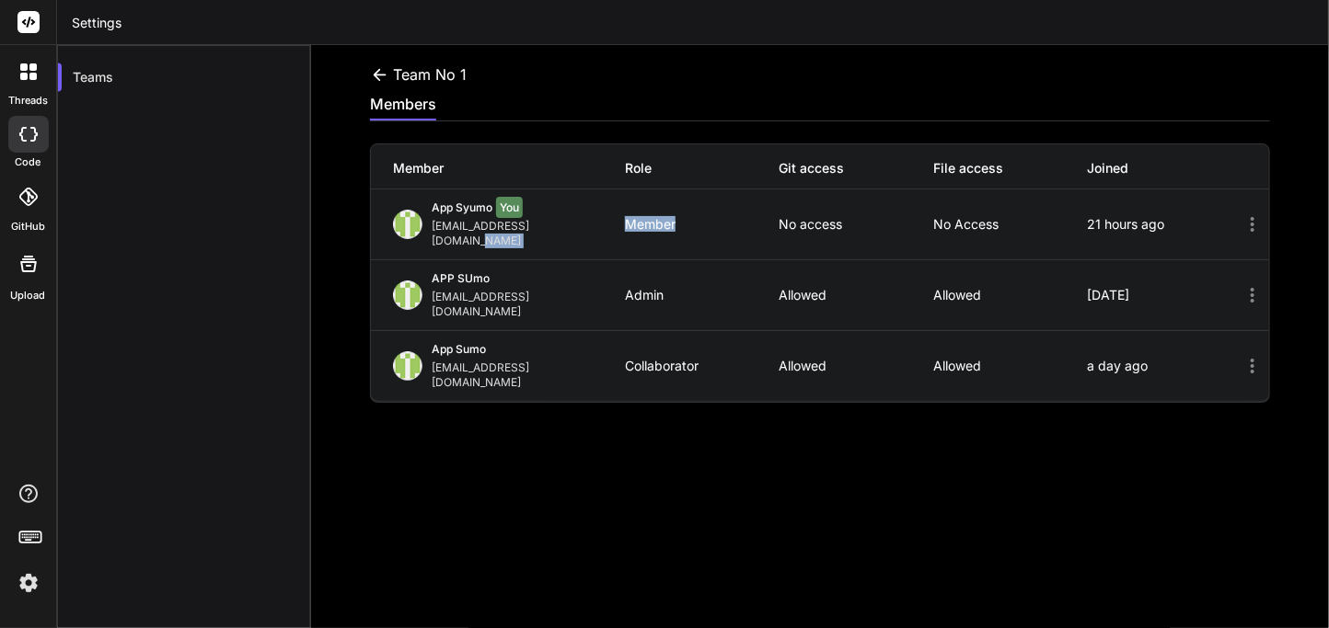
drag, startPoint x: 622, startPoint y: 226, endPoint x: 694, endPoint y: 219, distance: 72.2
click at [694, 219] on div "App Syumo You [EMAIL_ADDRESS][DOMAIN_NAME] Member No access No access 21 hours …" at bounding box center [820, 225] width 898 height 70
click at [31, 143] on div at bounding box center [28, 134] width 40 height 37
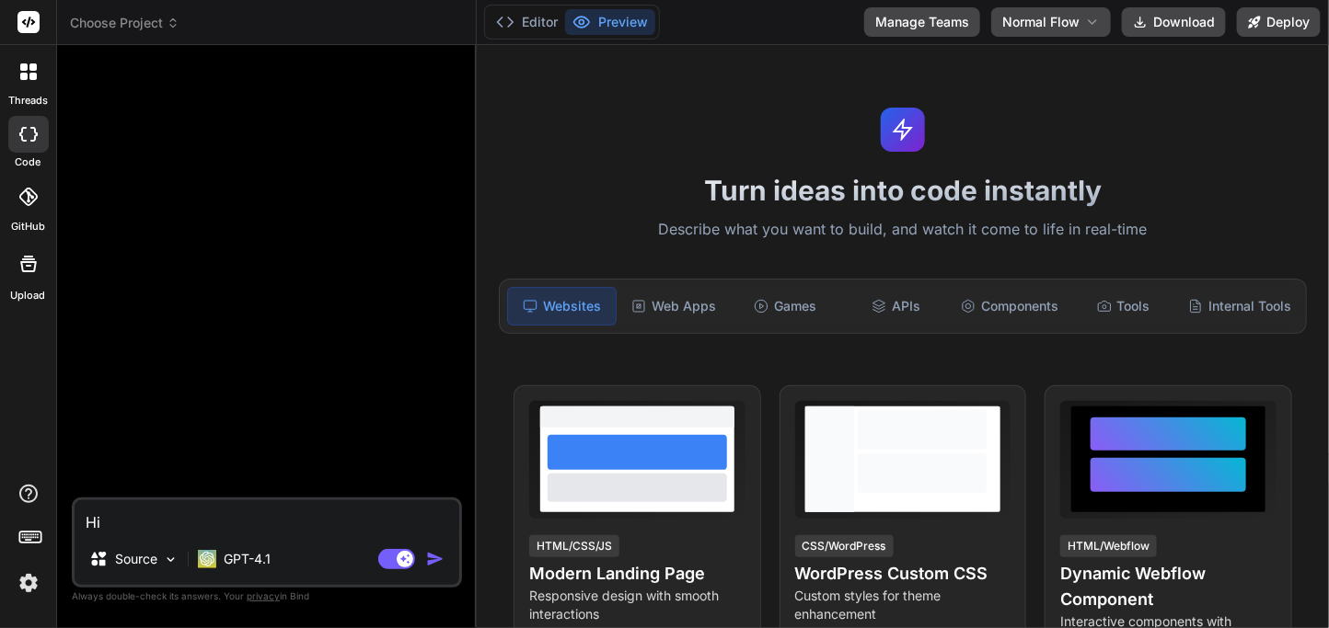
click at [433, 564] on img "button" at bounding box center [435, 559] width 18 height 18
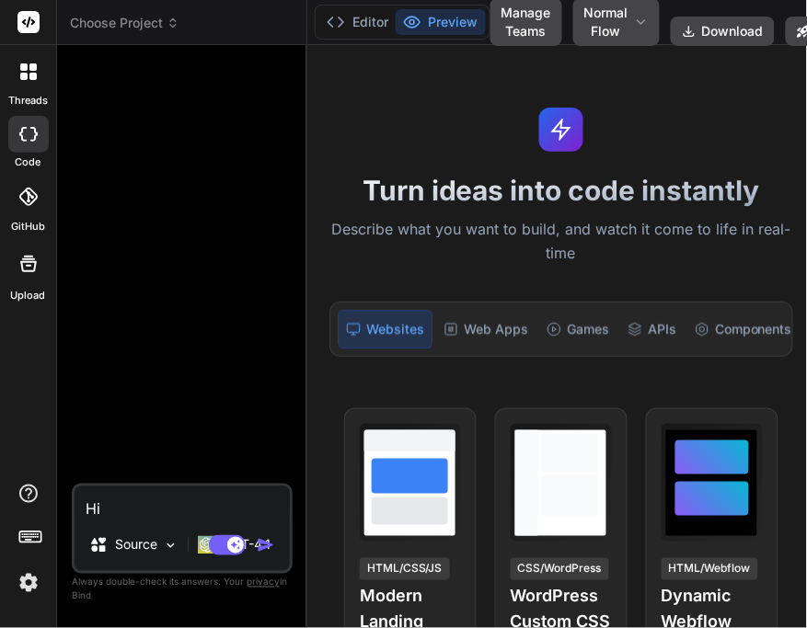
scroll to position [510, 0]
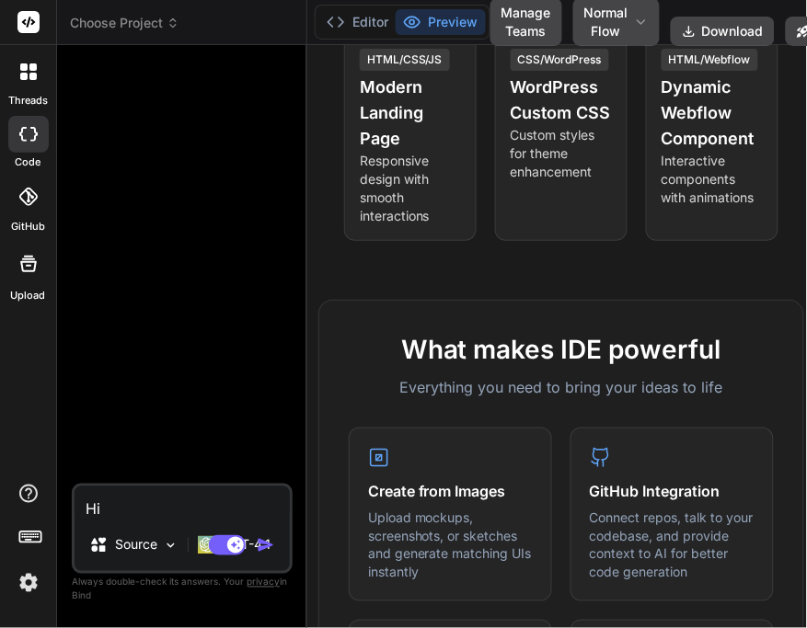
click at [267, 546] on img "button" at bounding box center [266, 545] width 18 height 18
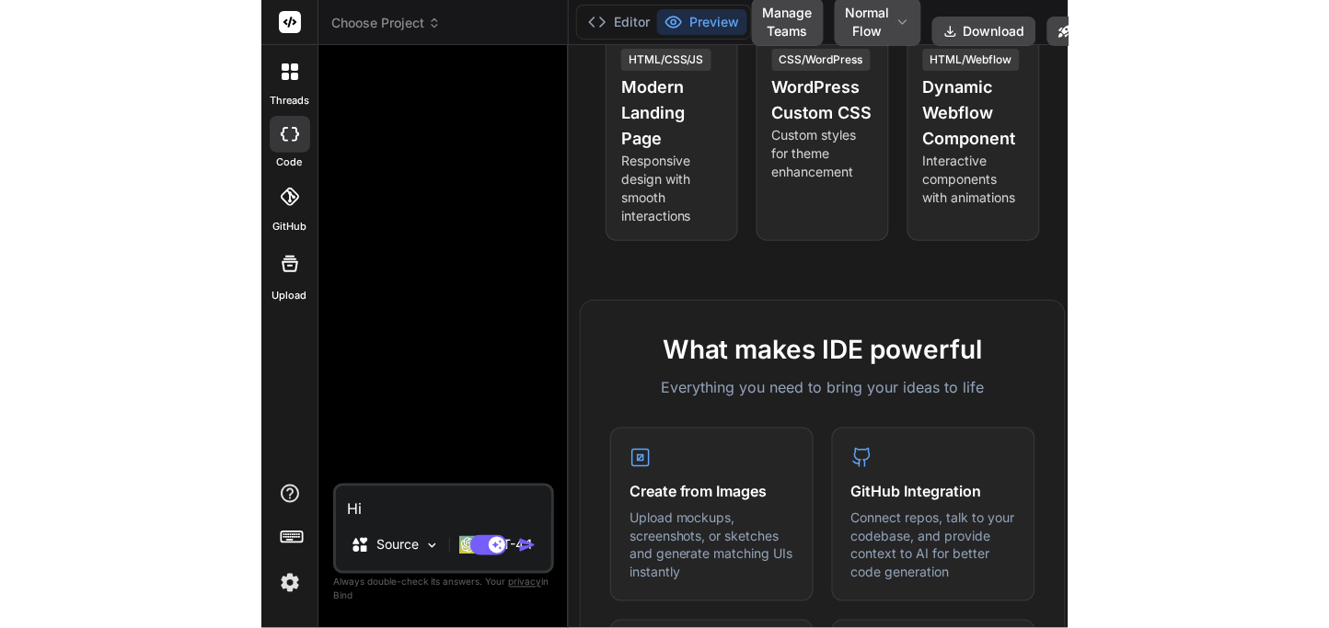
scroll to position [544, 0]
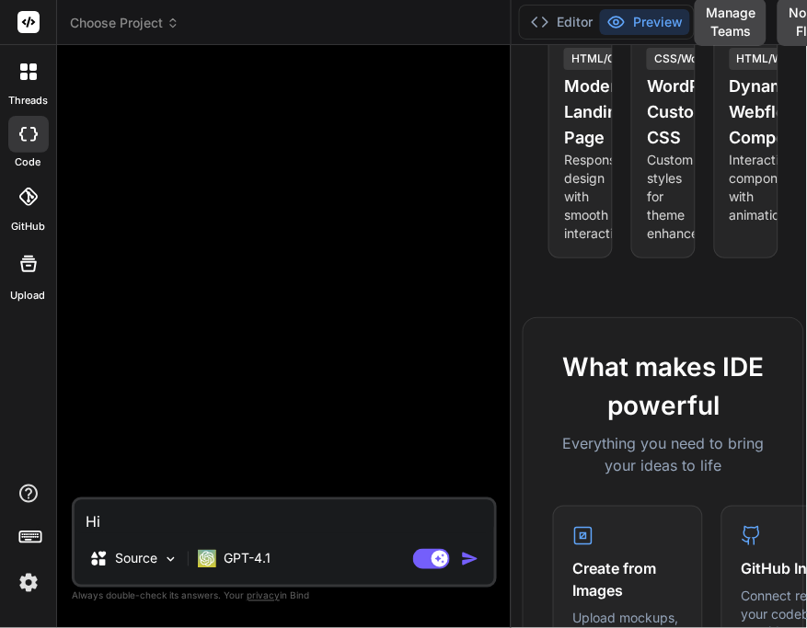
drag, startPoint x: 305, startPoint y: 337, endPoint x: 622, endPoint y: 363, distance: 318.5
click at [622, 363] on div "Choose Project Created with Pixso. Bind AI Web Search Created with Pixso. Code …" at bounding box center [436, 314] width 758 height 628
click at [731, 21] on button "Manage Teams" at bounding box center [731, 22] width 72 height 48
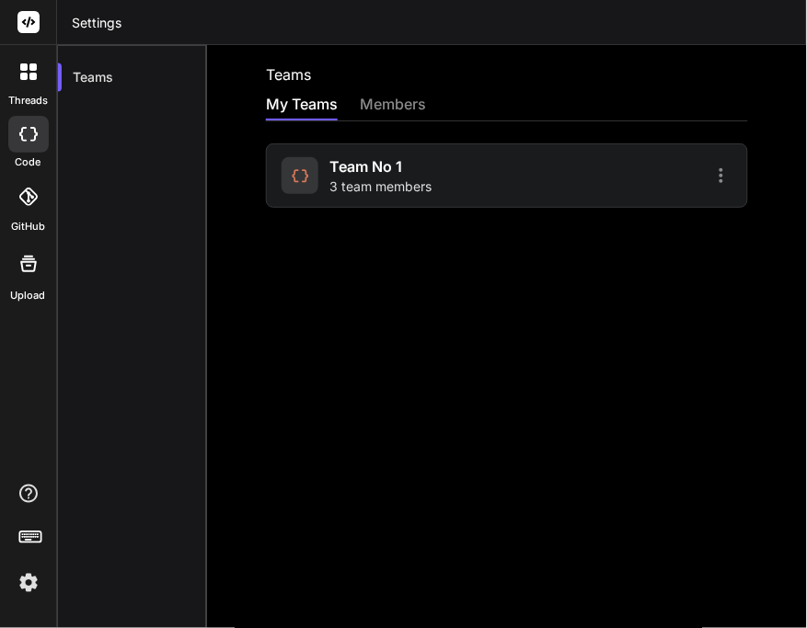
click at [29, 144] on div at bounding box center [28, 134] width 40 height 37
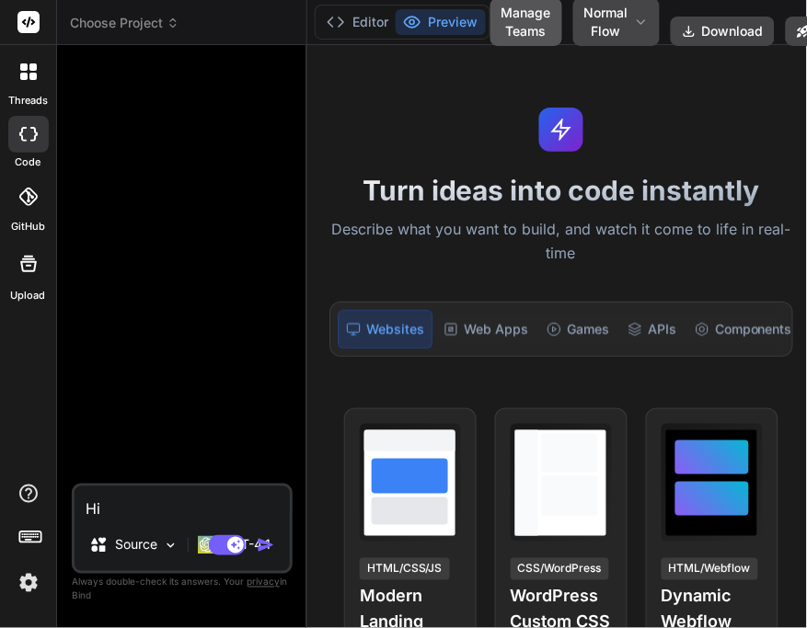
click at [516, 30] on button "Manage Teams" at bounding box center [526, 22] width 72 height 48
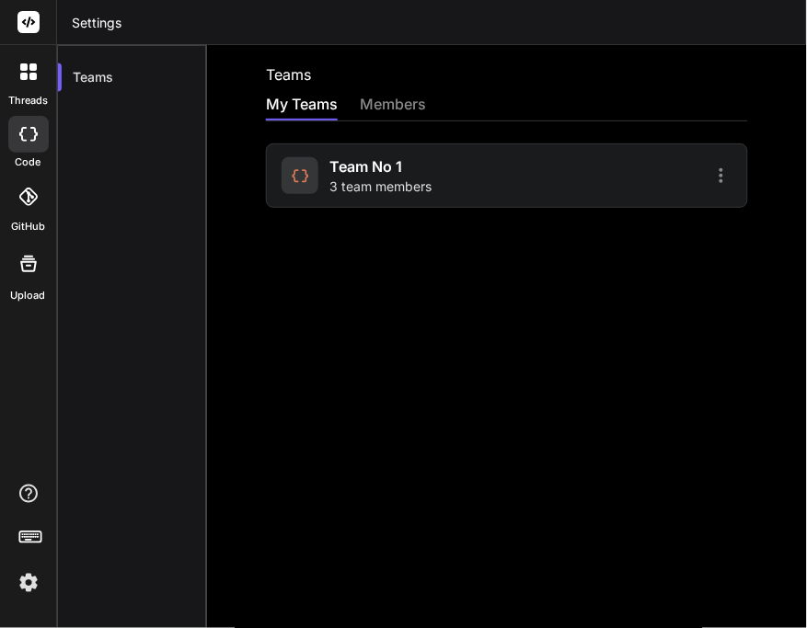
click at [362, 175] on span "Team No 1" at bounding box center [365, 167] width 73 height 22
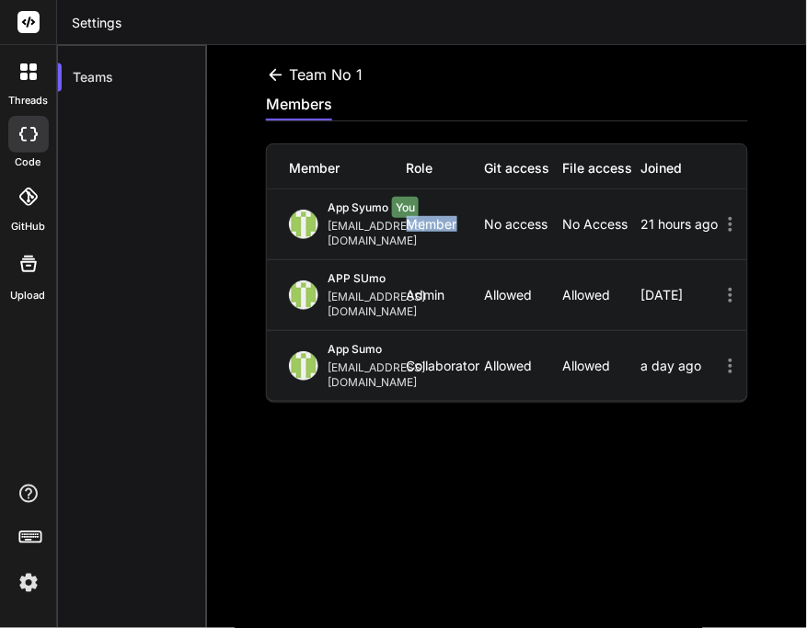
drag, startPoint x: 453, startPoint y: 209, endPoint x: 511, endPoint y: 217, distance: 58.6
click at [485, 217] on div "Member" at bounding box center [446, 224] width 78 height 15
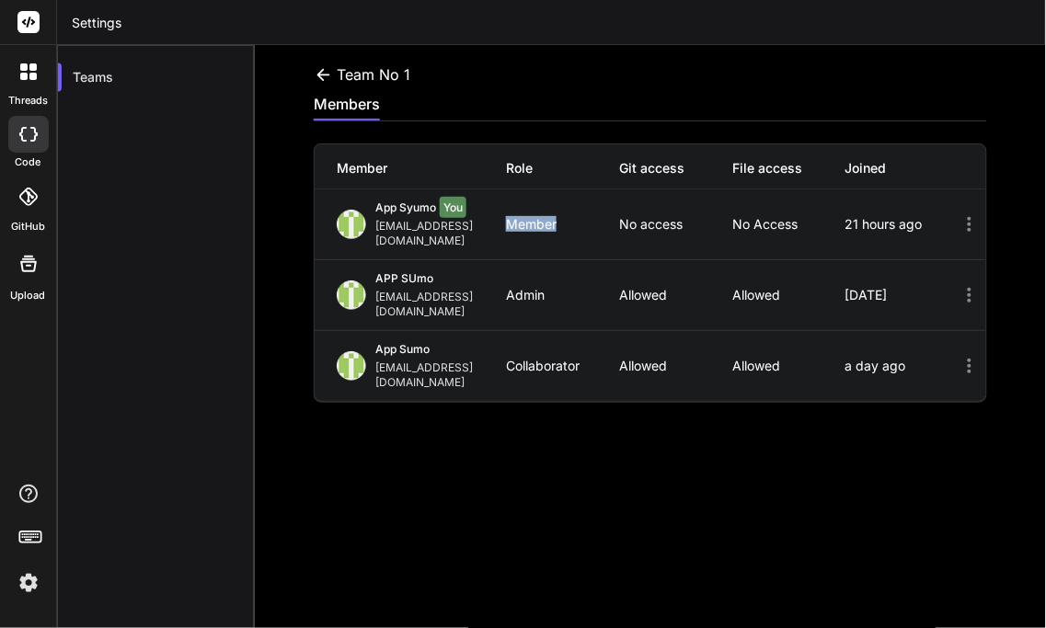
click at [35, 577] on img at bounding box center [28, 583] width 31 height 31
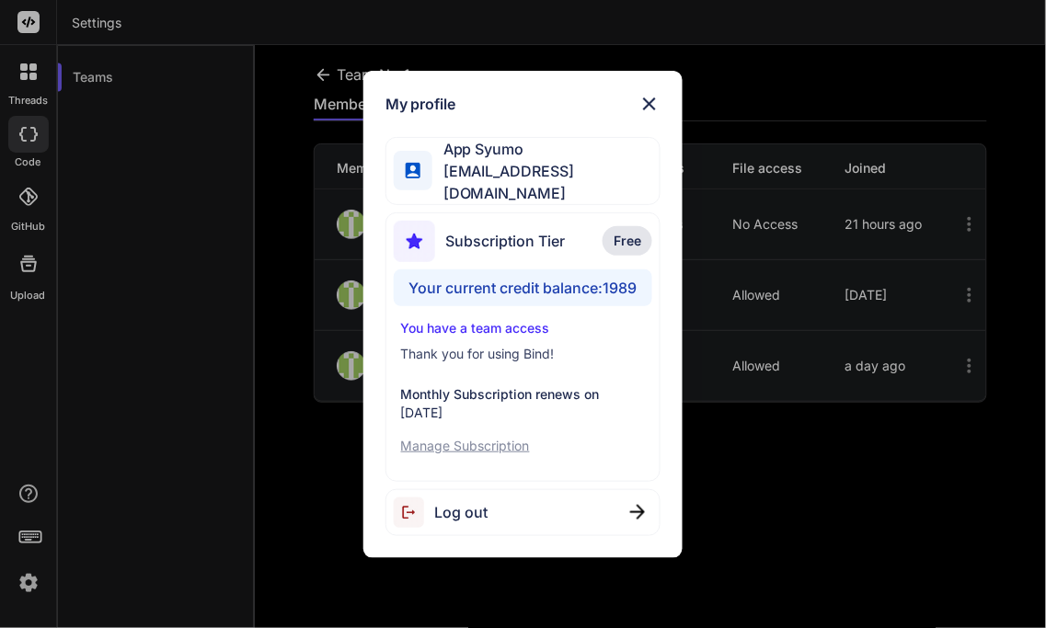
click at [654, 105] on img at bounding box center [650, 104] width 22 height 22
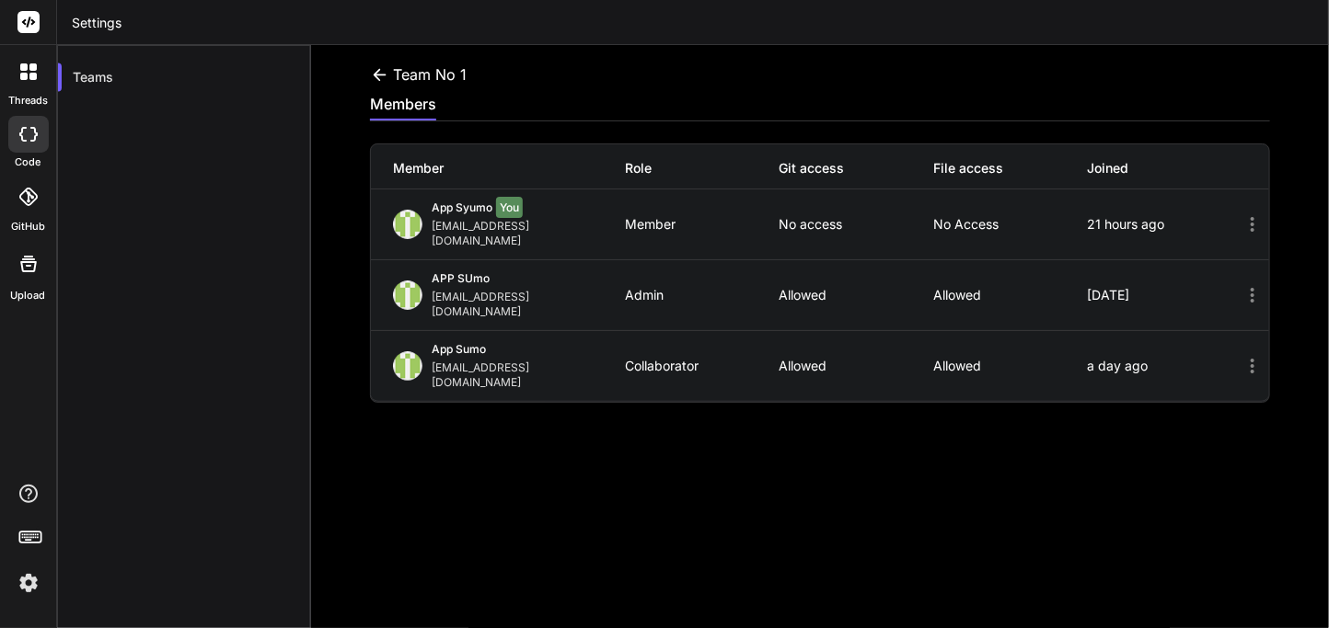
click at [28, 124] on div at bounding box center [28, 134] width 40 height 37
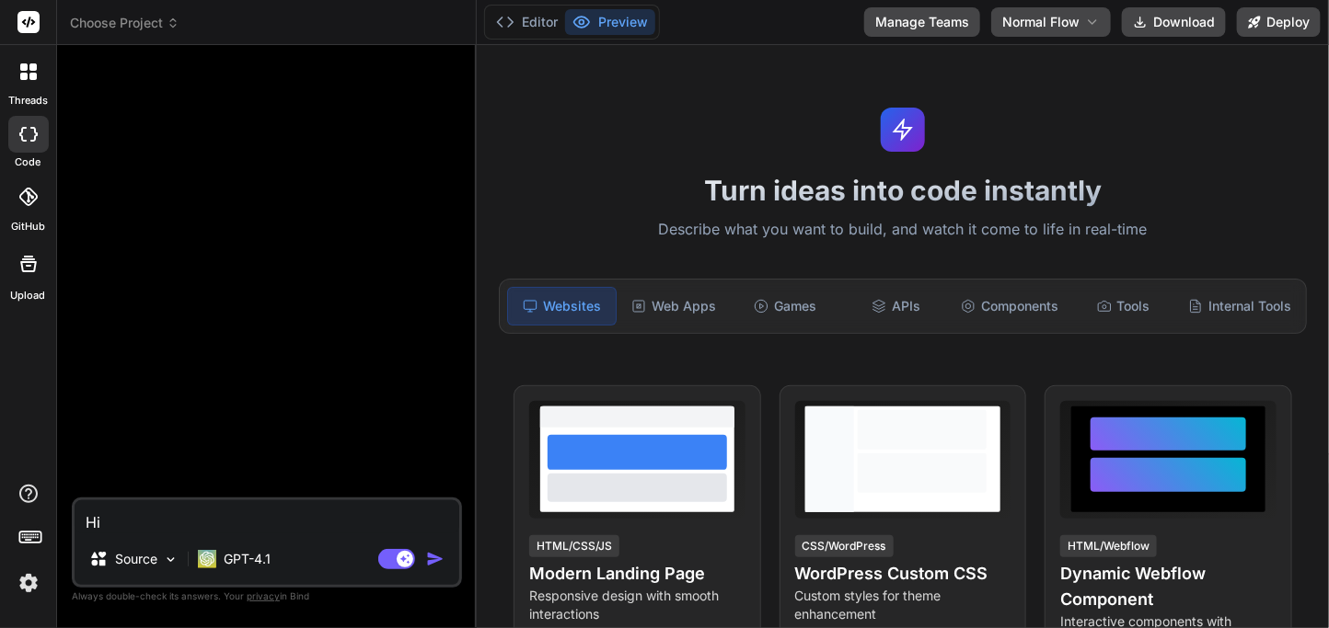
click at [440, 557] on img "button" at bounding box center [435, 559] width 18 height 18
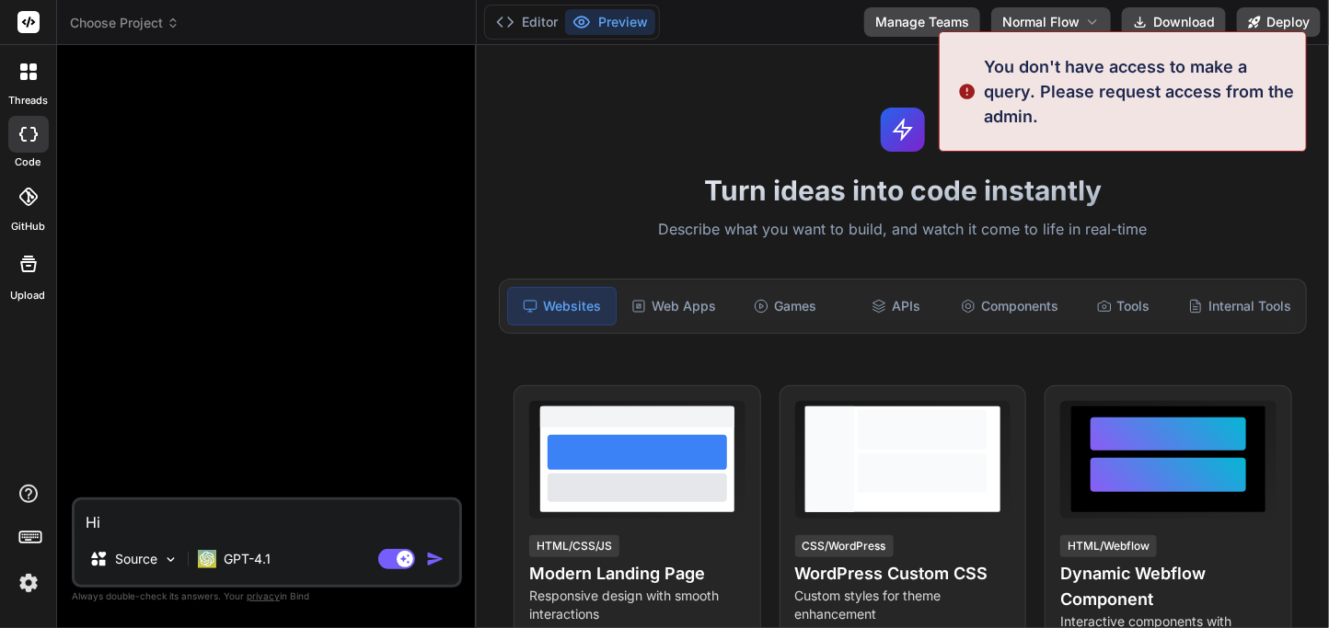
type textarea "x"
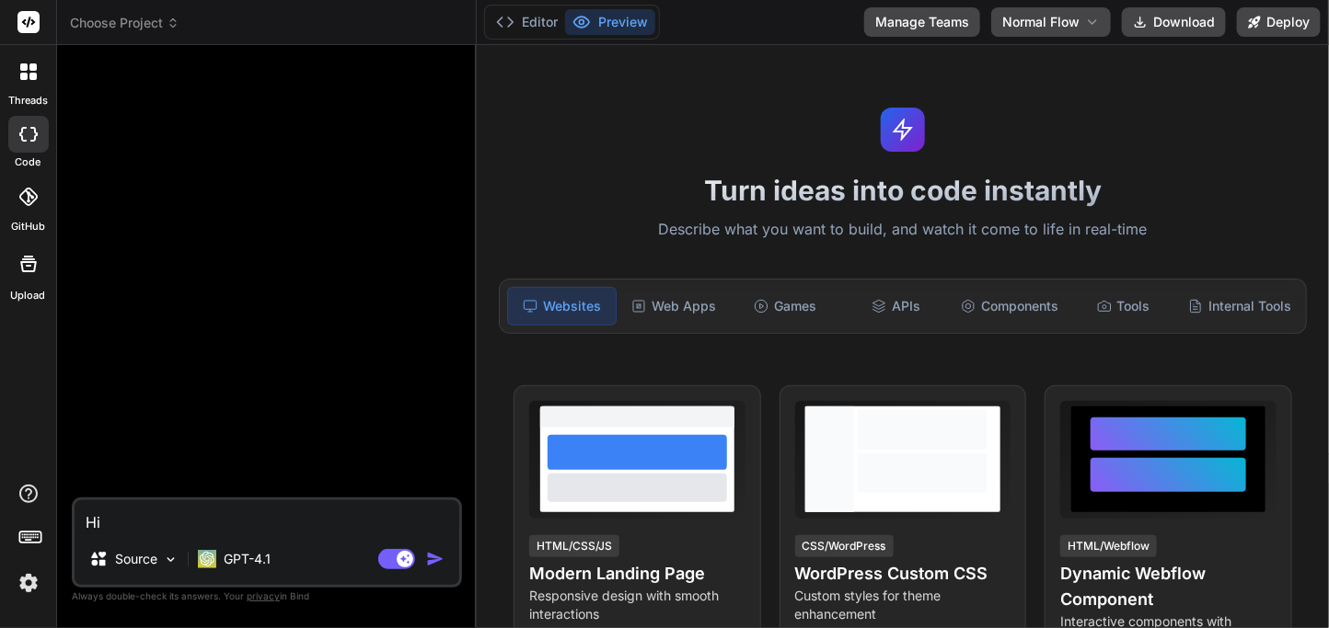
click at [436, 553] on img "button" at bounding box center [435, 559] width 18 height 18
click at [435, 559] on img "button" at bounding box center [435, 559] width 18 height 18
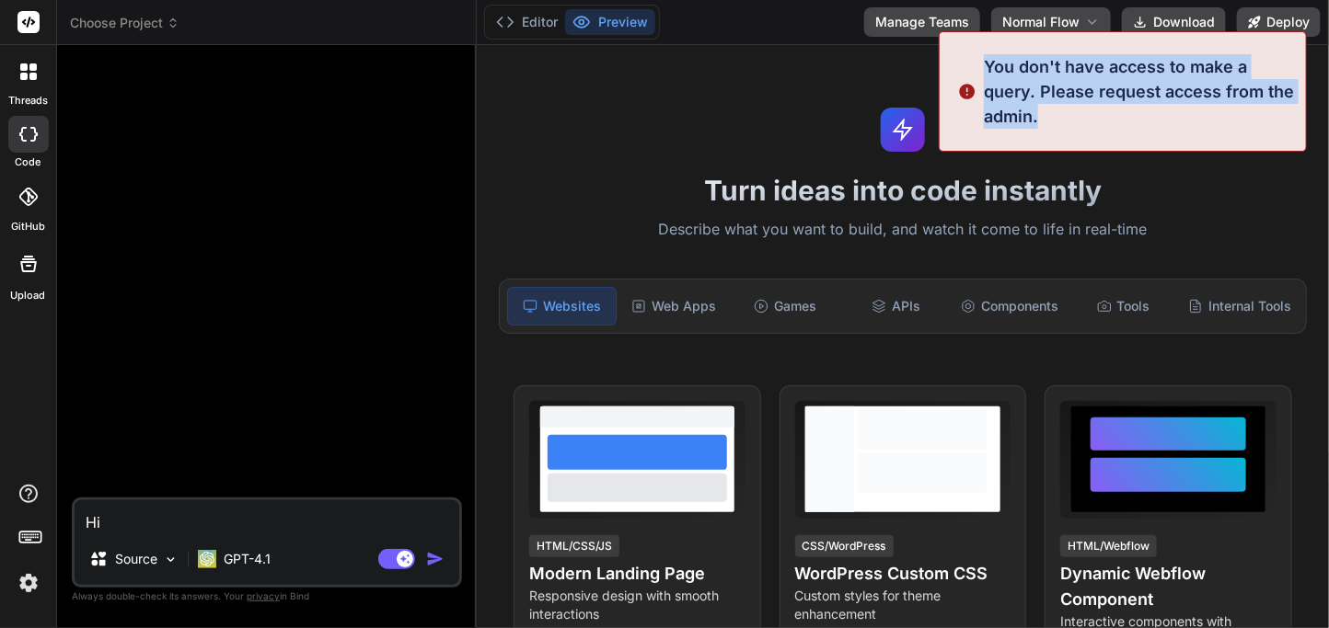
drag, startPoint x: 1053, startPoint y: 109, endPoint x: 986, endPoint y: 57, distance: 83.9
click at [986, 57] on p "You don't have access to make a query. Please request access from the admin." at bounding box center [1139, 91] width 311 height 75
copy p "You don't have access to make a query. Please request access from the admin."
